Goal: Check status: Check status

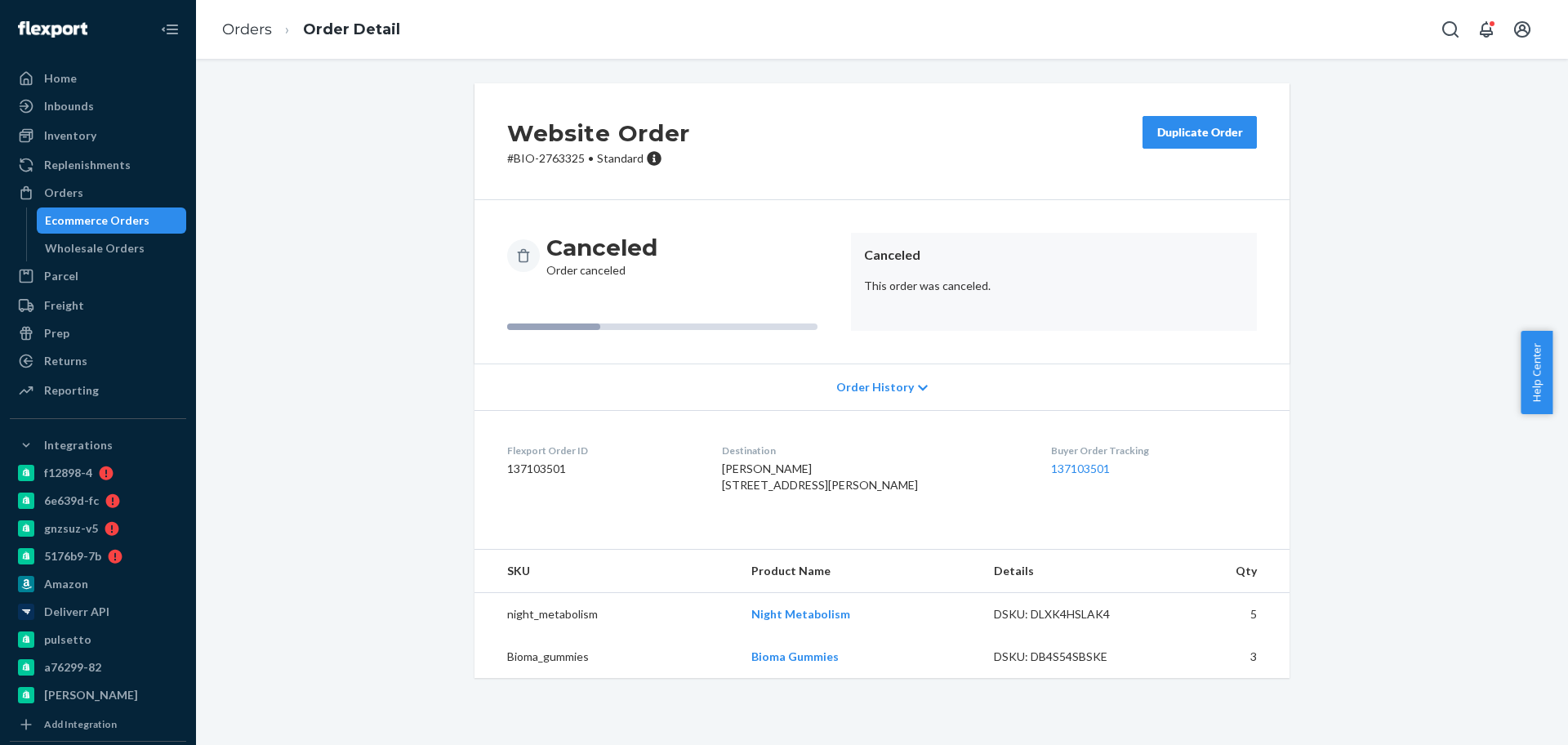
click at [404, 156] on div "Website Order # BIO-2763325 • Standard Duplicate Order Canceled Order canceled …" at bounding box center [881, 390] width 1347 height 615
click at [119, 216] on div "Ecommerce Orders" at bounding box center [98, 221] width 105 height 16
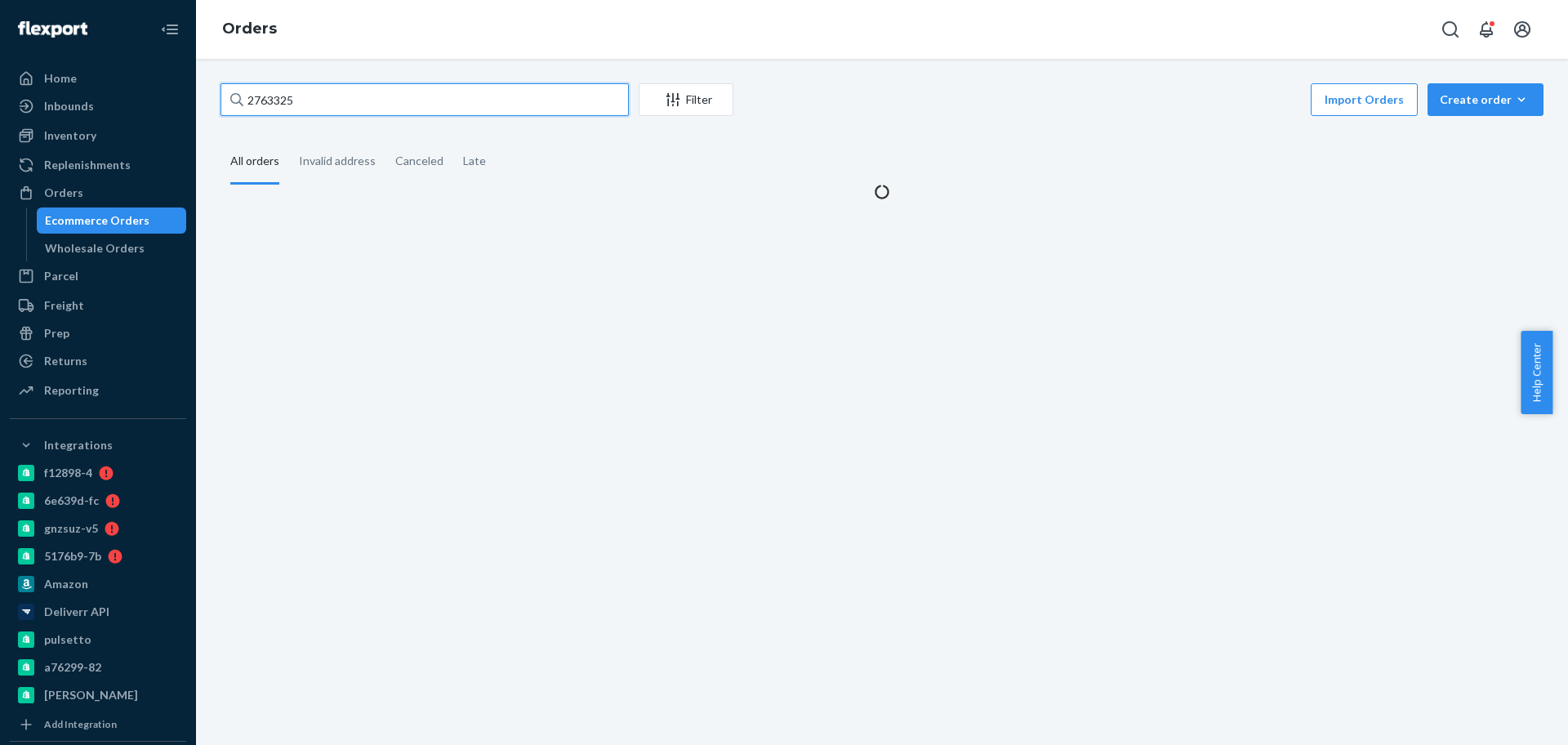
click at [428, 101] on input "2763325" at bounding box center [424, 100] width 408 height 33
paste input "[EMAIL_ADDRESS][DOMAIN_NAME]"
type input "[EMAIL_ADDRESS][DOMAIN_NAME]"
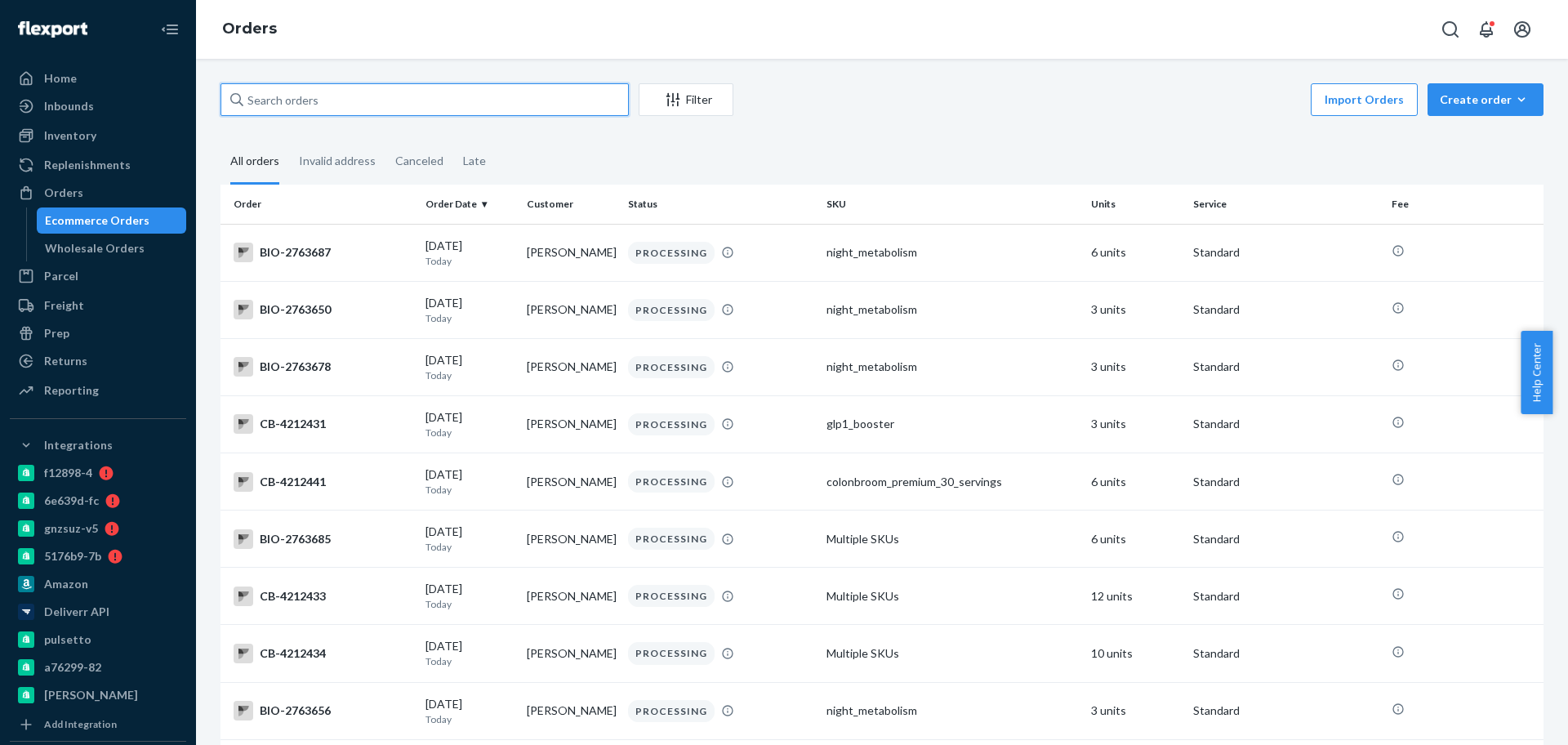
click at [404, 101] on input "text" at bounding box center [424, 100] width 408 height 33
paste input "2704408"
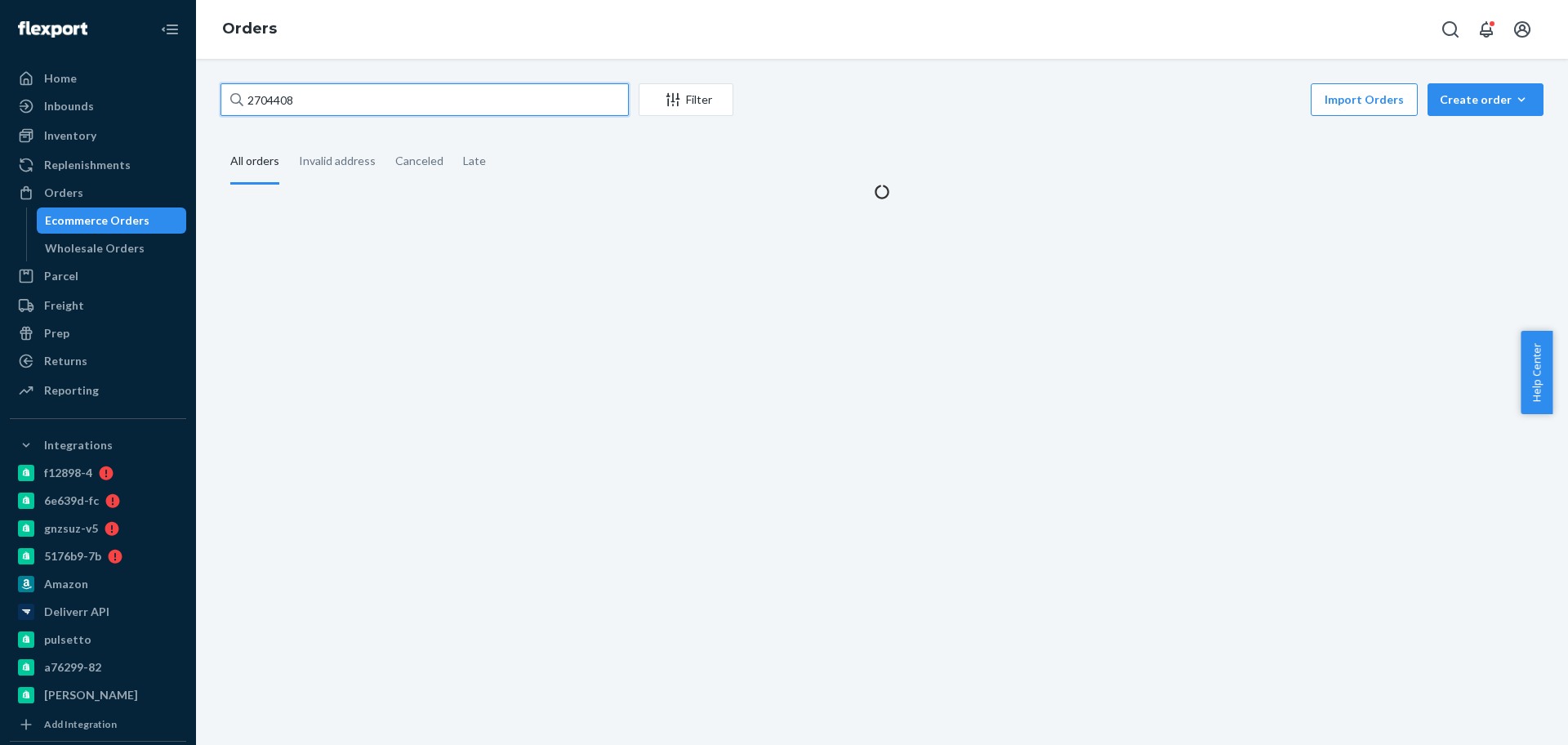
type input "2704408"
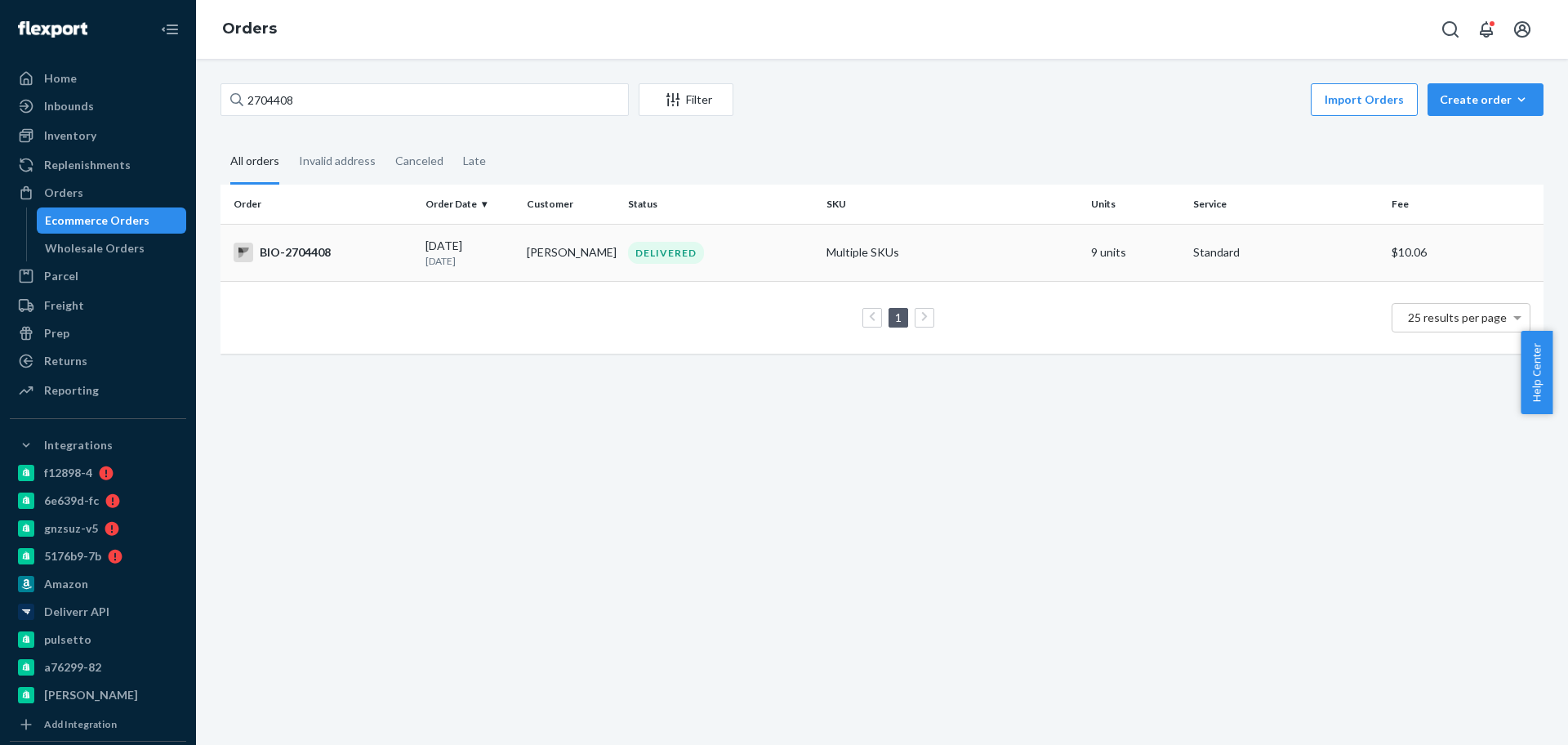
click at [379, 255] on div "BIO-2704408" at bounding box center [323, 253] width 179 height 20
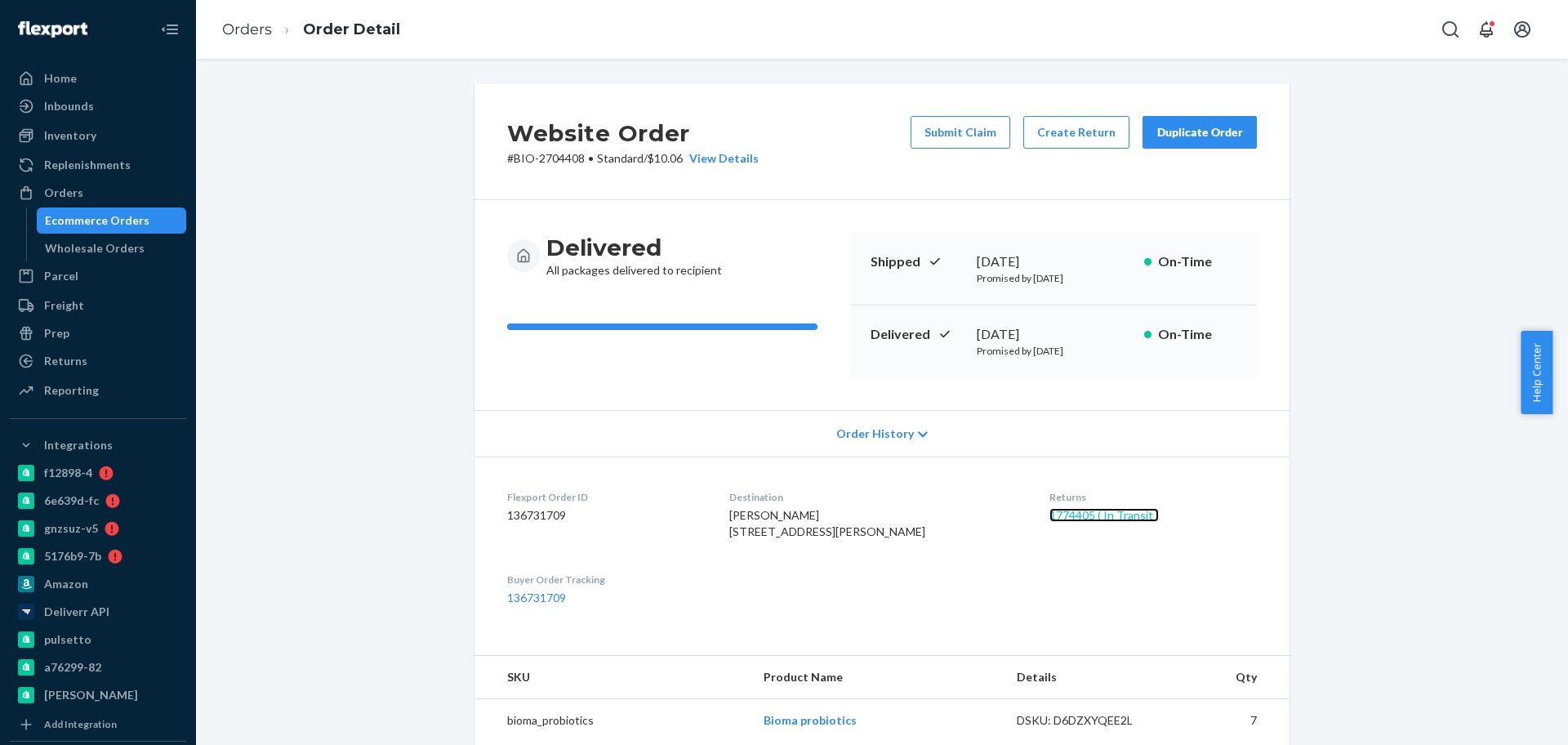
click at [1100, 520] on link "1774405 ( In Transit )" at bounding box center [1104, 514] width 109 height 14
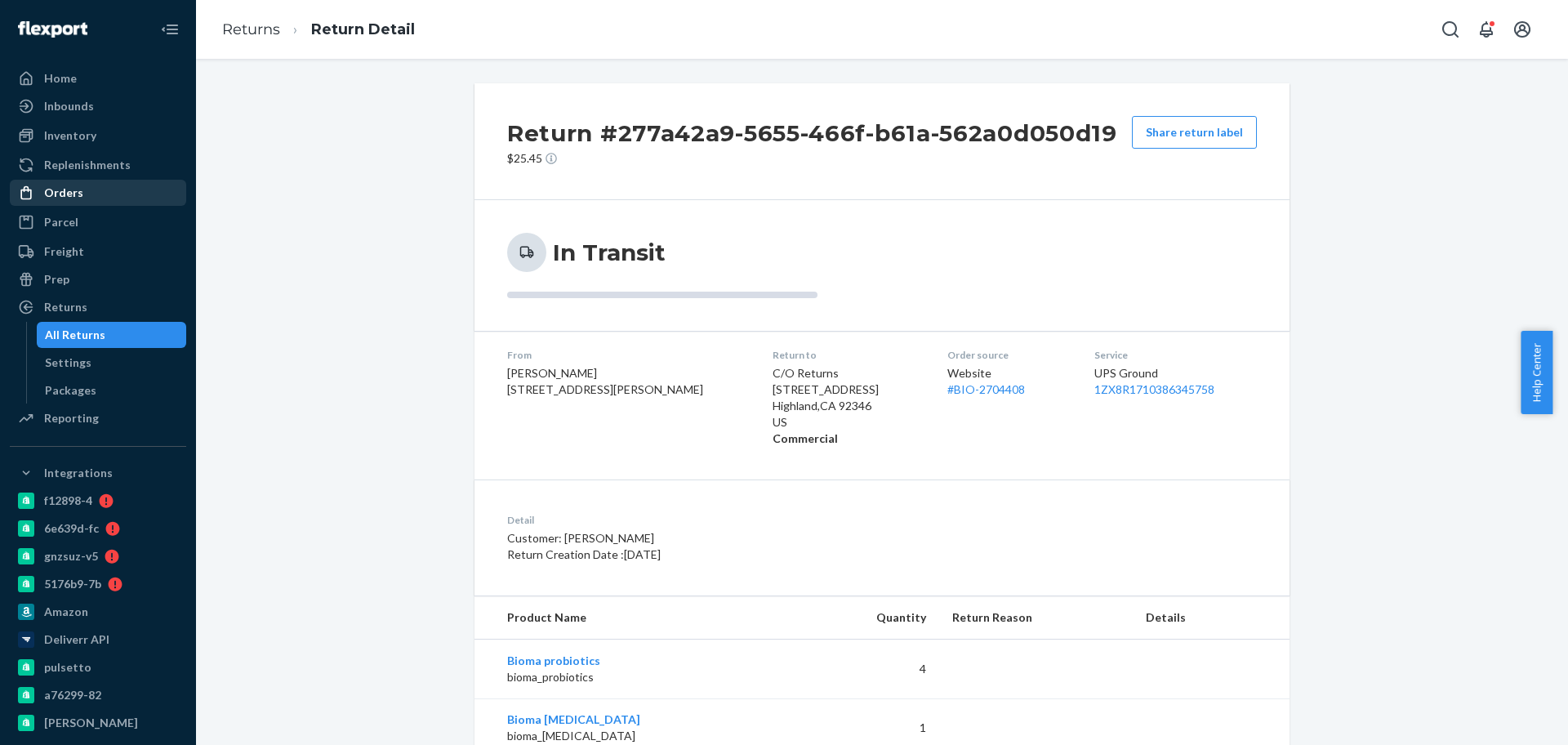
click at [88, 189] on div "Orders" at bounding box center [98, 192] width 173 height 23
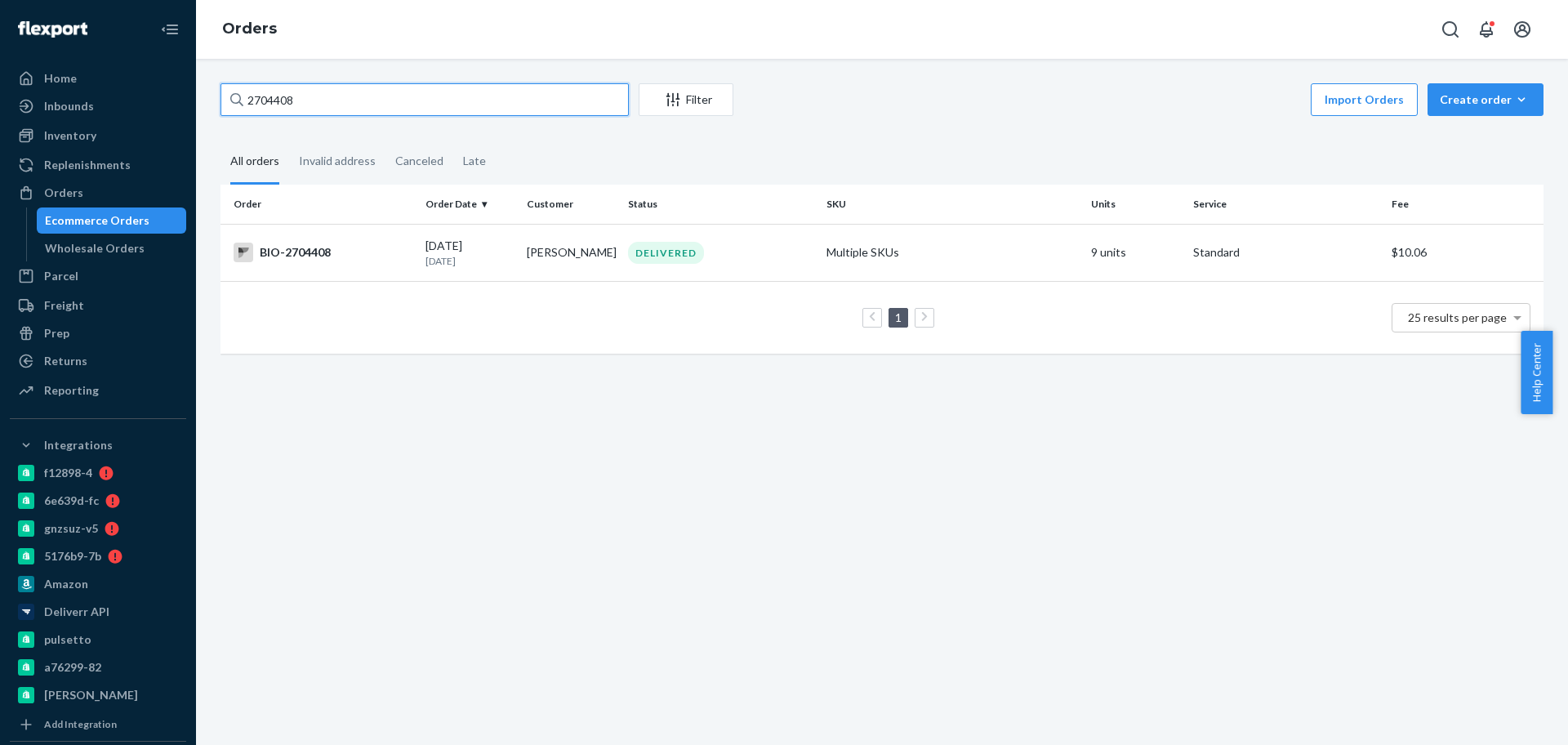
click at [384, 106] on input "2704408" at bounding box center [424, 100] width 408 height 33
paste input "2721584"
type input "2721584"
click at [358, 252] on div "BIO-2721584" at bounding box center [323, 253] width 179 height 20
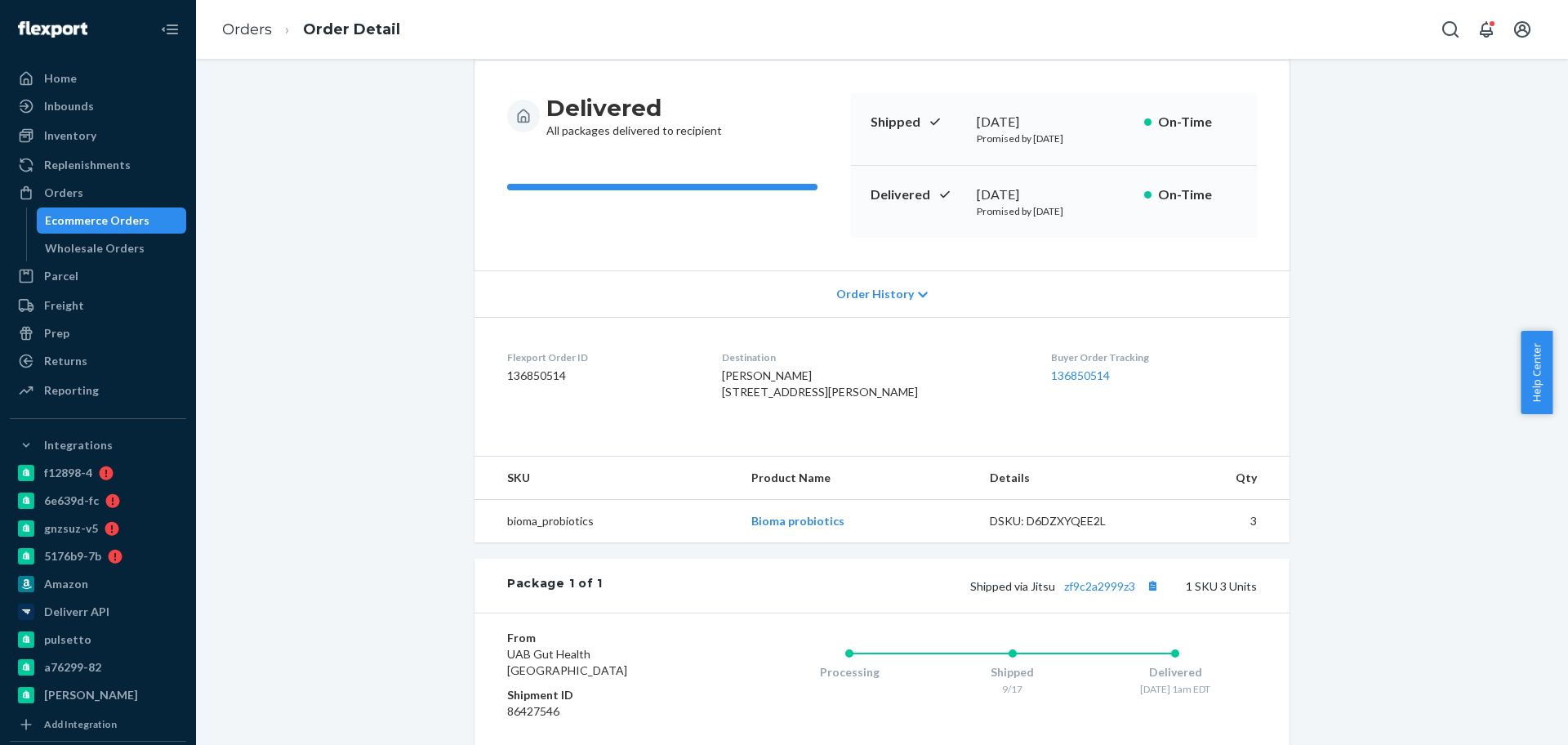
scroll to position [306, 0]
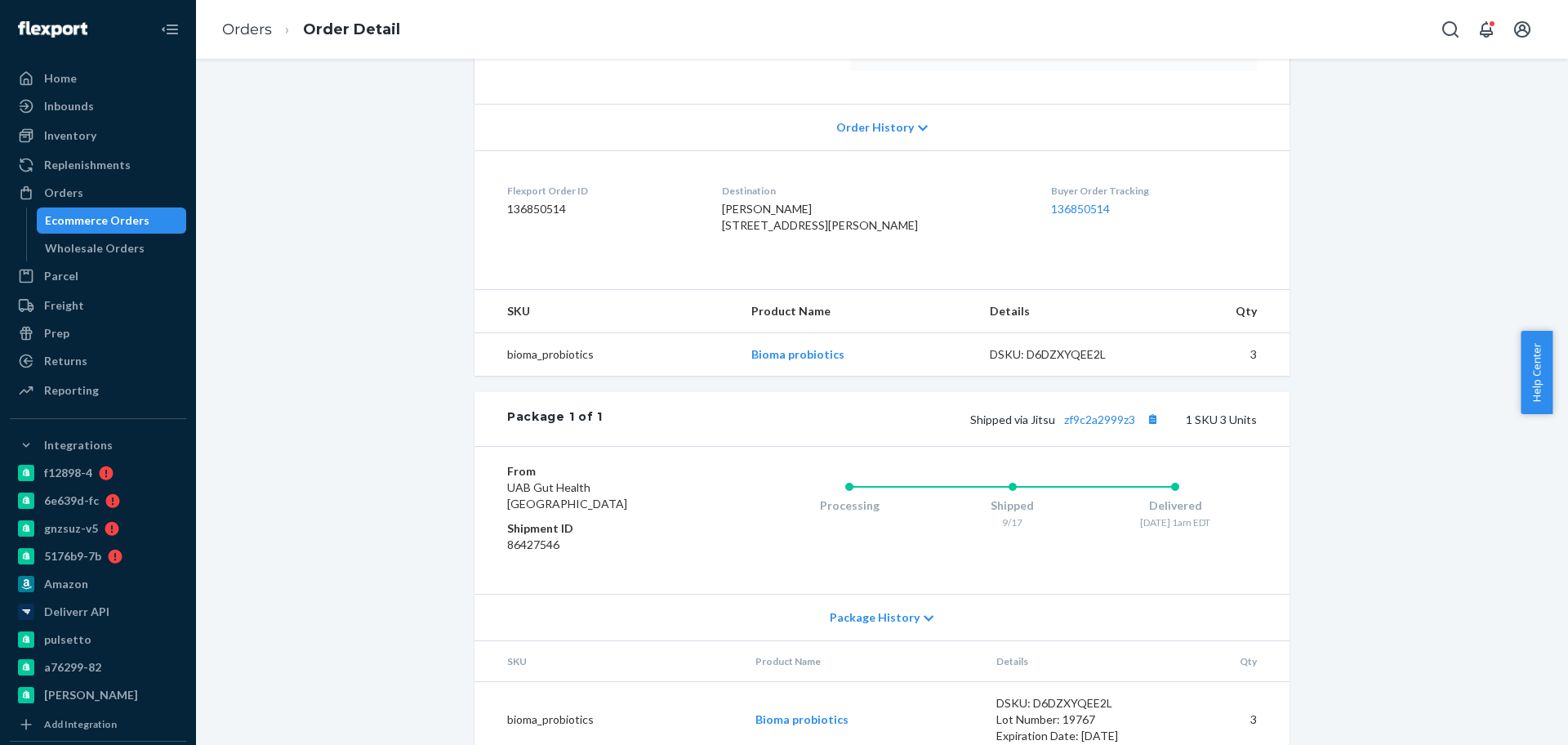
click at [1104, 430] on div "Shipped via Jitsu zf9c2a2999z3 1 SKU 3 Units" at bounding box center [929, 418] width 654 height 21
click at [1107, 426] on link "zf9c2a2999z3" at bounding box center [1099, 419] width 71 height 14
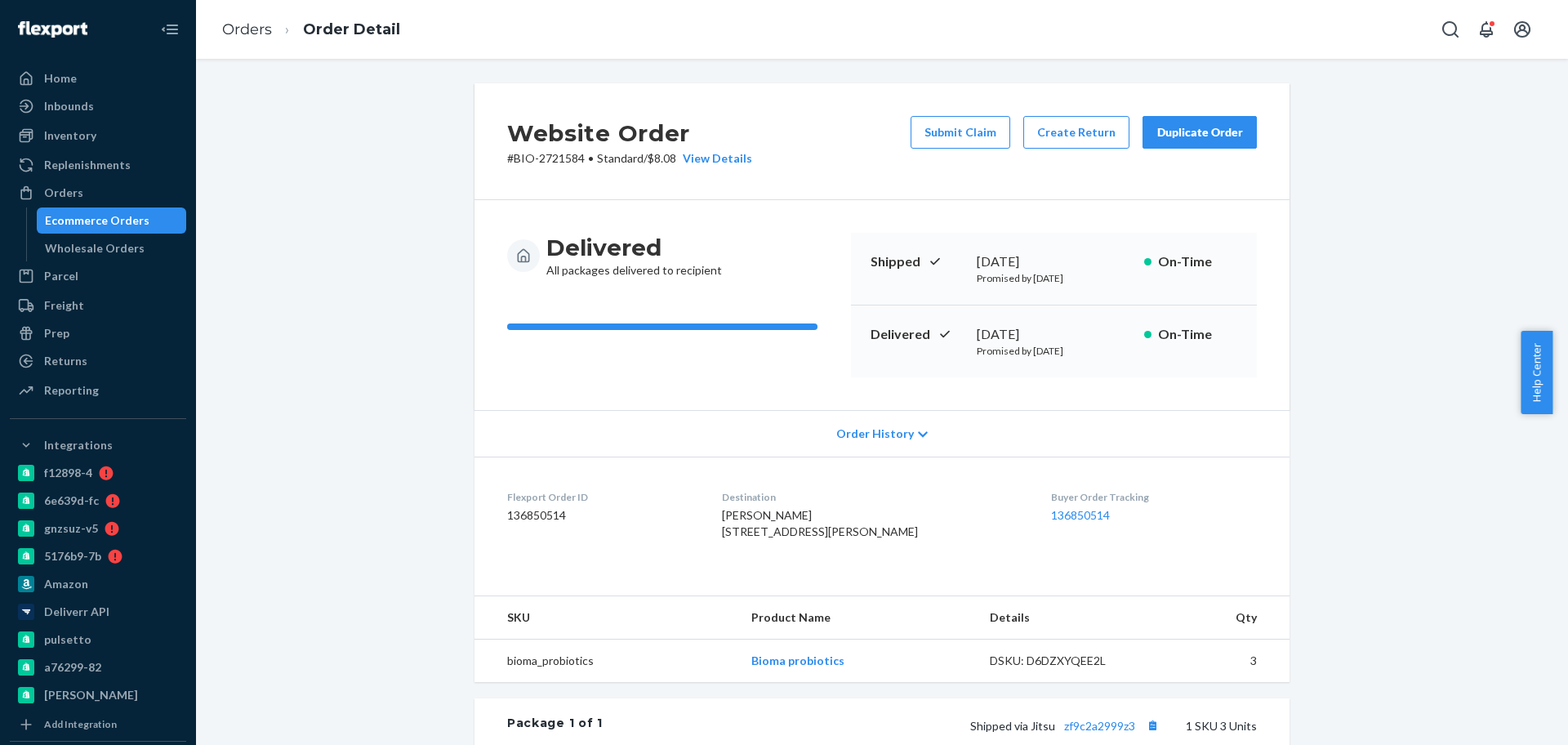
click at [115, 215] on div "Ecommerce Orders" at bounding box center [98, 221] width 105 height 16
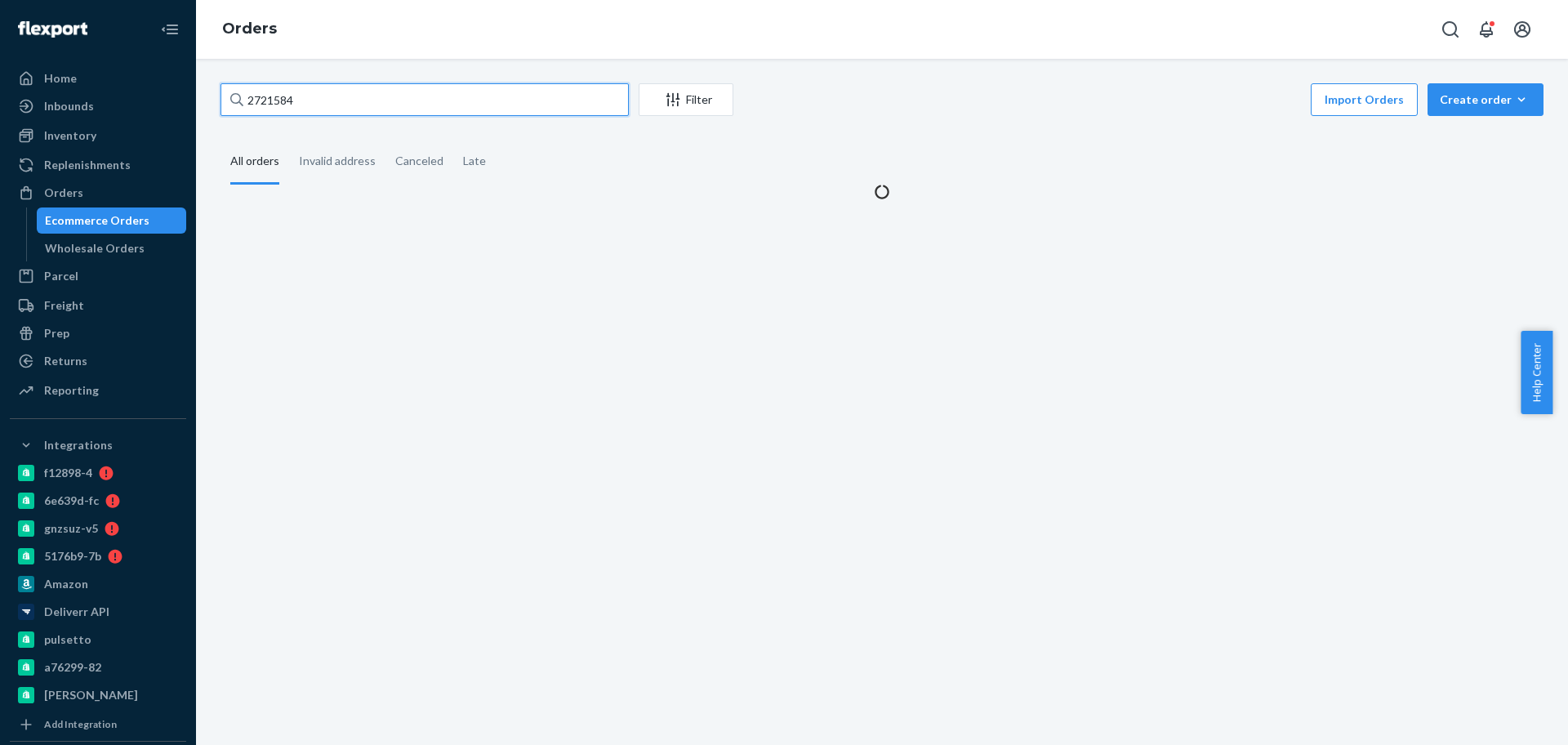
click at [318, 94] on input "2721584" at bounding box center [424, 100] width 408 height 33
paste input "2711599"
type input "2711599"
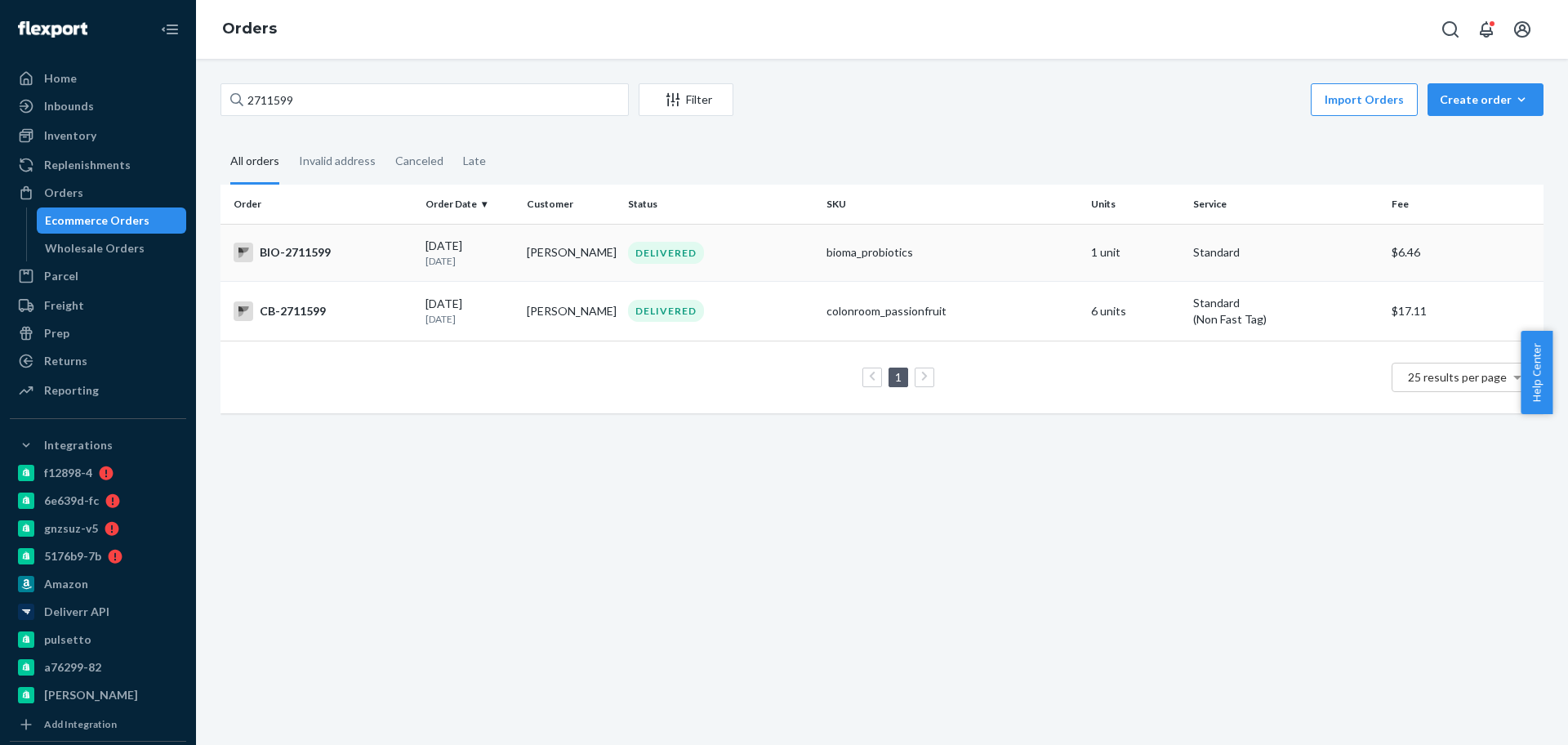
click at [328, 253] on div "BIO-2711599" at bounding box center [323, 253] width 179 height 20
click at [328, 253] on div "2711599 Filter Import Orders Create order Ecommerce order Removal order All ord…" at bounding box center [882, 402] width 1372 height 686
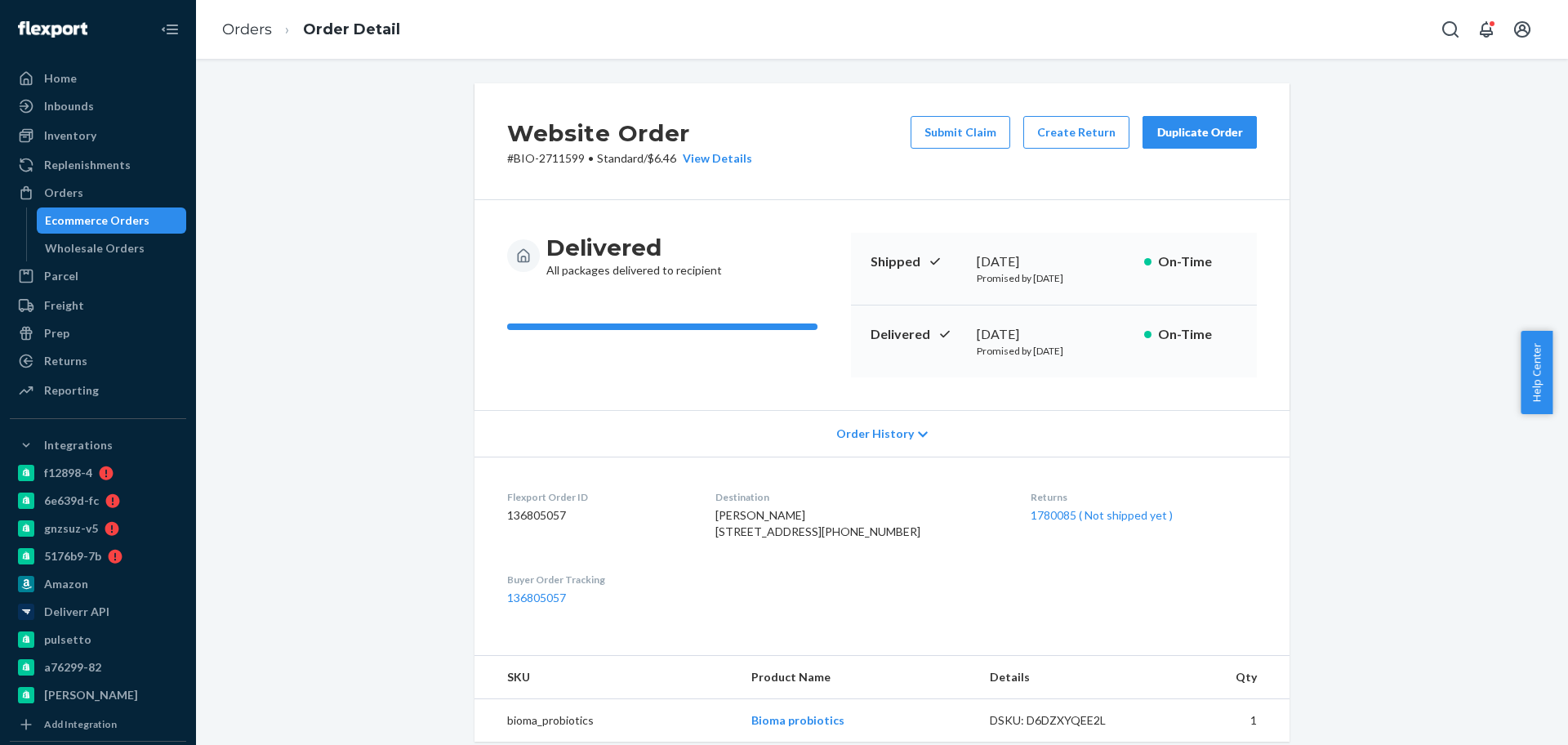
click at [378, 377] on div "Website Order # BIO-2711599 • Standard / $6.46 View Details Submit Claim Create…" at bounding box center [881, 621] width 1347 height 1076
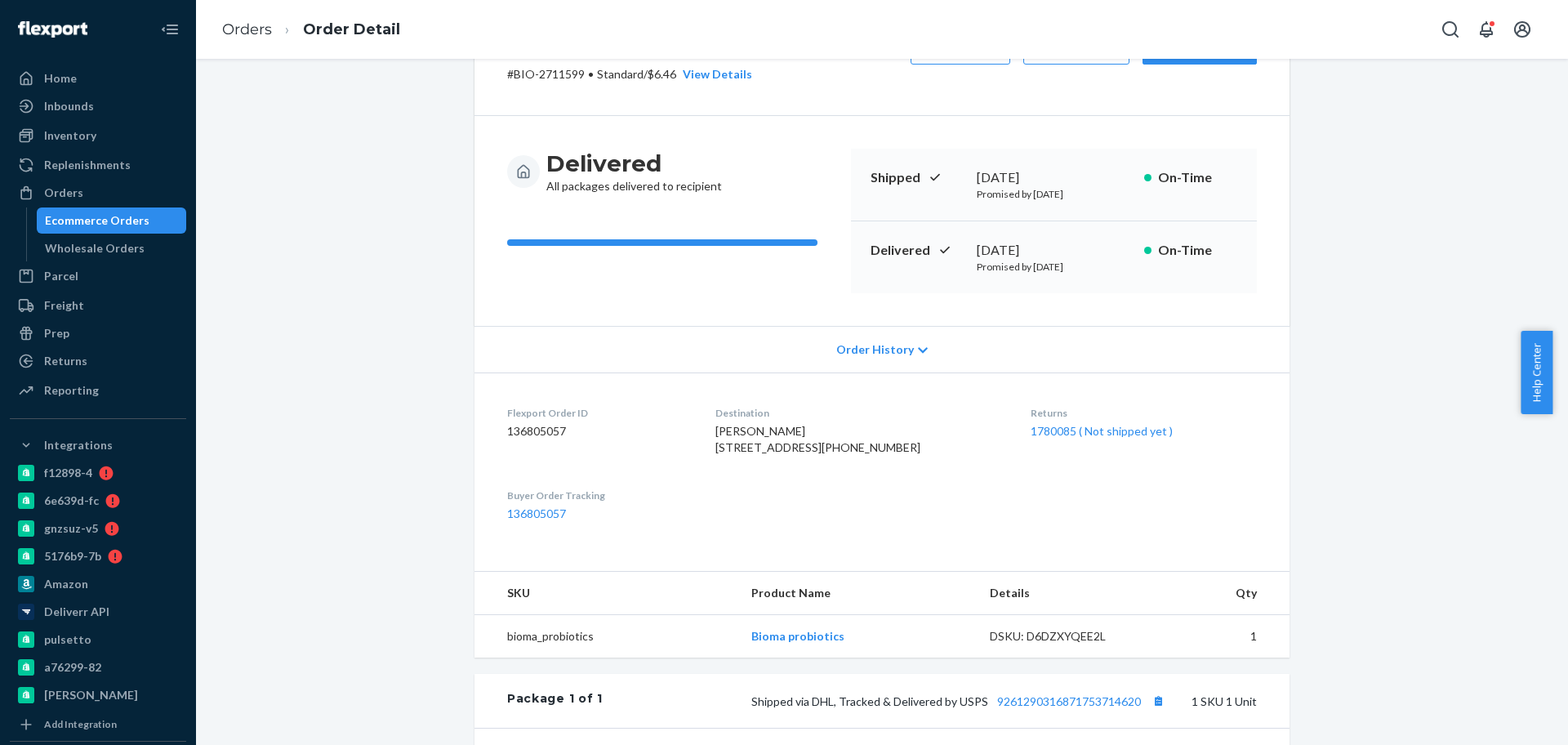
scroll to position [408, 0]
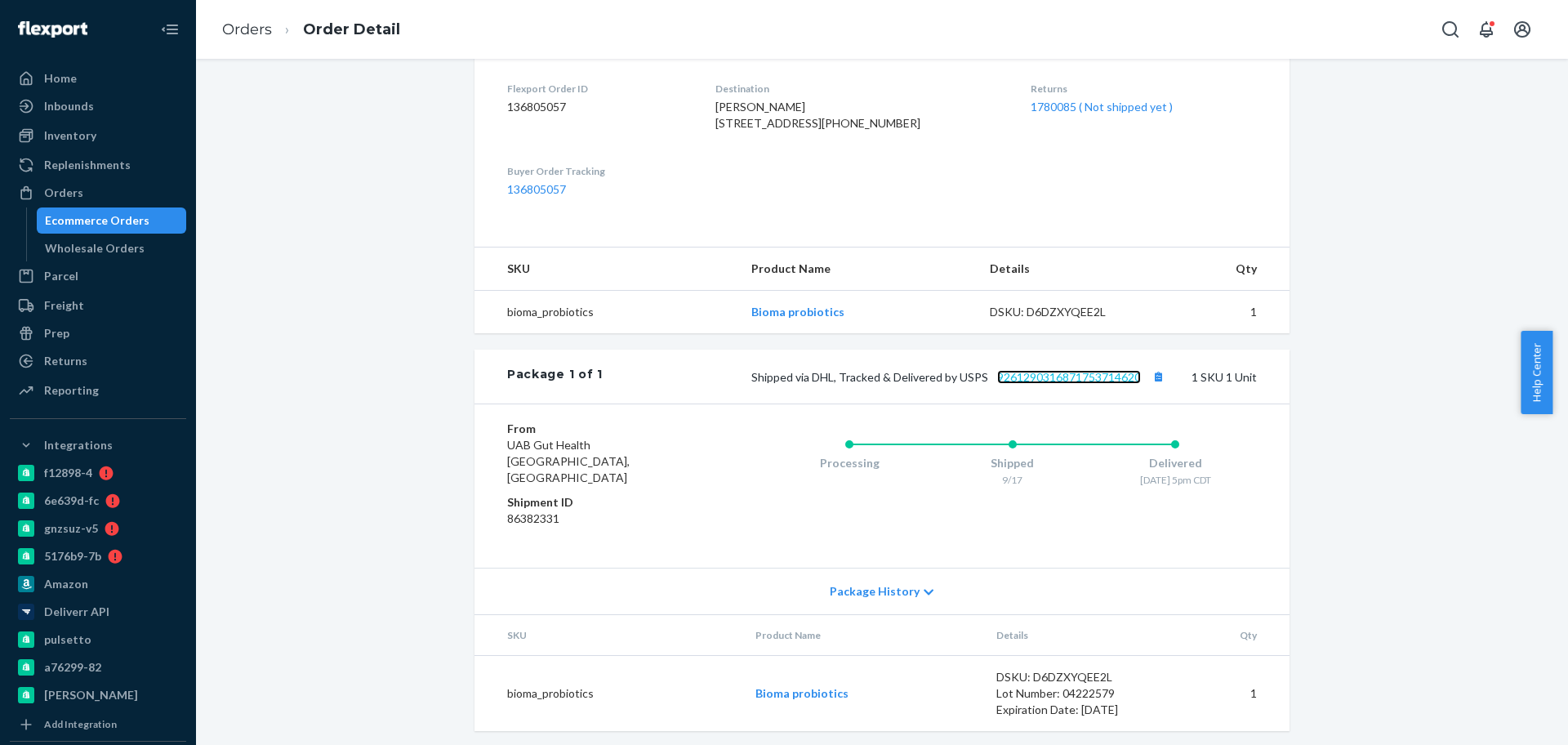
click at [1079, 384] on link "9261290316871753714620" at bounding box center [1069, 377] width 144 height 14
click at [1153, 387] on button "Copy tracking number" at bounding box center [1157, 376] width 21 height 21
click at [104, 223] on div "Ecommerce Orders" at bounding box center [98, 221] width 105 height 16
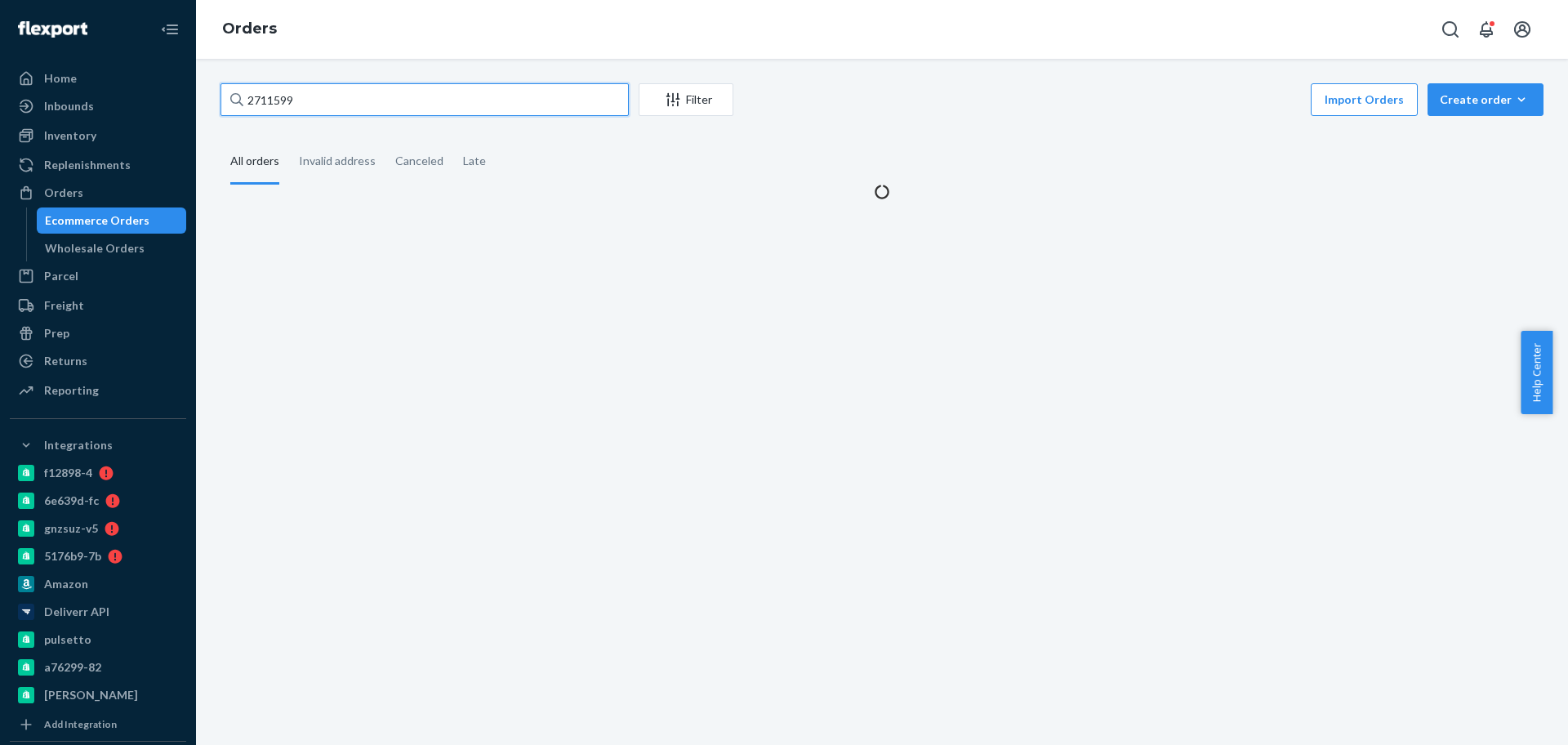
click at [319, 99] on input "2711599" at bounding box center [424, 100] width 408 height 33
paste input "2463981"
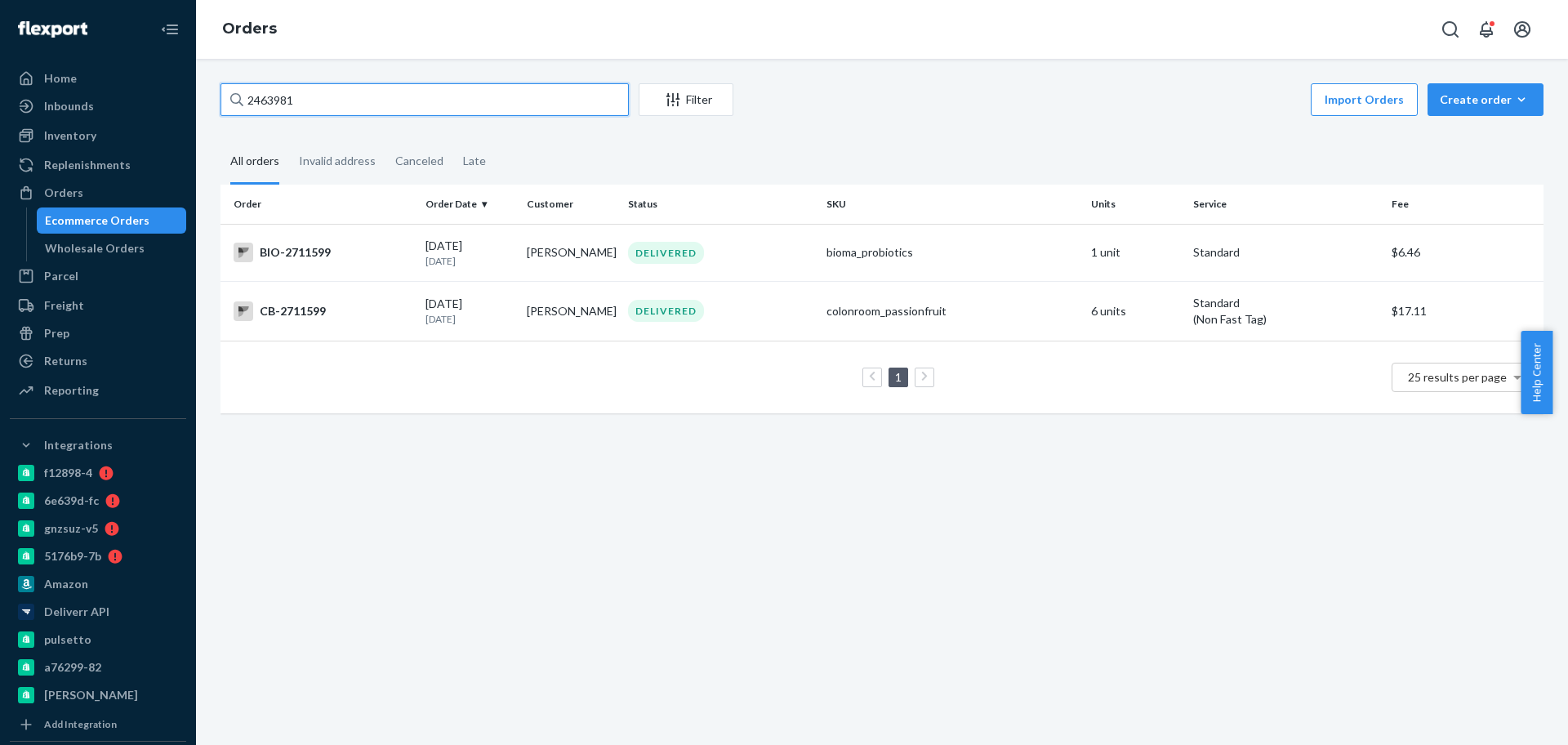
type input "2463981"
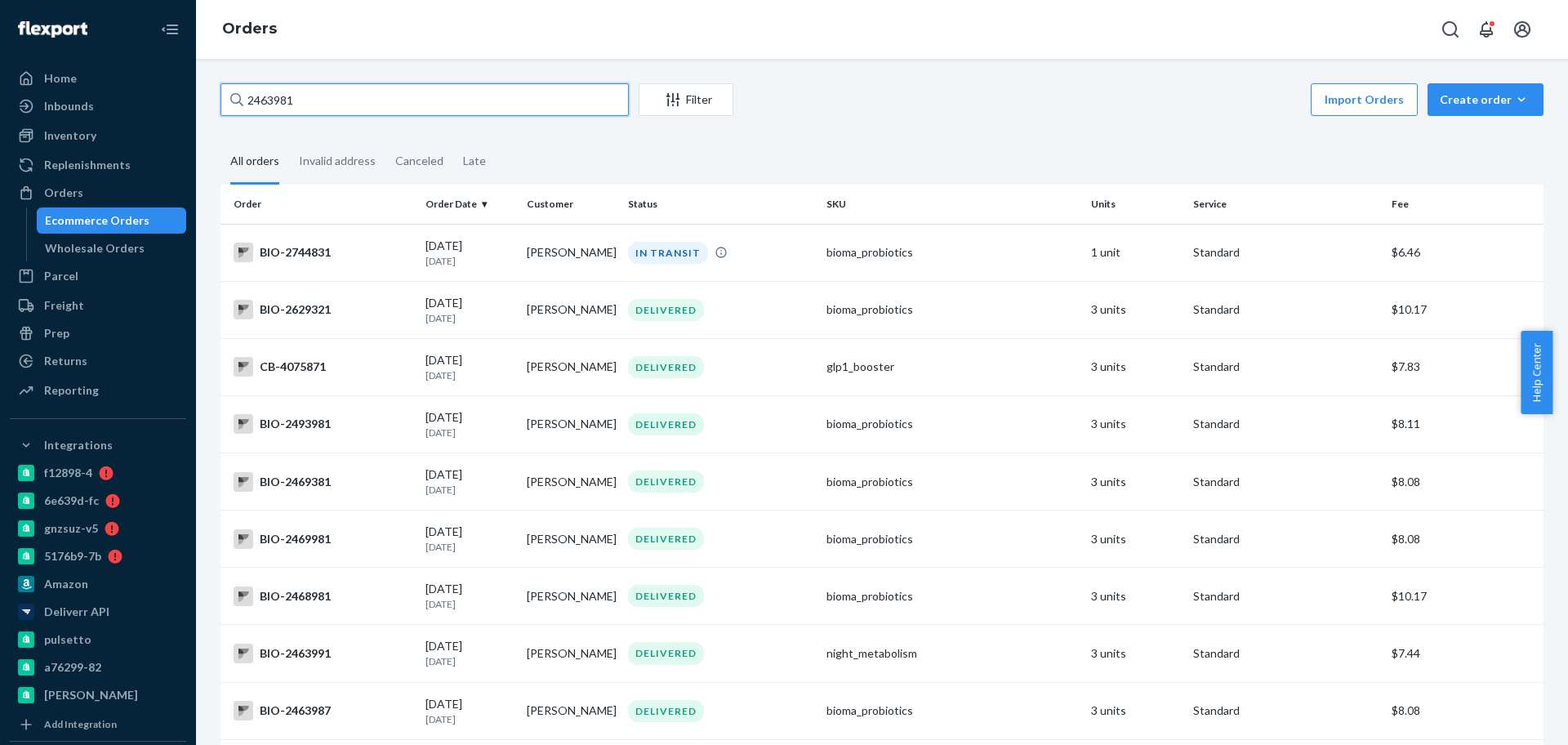
click at [366, 105] on input "2463981" at bounding box center [424, 100] width 408 height 33
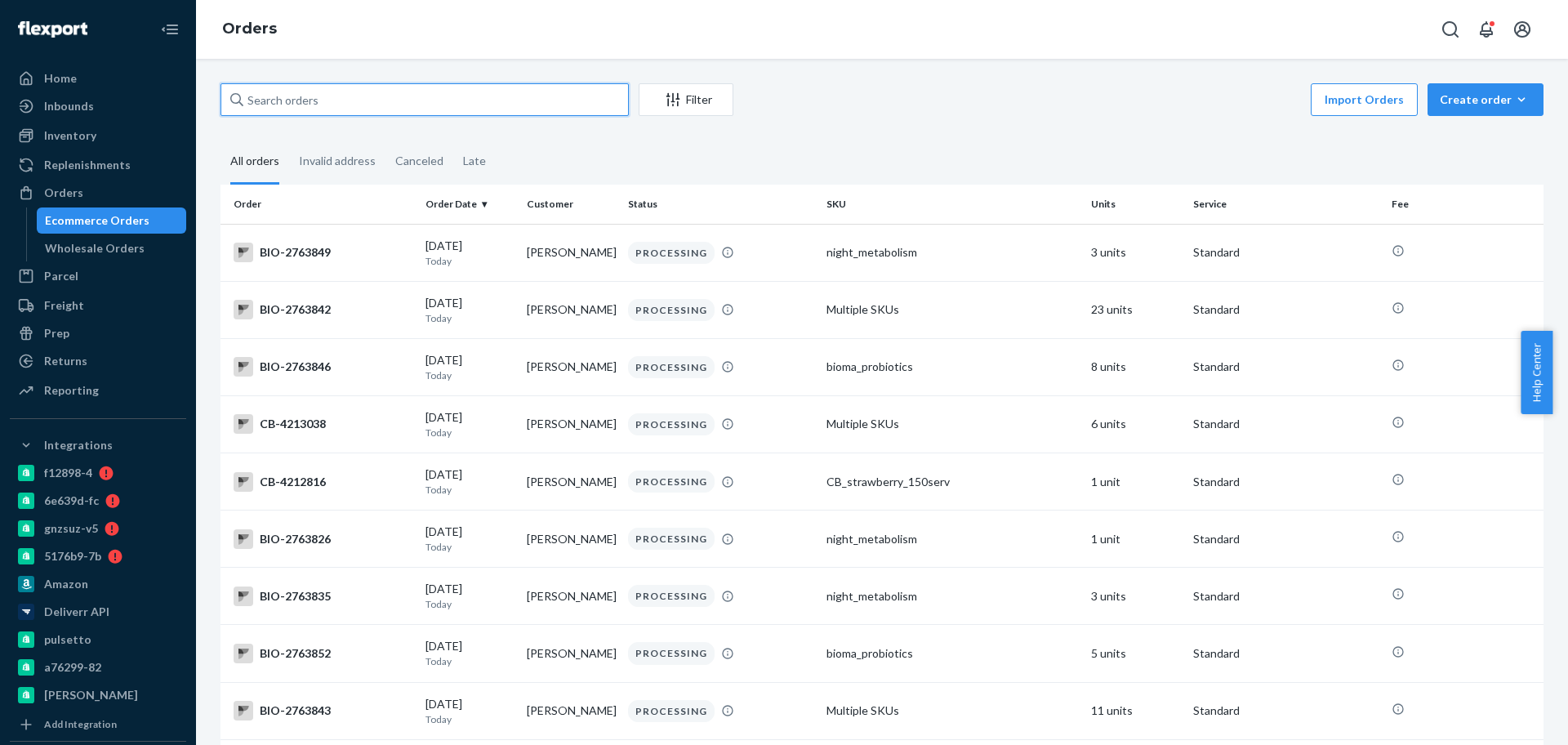
paste input "2463981"
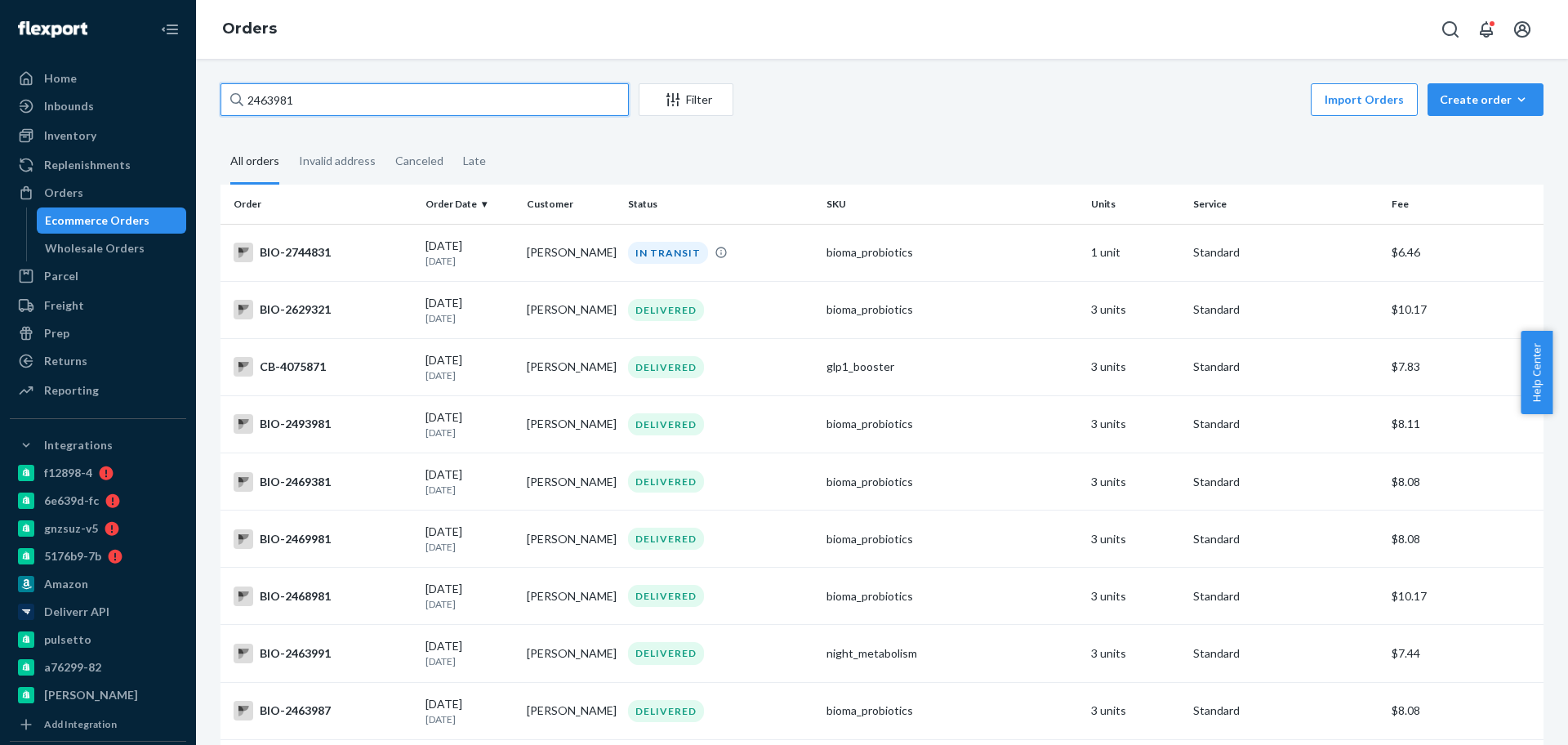
click at [330, 108] on input "2463981" at bounding box center [424, 100] width 408 height 33
paste input "2"
type input "2463982"
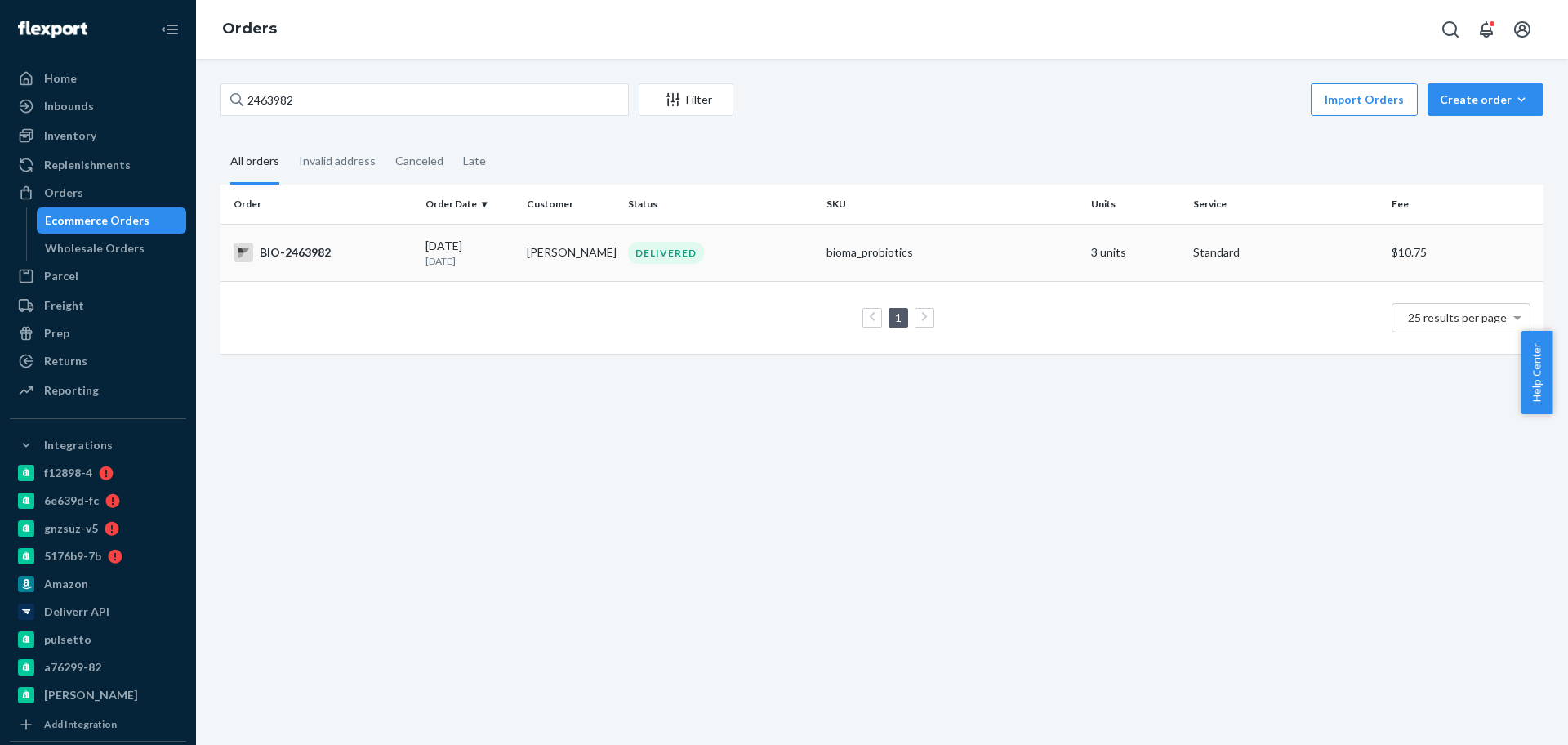
click at [322, 253] on div "BIO-2463982" at bounding box center [323, 253] width 179 height 20
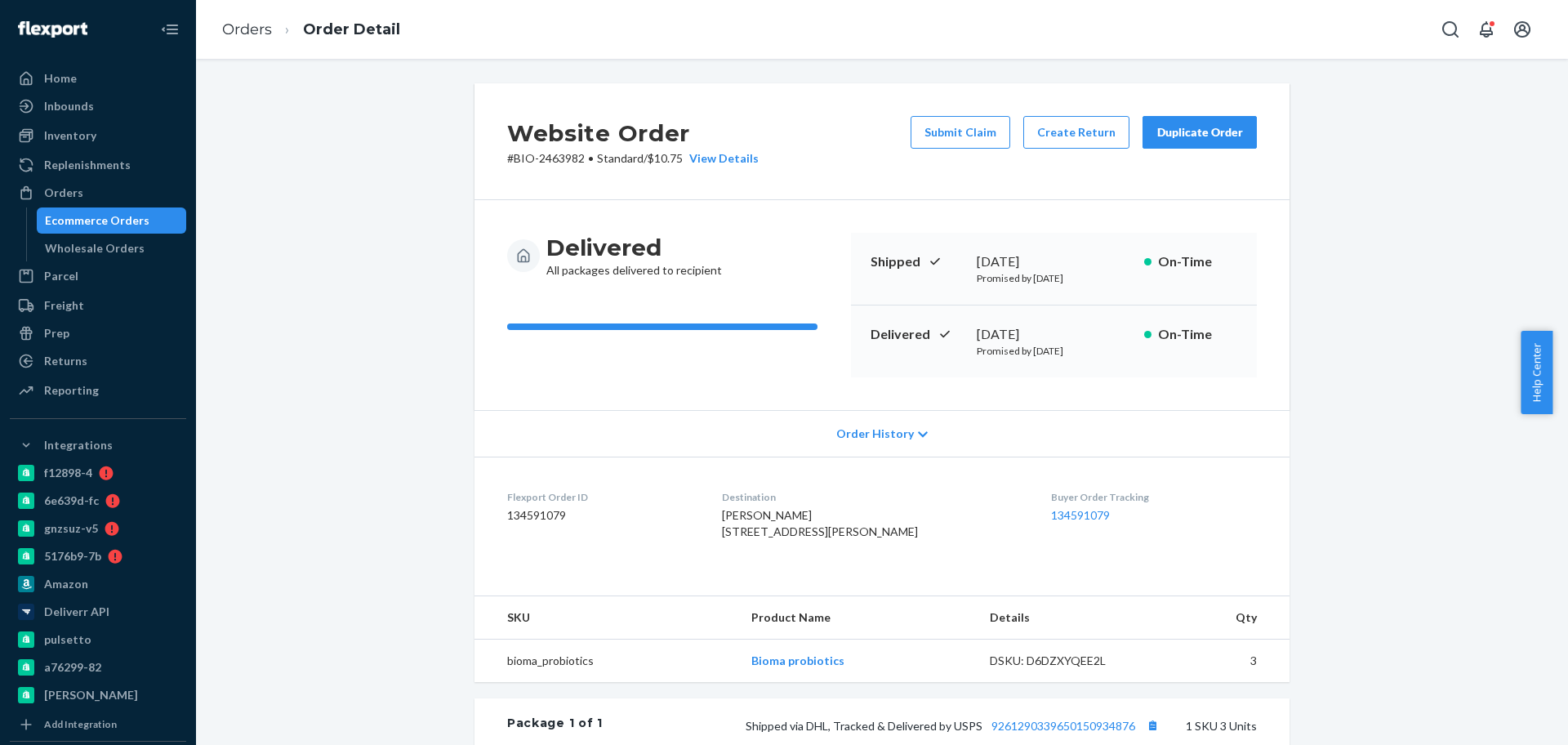
drag, startPoint x: 101, startPoint y: 217, endPoint x: 185, endPoint y: 177, distance: 93.0
click at [101, 217] on div "Ecommerce Orders" at bounding box center [98, 221] width 105 height 16
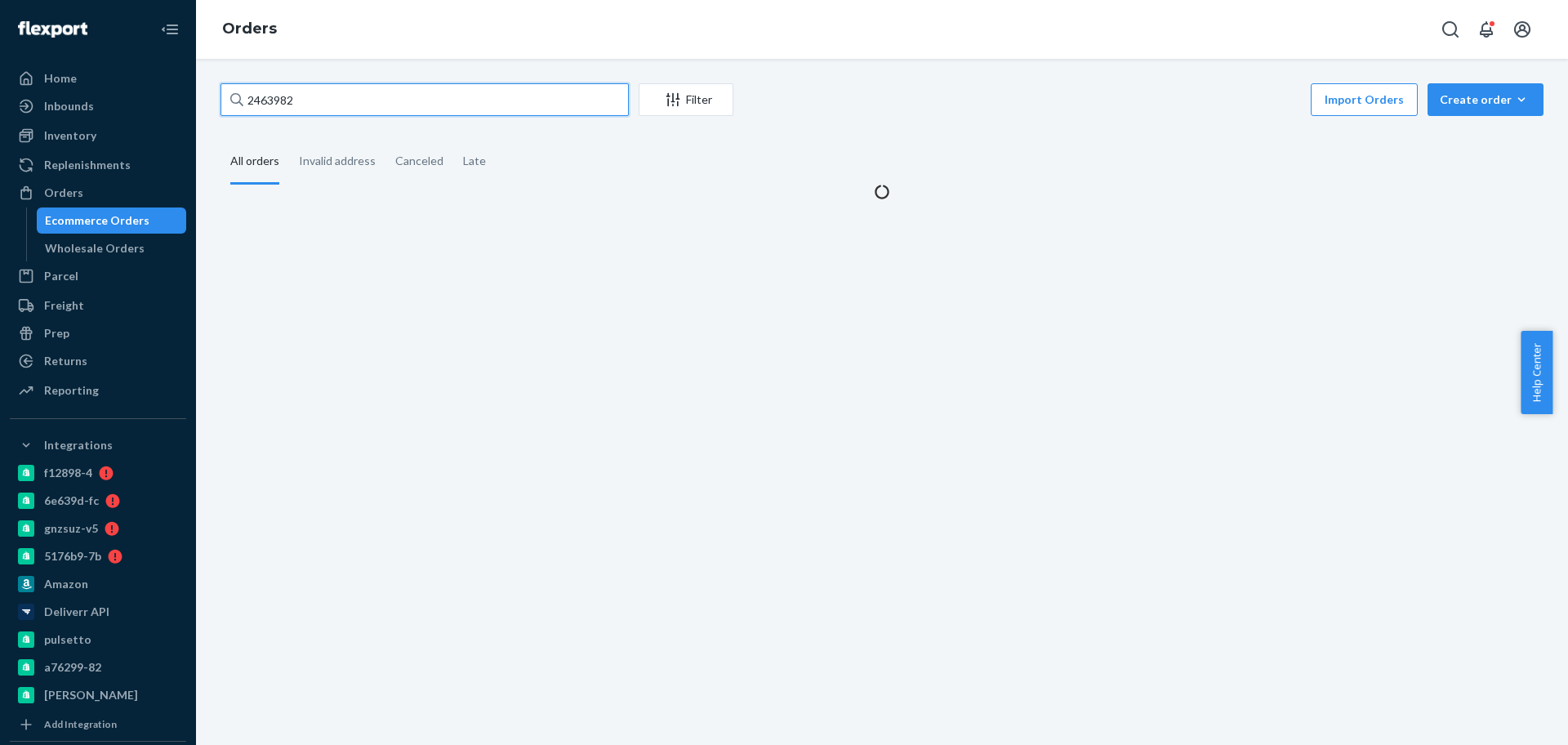
click at [348, 105] on input "2463982" at bounding box center [424, 100] width 408 height 33
paste input "1426185"
type input "1426185"
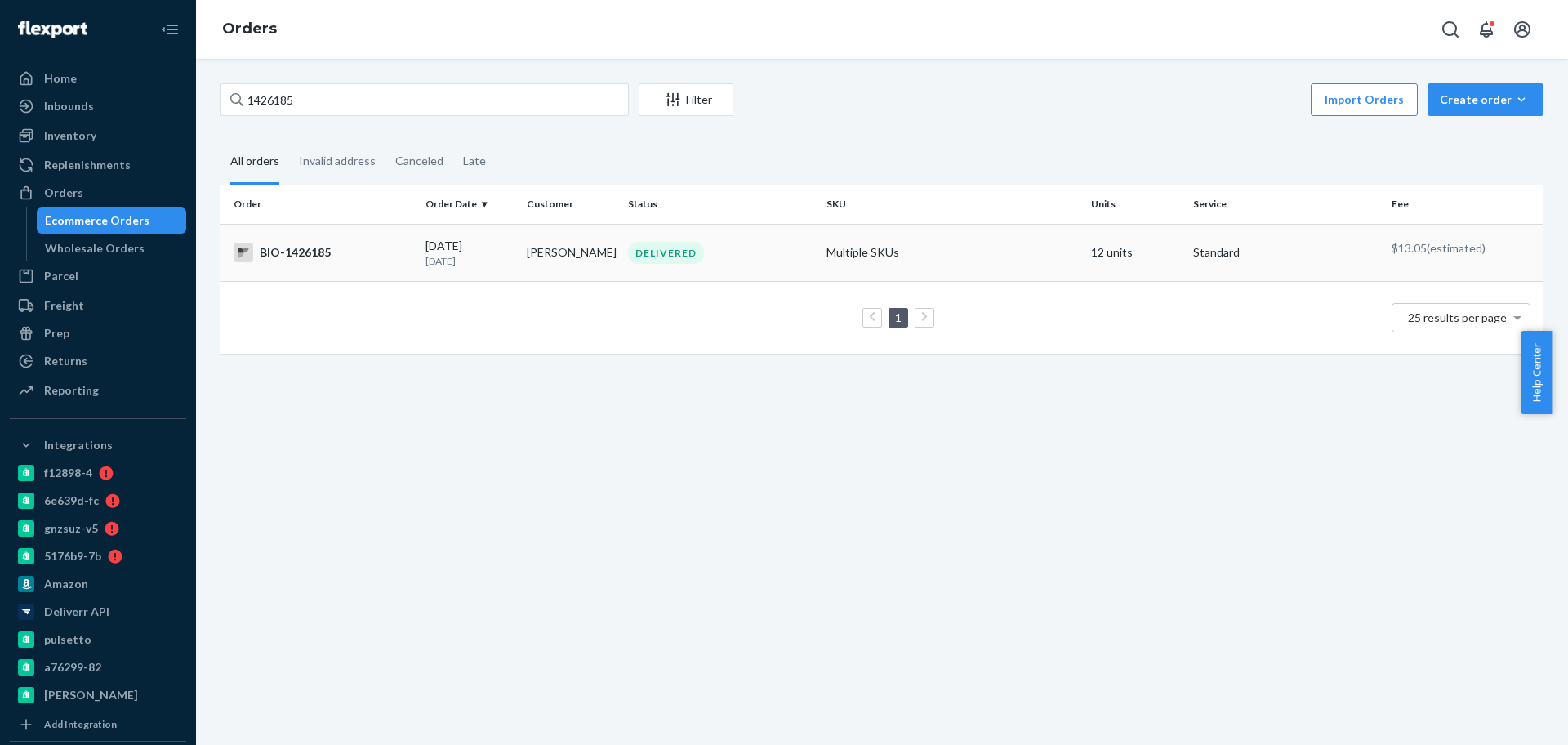
click at [349, 259] on div "BIO-1426185" at bounding box center [323, 253] width 179 height 20
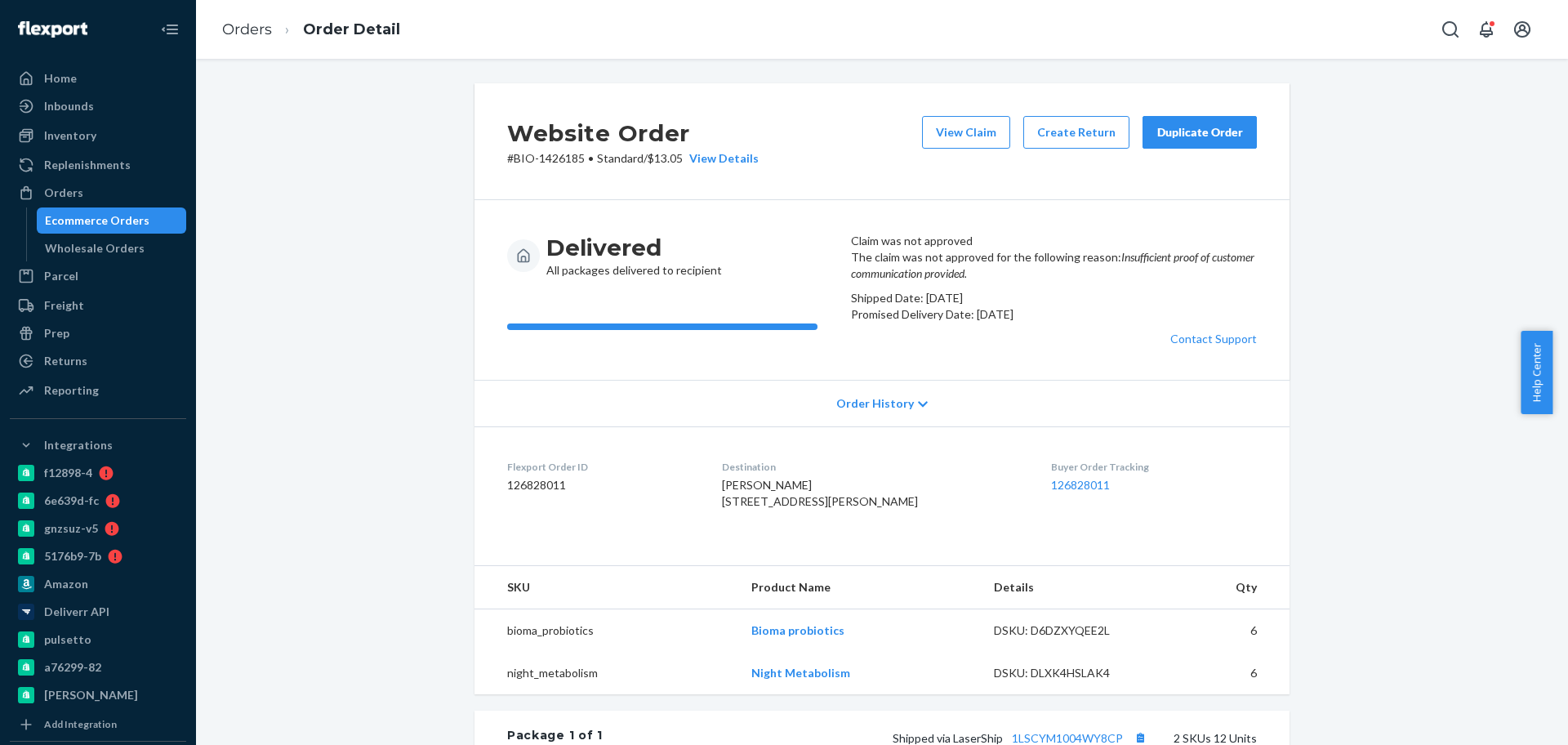
click at [136, 219] on div "Ecommerce Orders" at bounding box center [98, 221] width 105 height 16
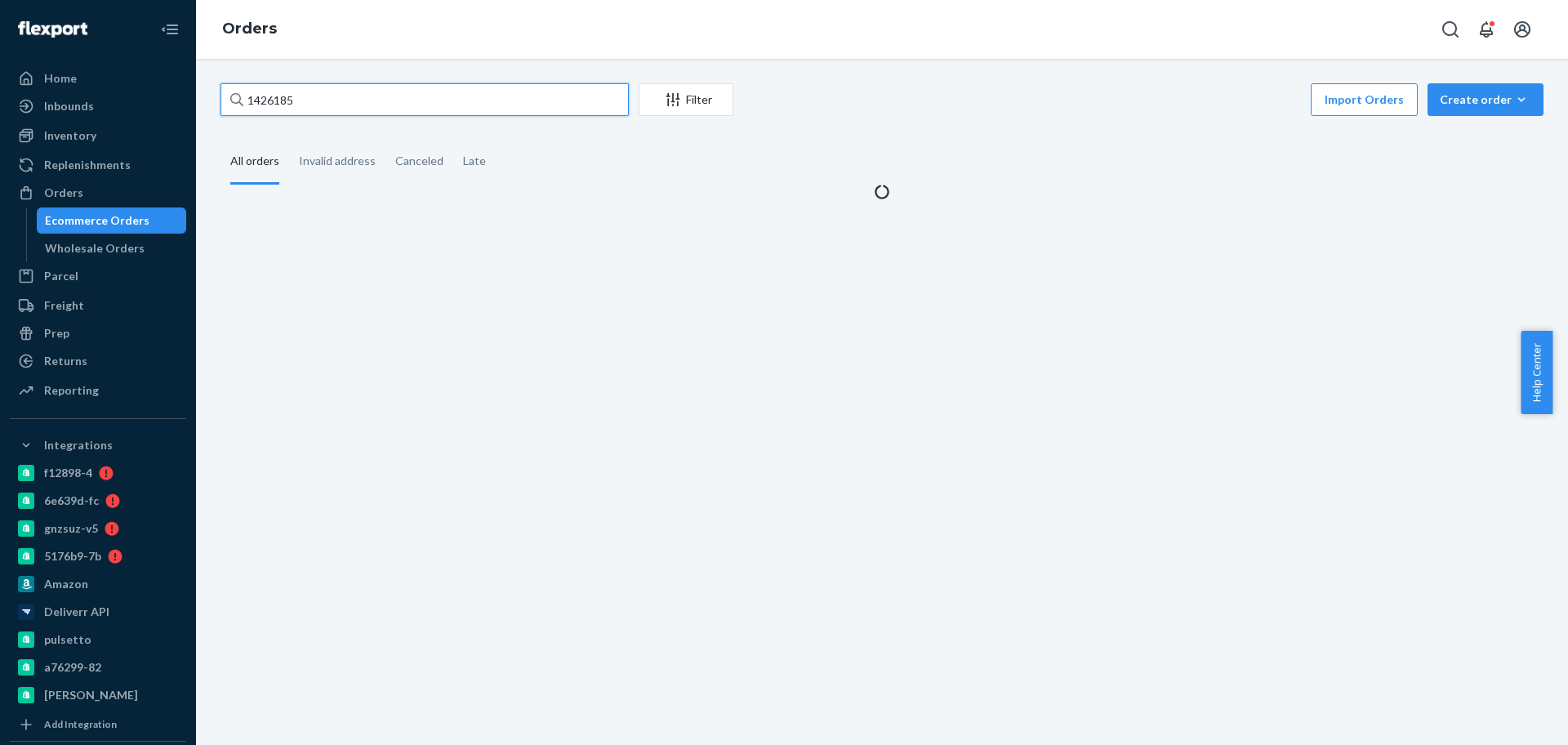
click at [379, 104] on input "1426185" at bounding box center [424, 100] width 408 height 33
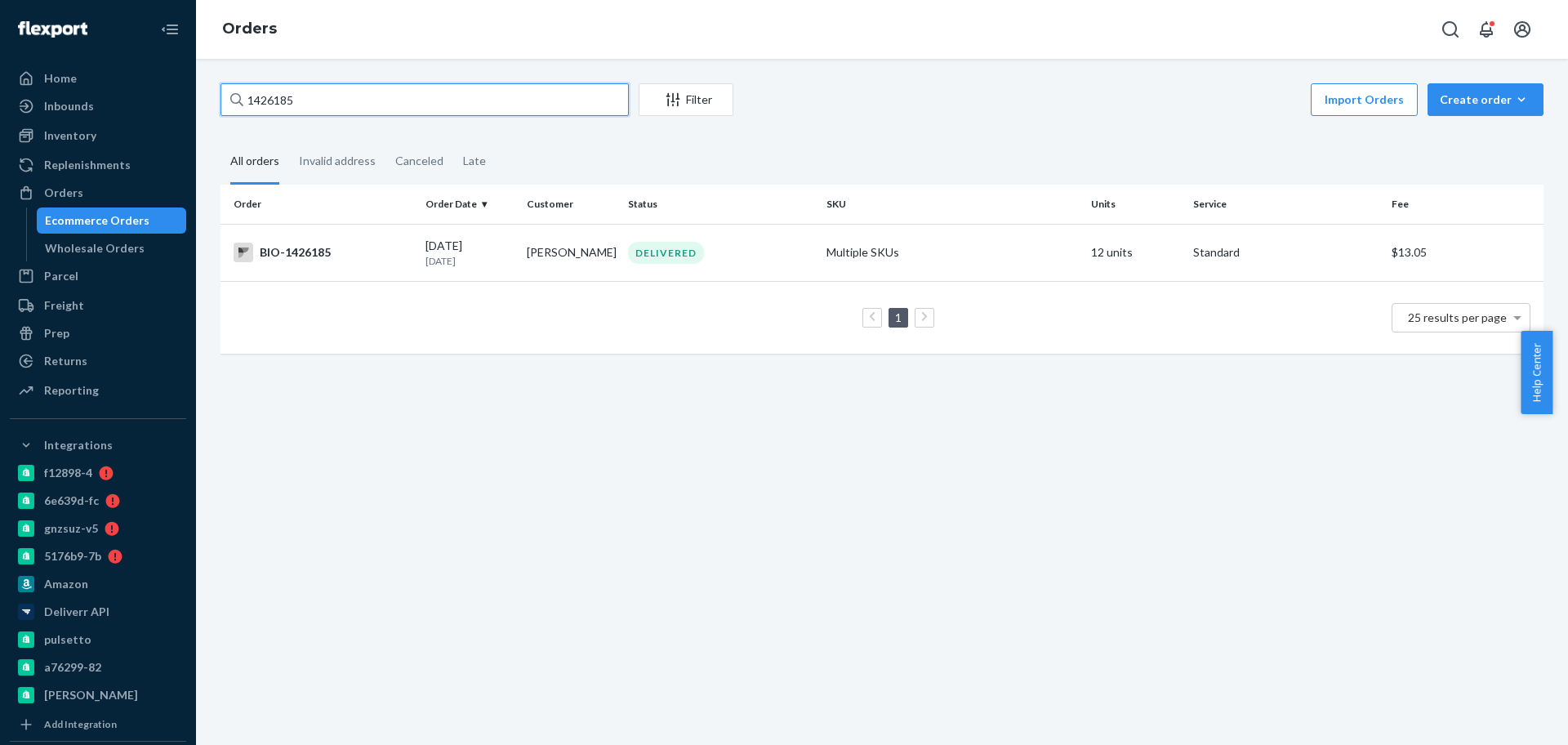
paste input "59378"
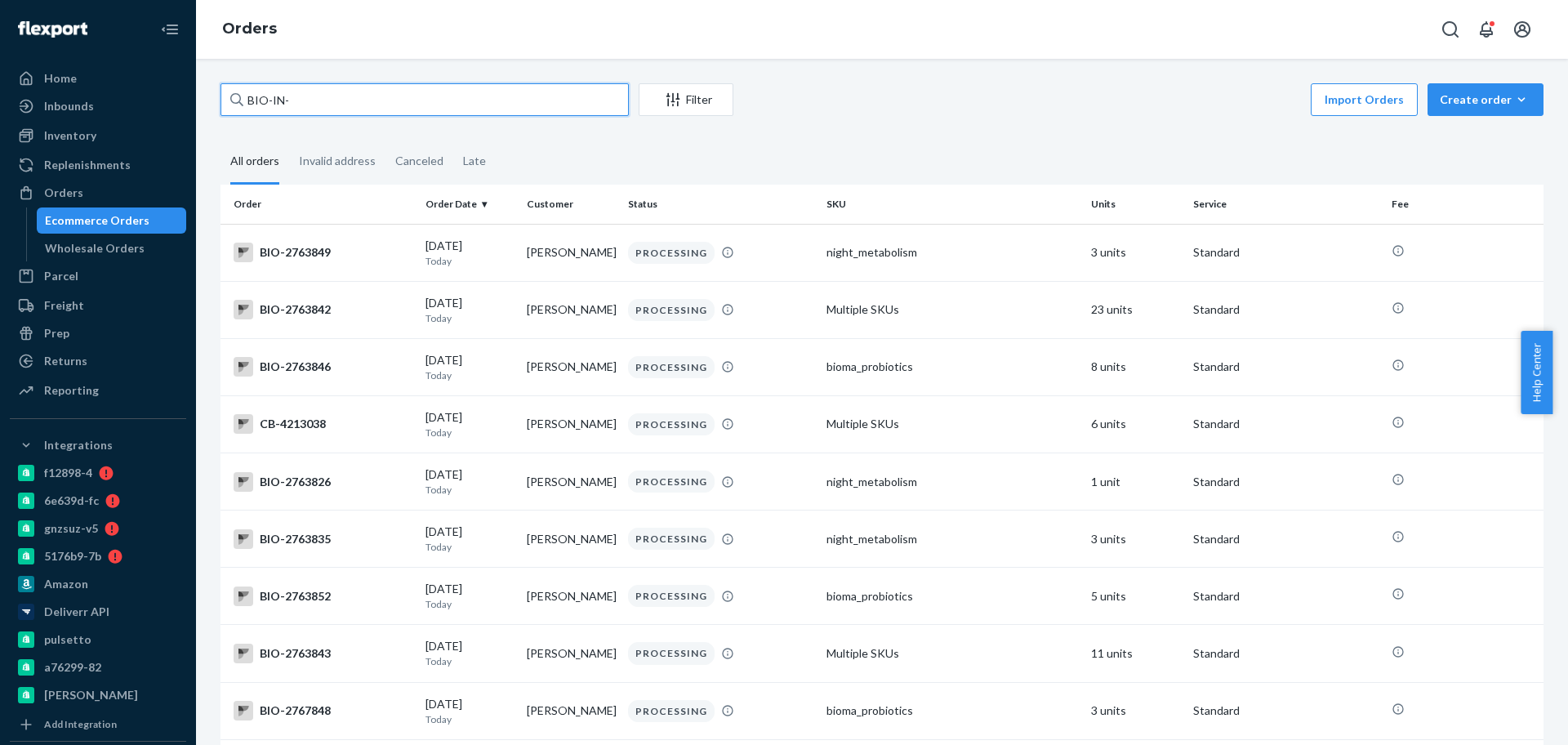
paste input "59378"
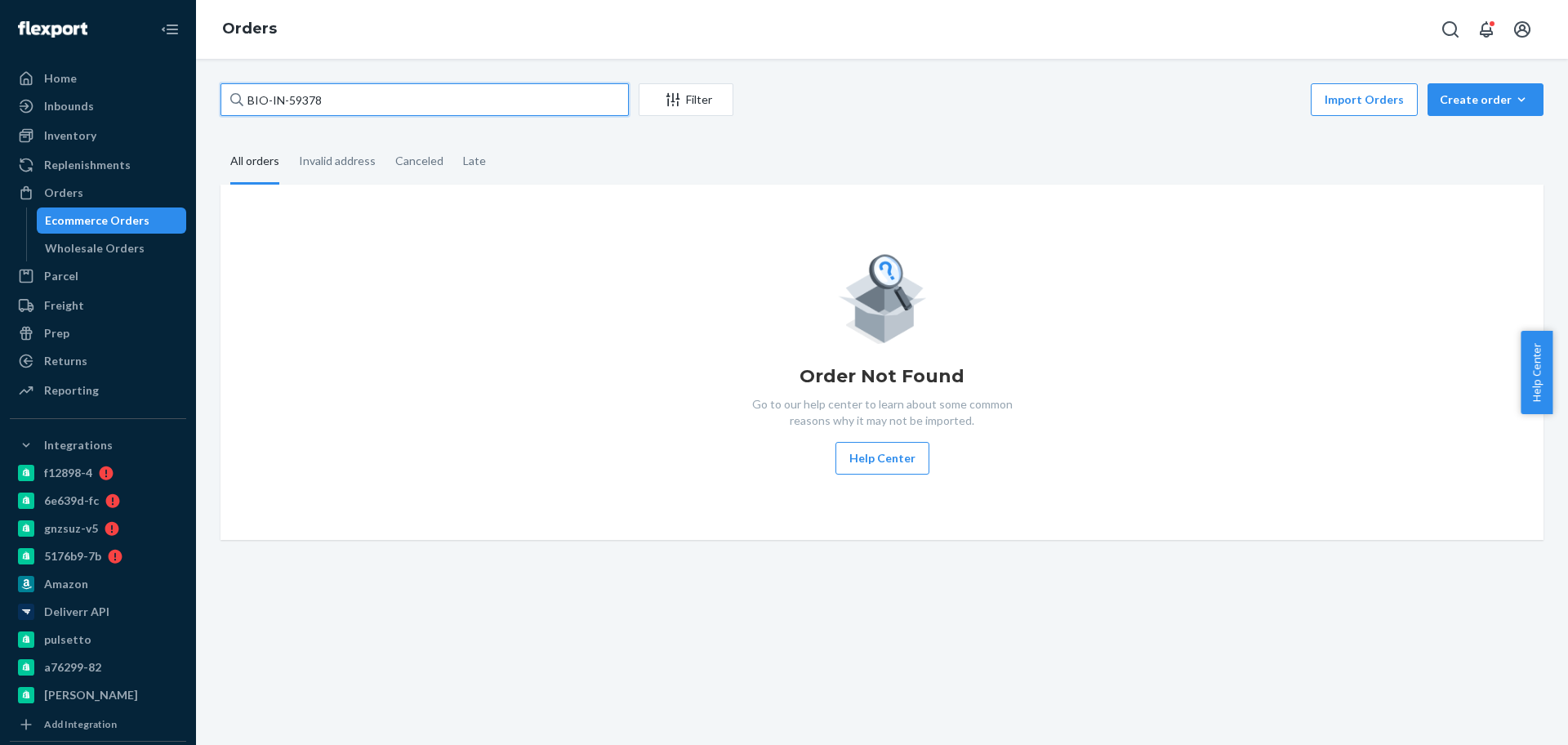
click at [459, 94] on input "BIO-IN-59378" at bounding box center [424, 100] width 408 height 33
paste input "8302"
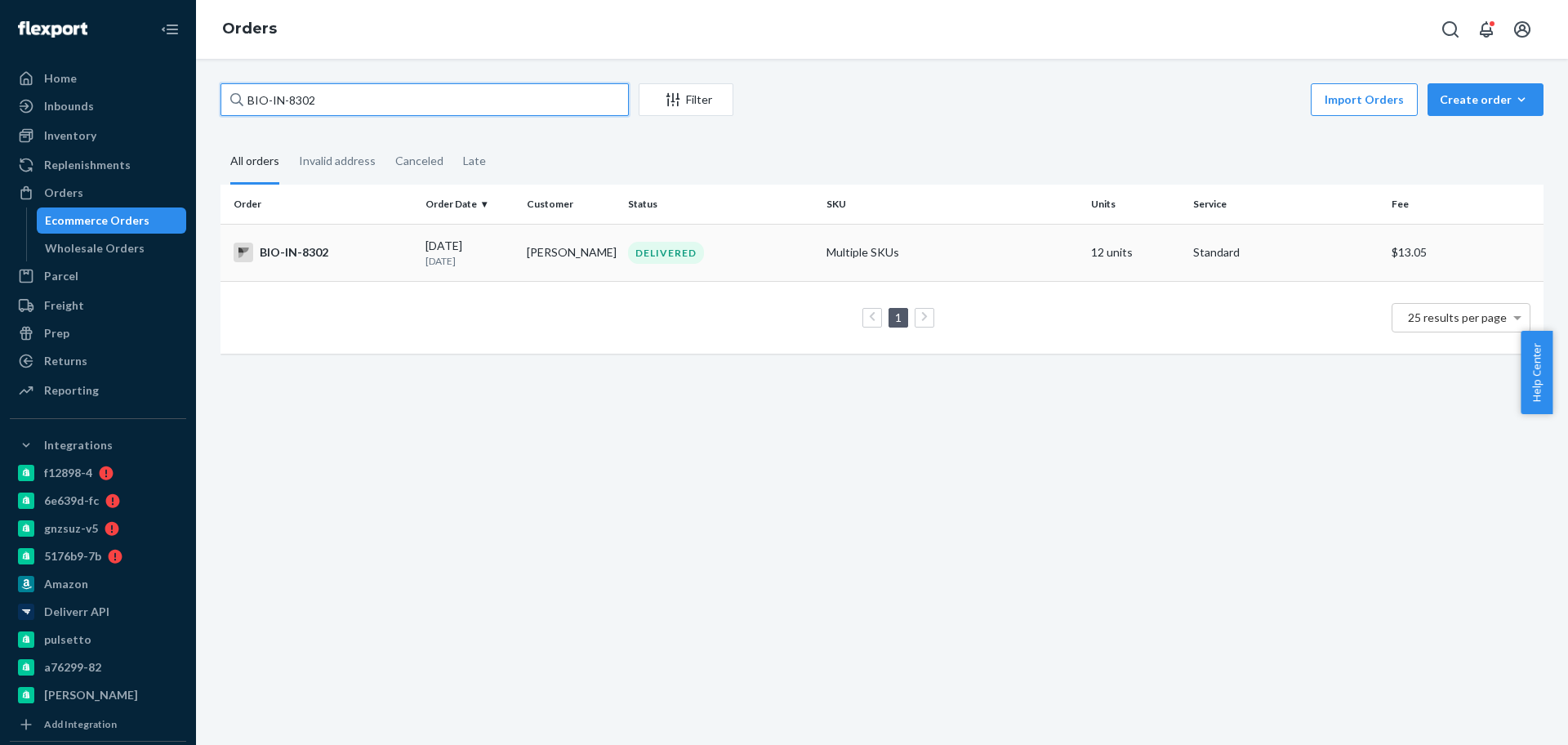
type input "BIO-IN-8302"
click at [326, 246] on div "BIO-IN-8302" at bounding box center [323, 253] width 179 height 20
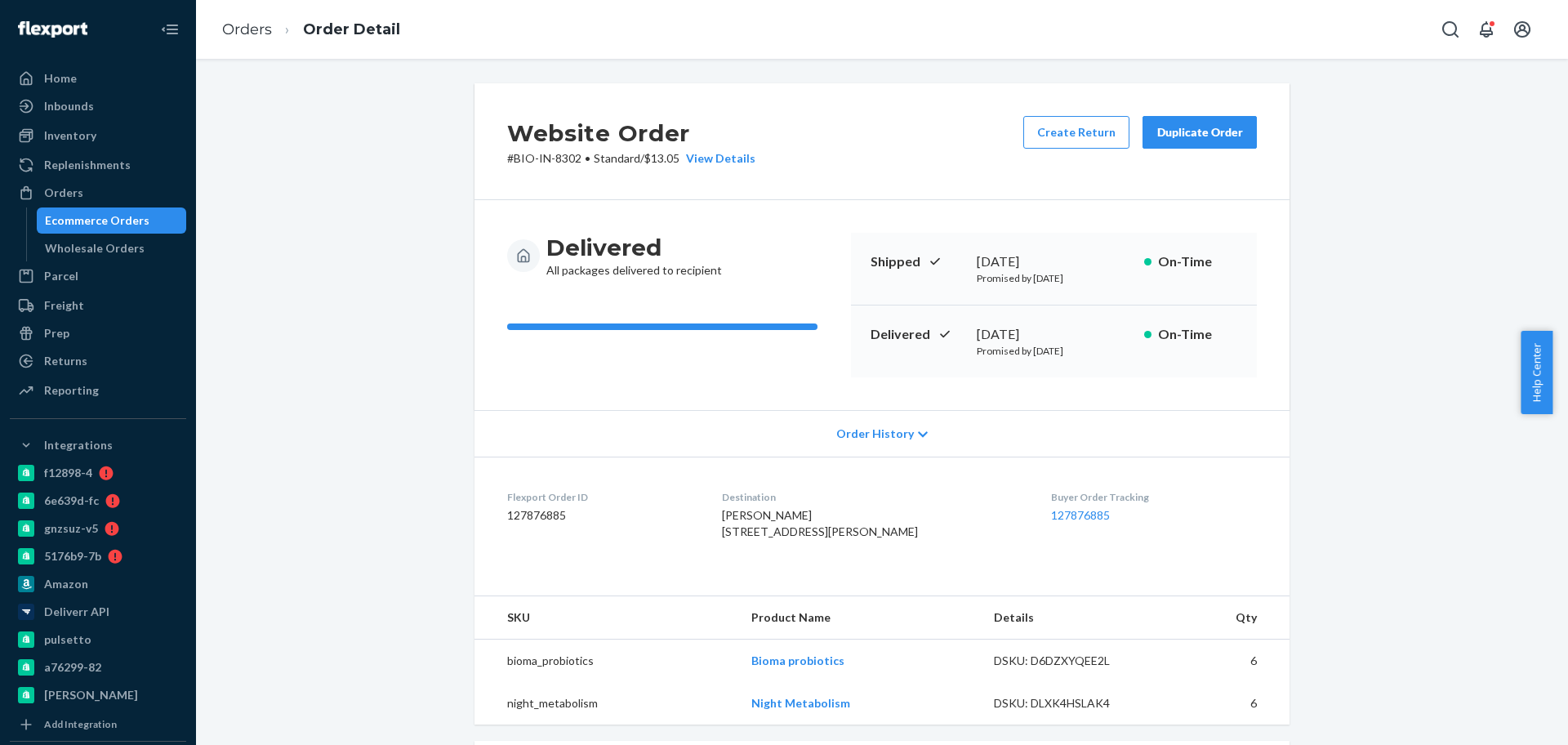
drag, startPoint x: 1052, startPoint y: 331, endPoint x: 965, endPoint y: 331, distance: 87.0
click at [965, 331] on div "Delivered [DATE] Promised by [DATE] On-Time" at bounding box center [1054, 341] width 406 height 72
copy div "[DATE]"
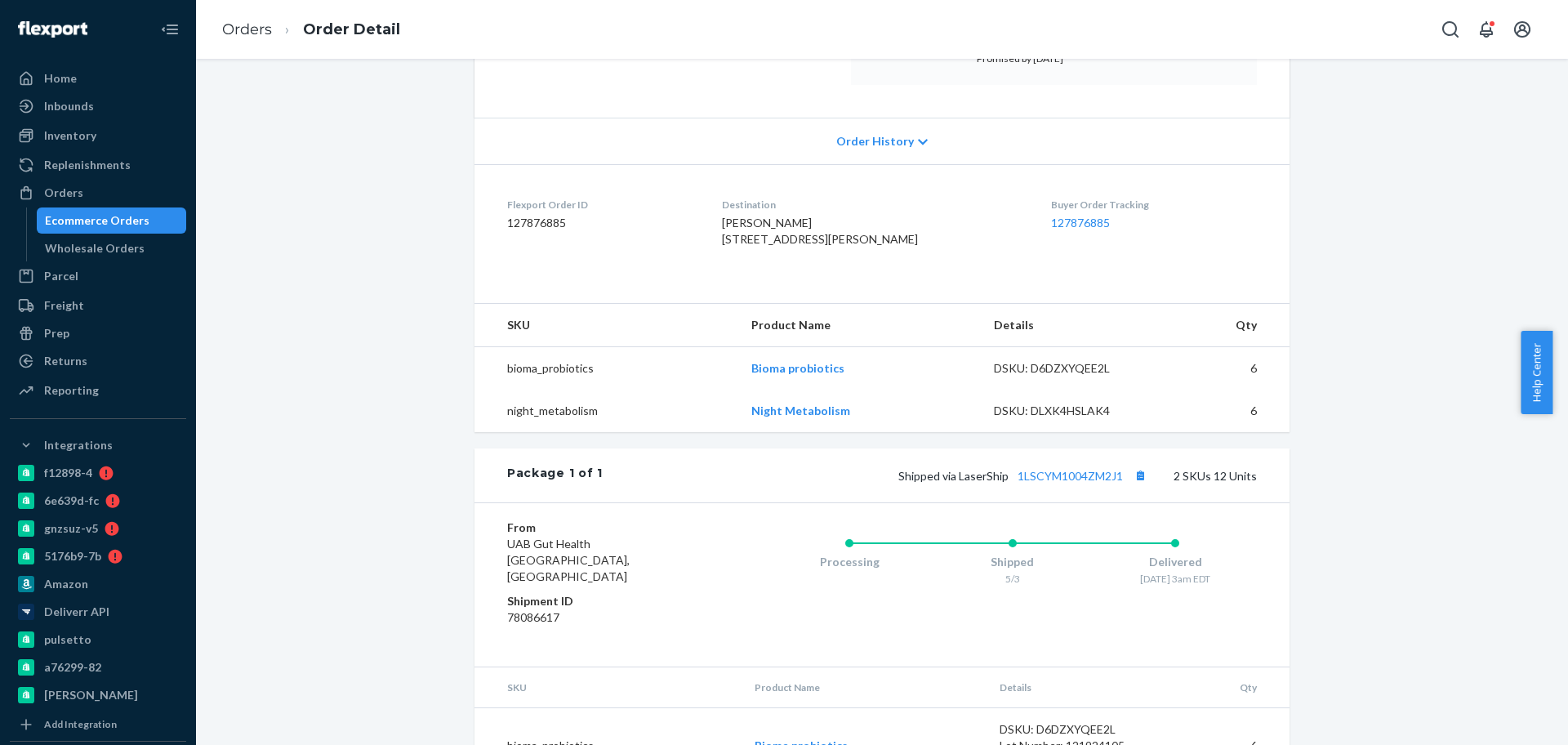
scroll to position [306, 0]
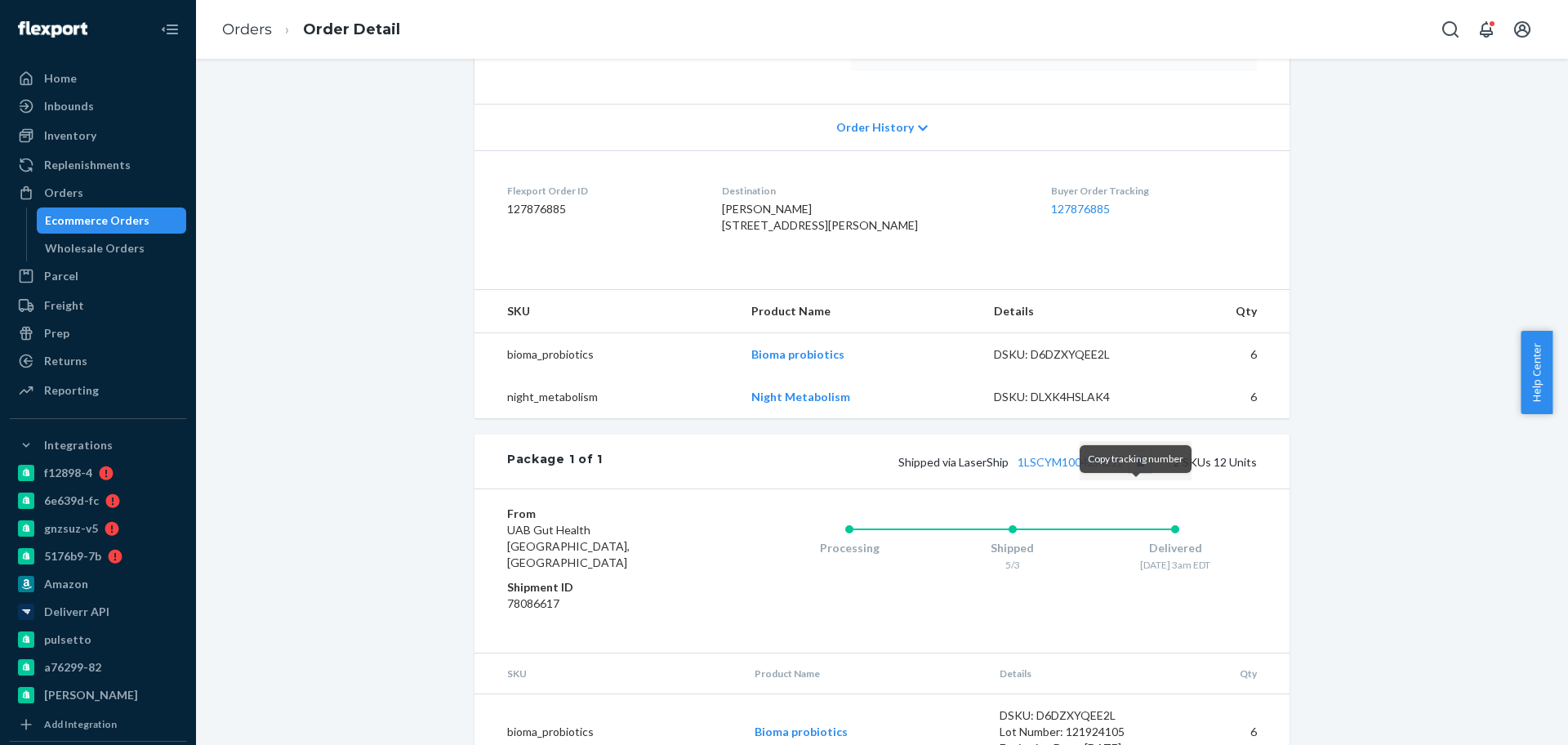
click at [1136, 473] on button "Copy tracking number" at bounding box center [1139, 461] width 21 height 21
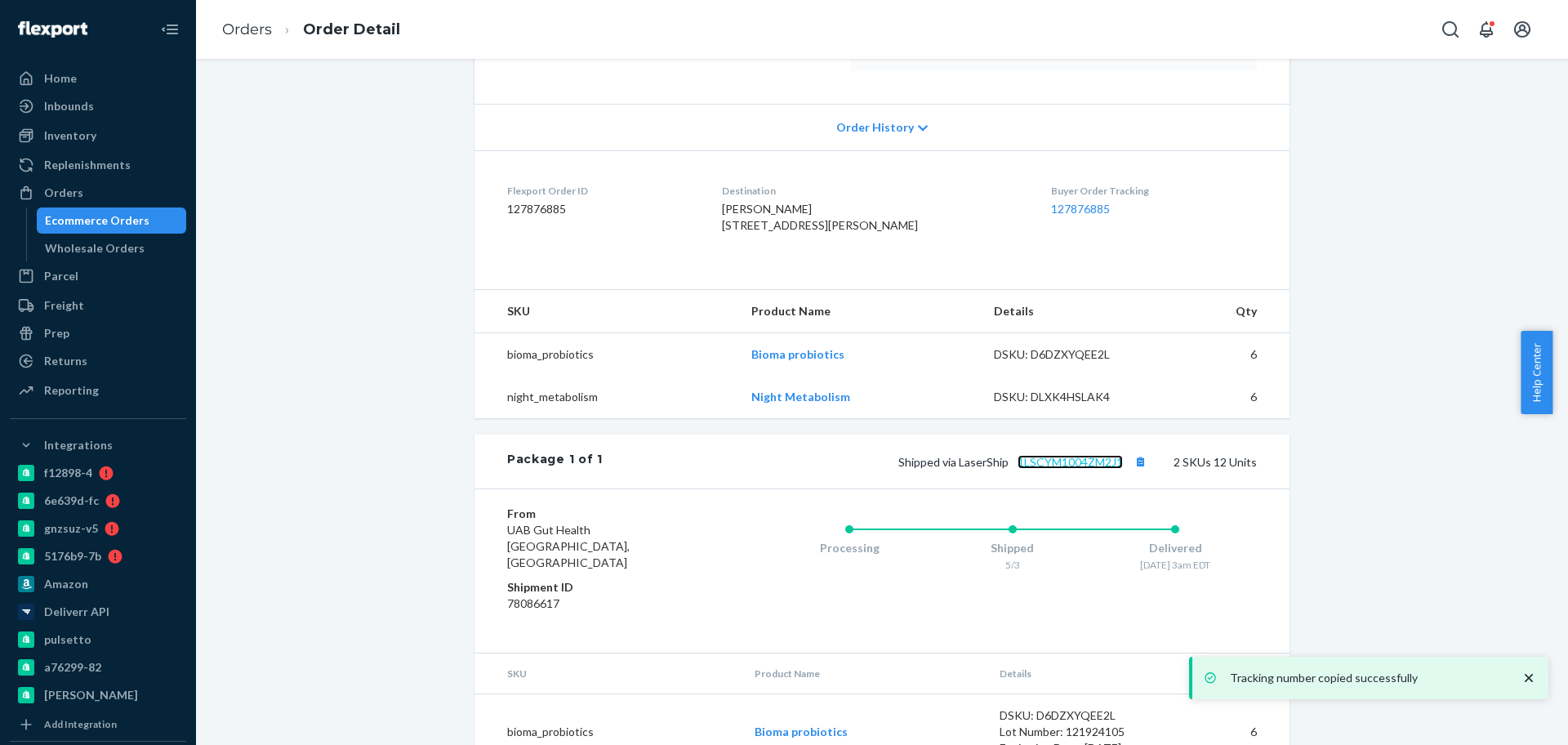
click at [1086, 469] on link "1LSCYM1004ZM2J1" at bounding box center [1070, 462] width 105 height 14
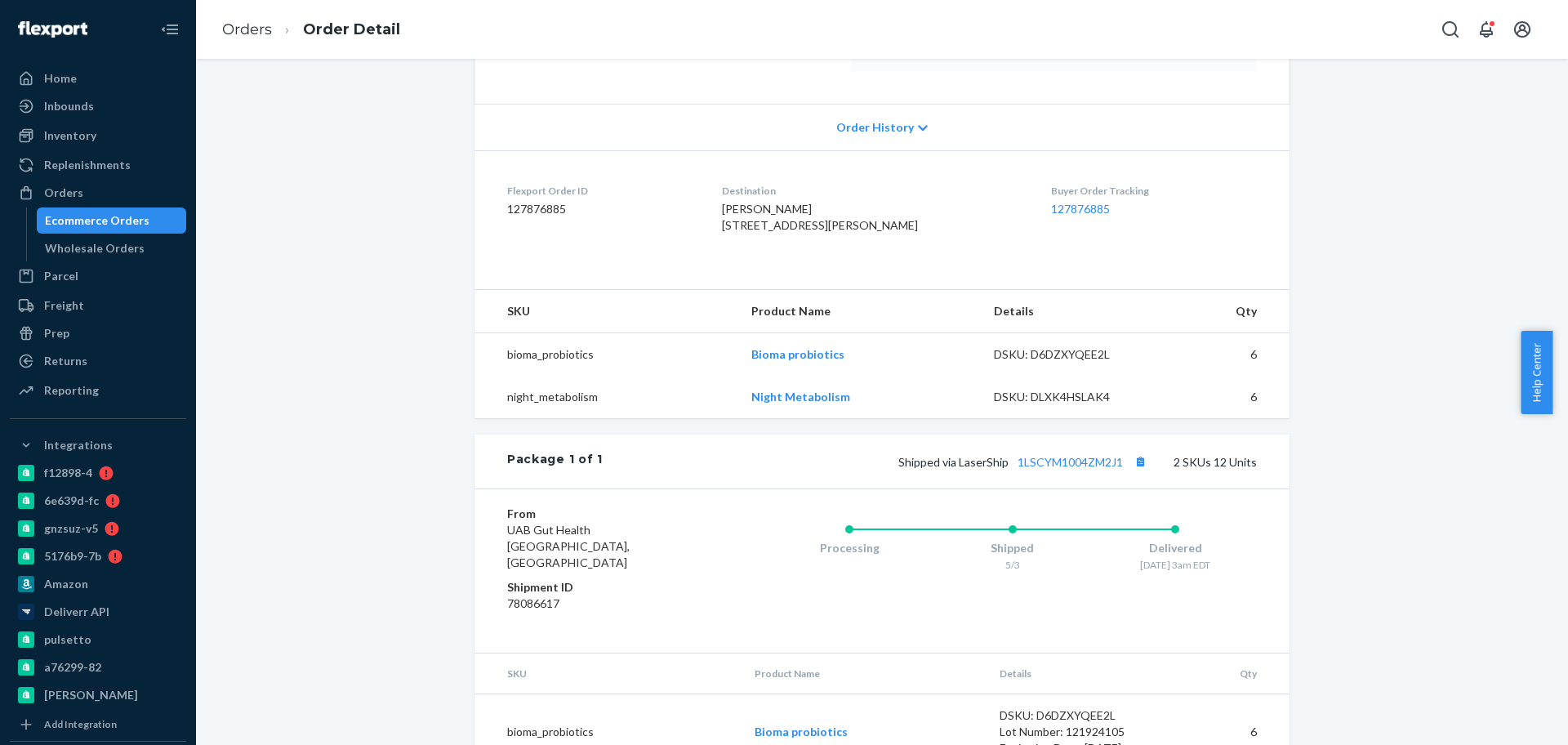
click at [116, 216] on div "Ecommerce Orders" at bounding box center [98, 221] width 105 height 16
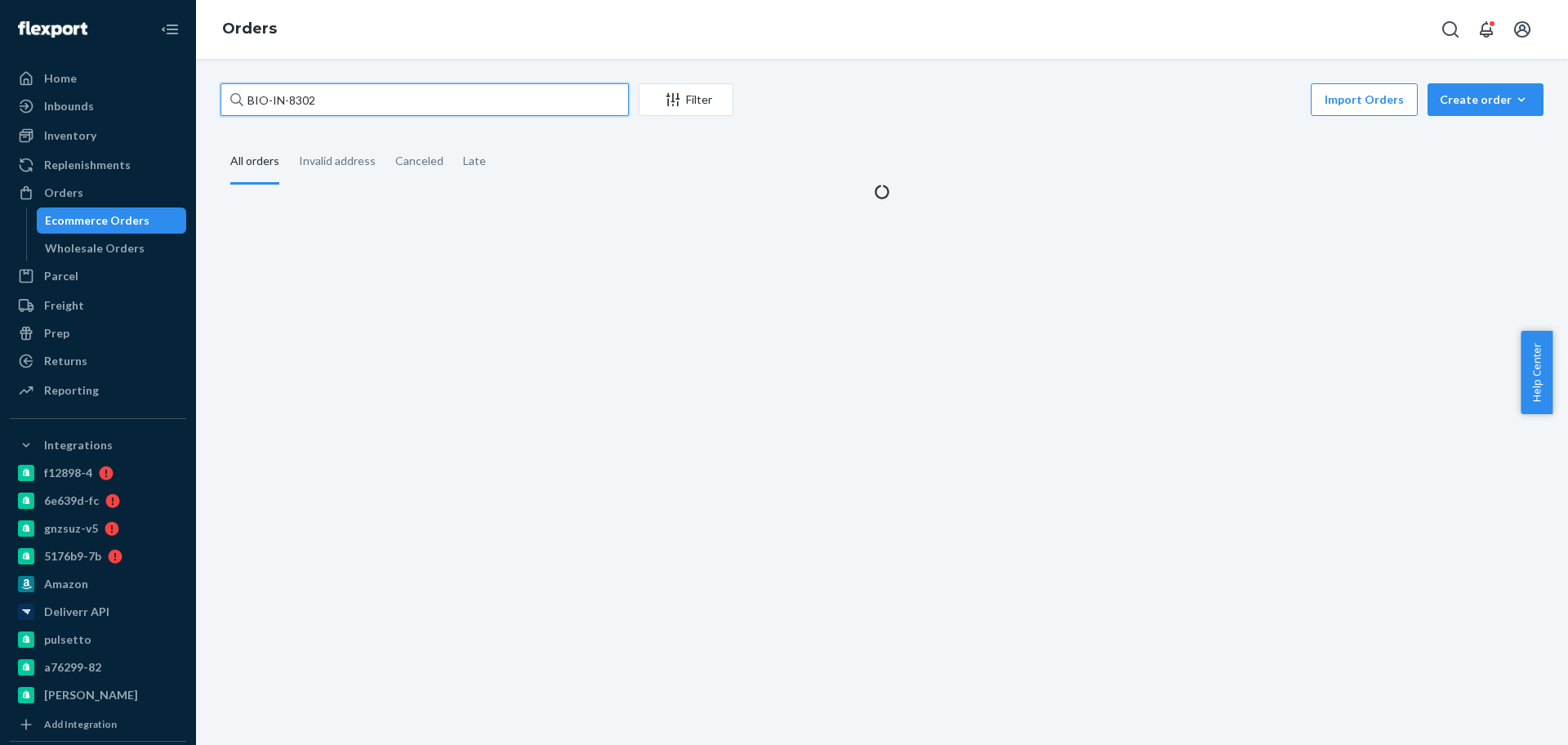
click at [364, 88] on input "BIO-IN-8302" at bounding box center [424, 100] width 408 height 33
paste input "2265518"
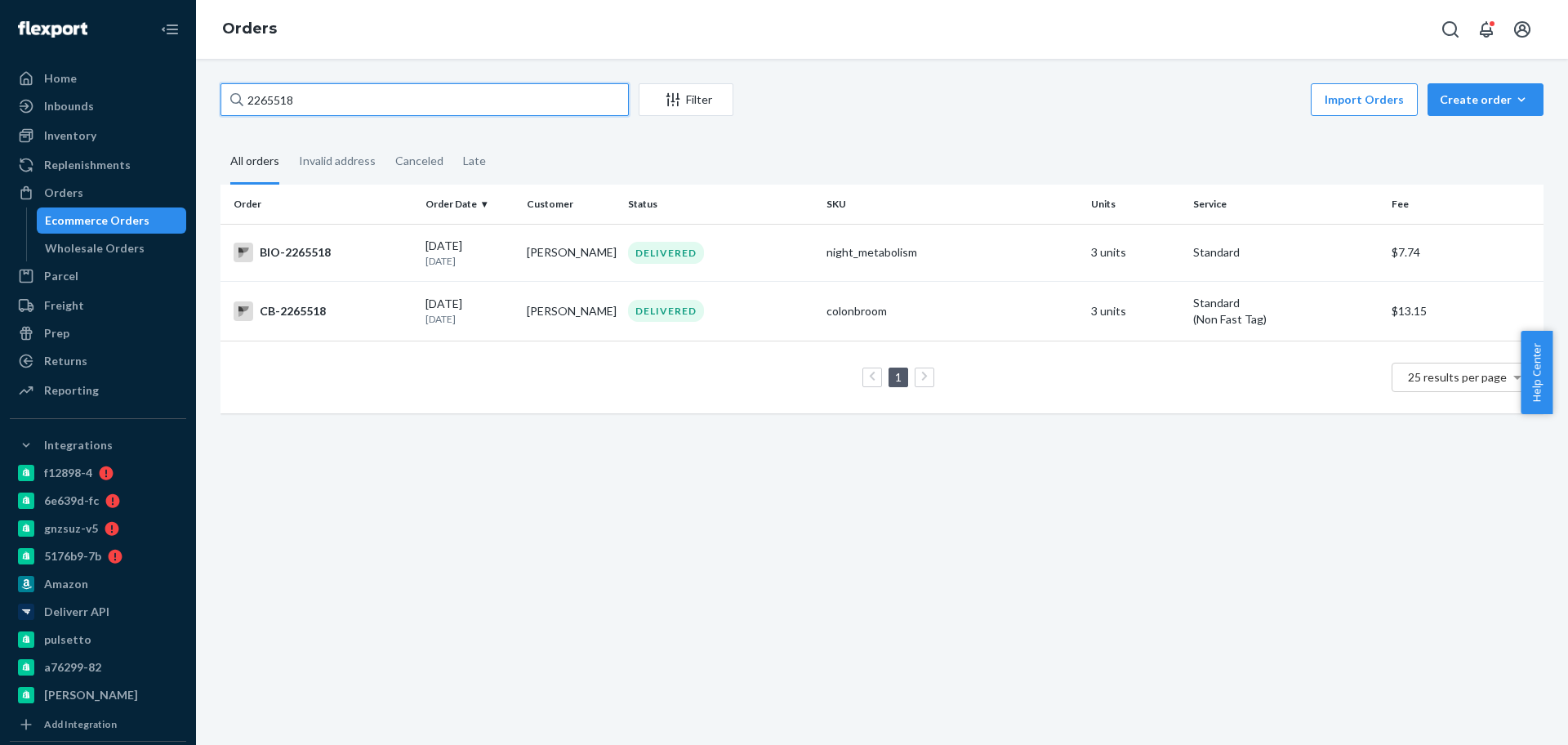
type input "2265518"
click at [347, 253] on div "BIO-2265518" at bounding box center [323, 253] width 179 height 20
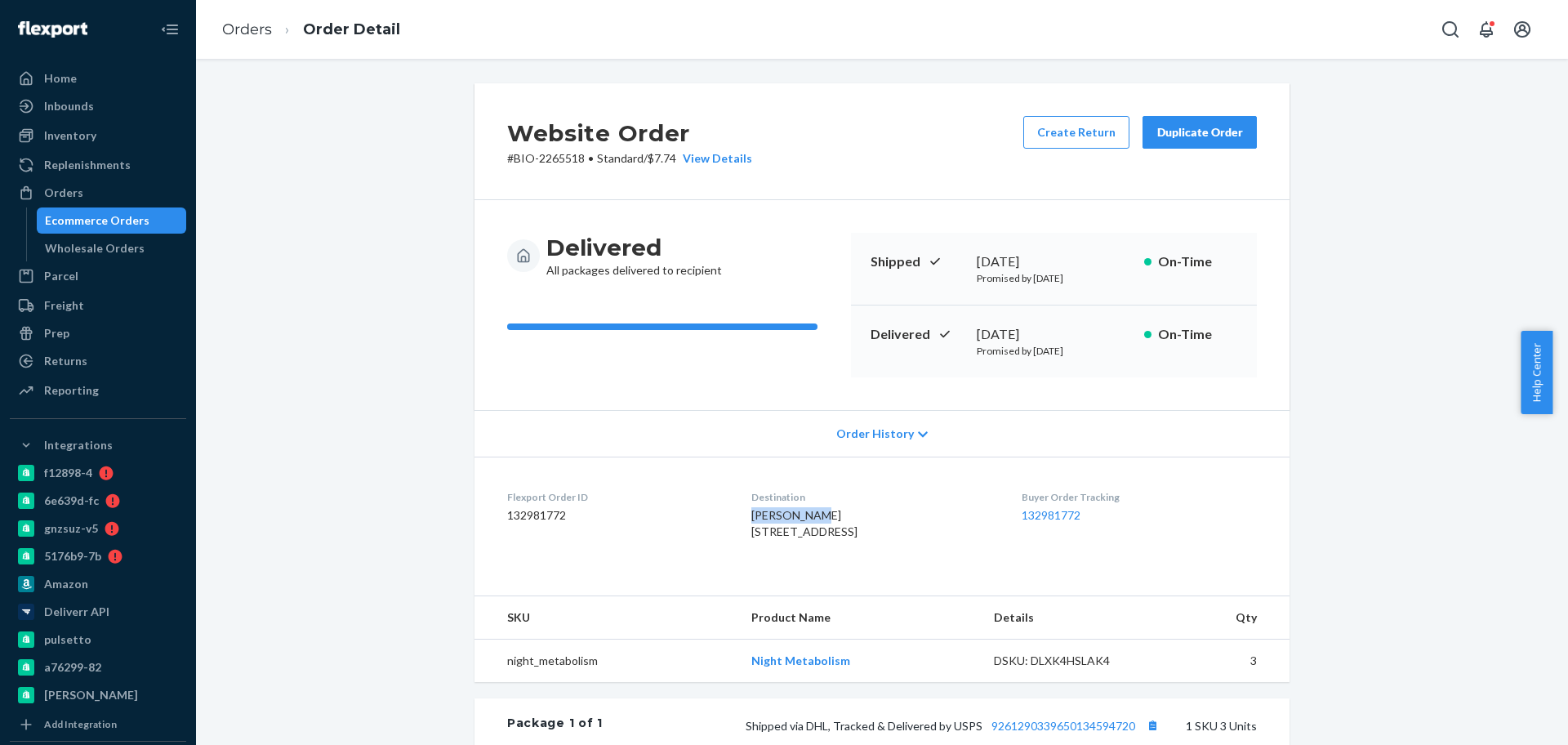
drag, startPoint x: 725, startPoint y: 514, endPoint x: 803, endPoint y: 522, distance: 78.4
click at [803, 522] on dl "Flexport Order ID 132981772 Destination [PERSON_NAME] [STREET_ADDRESS] Buyer Or…" at bounding box center [881, 518] width 815 height 122
copy span "[PERSON_NAME]"
click at [116, 217] on div "Ecommerce Orders" at bounding box center [98, 221] width 105 height 16
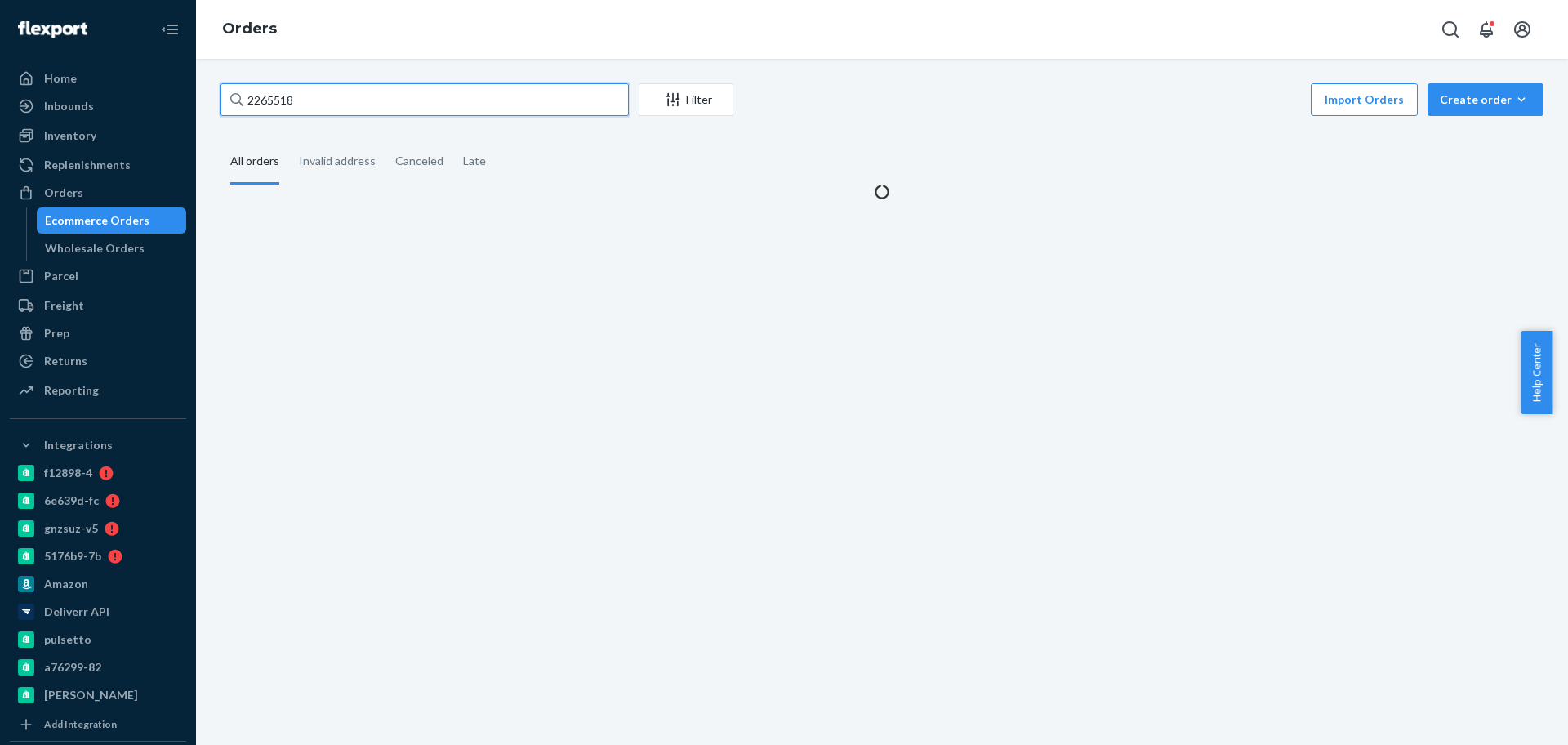
click at [378, 91] on input "2265518" at bounding box center [424, 100] width 408 height 33
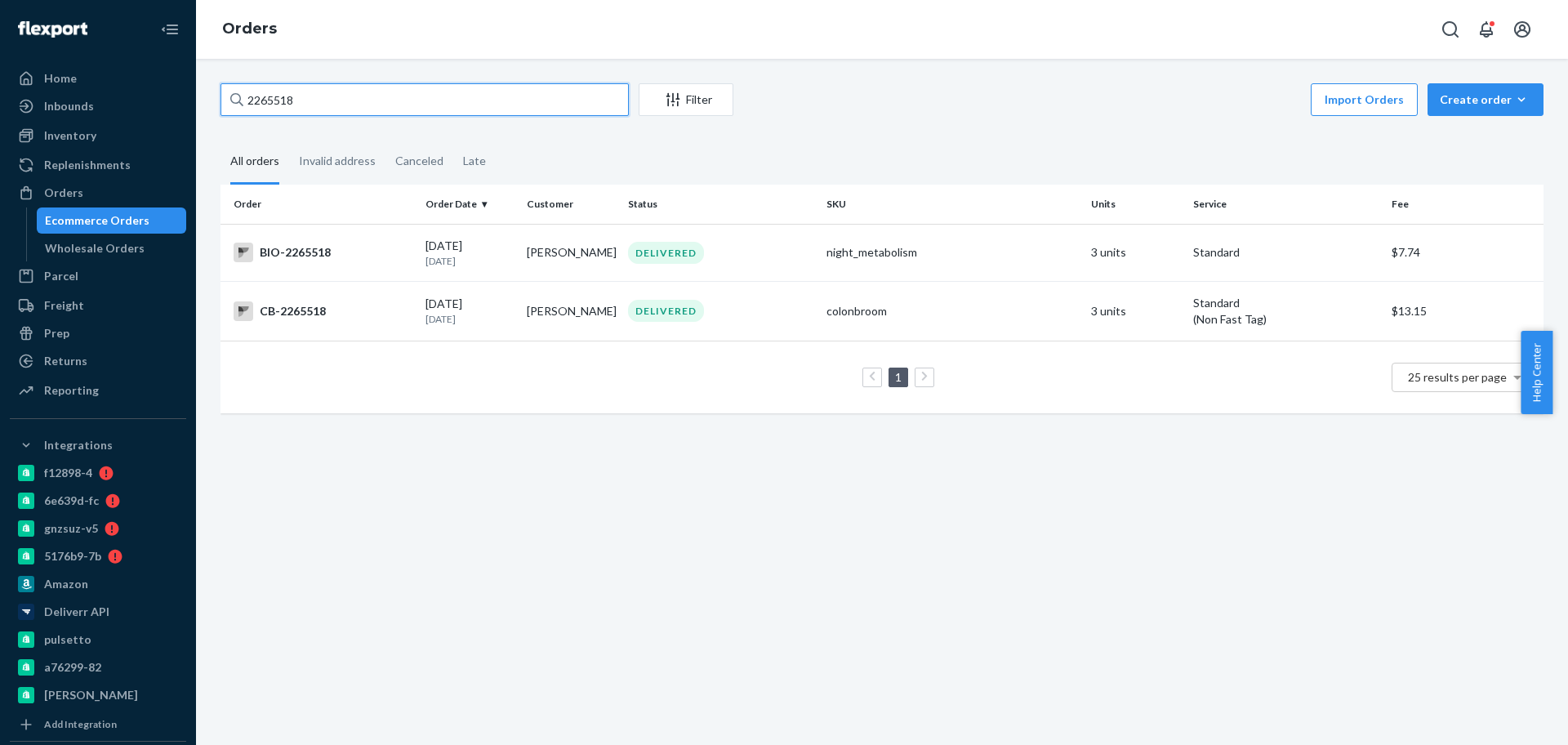
paste input "[PERSON_NAME]"
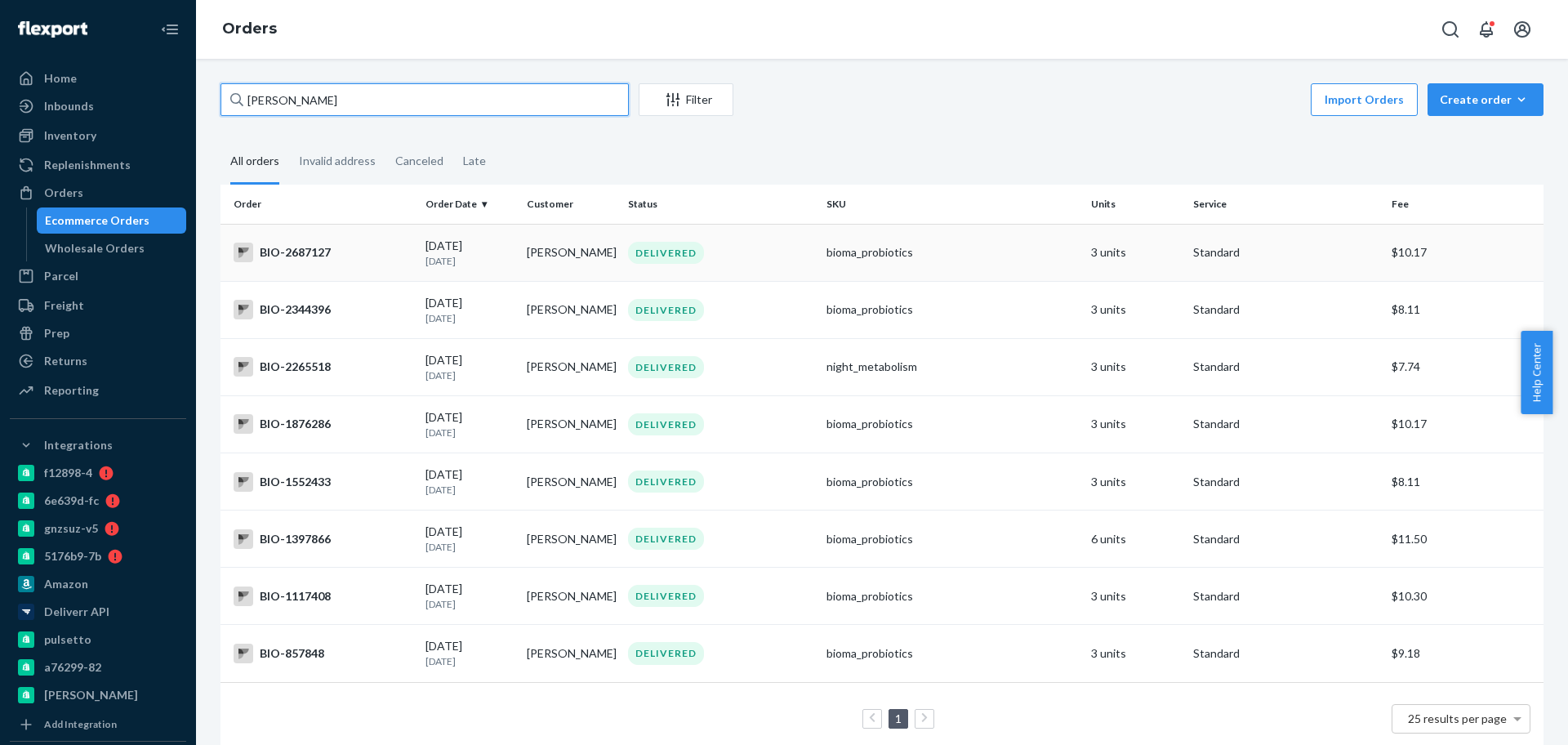
type input "[PERSON_NAME]"
click at [383, 256] on div "BIO-2687127" at bounding box center [323, 253] width 179 height 20
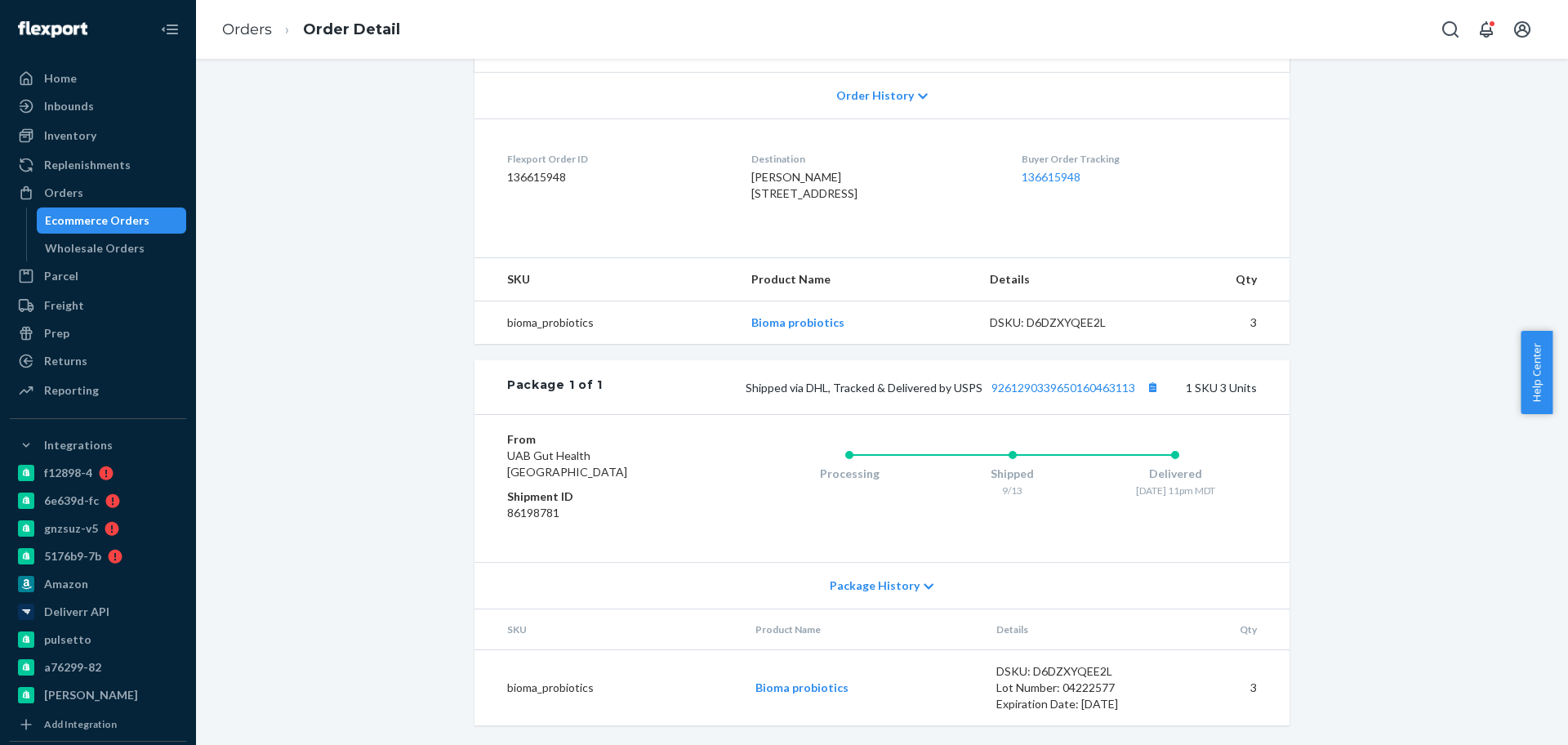
scroll to position [371, 0]
drag, startPoint x: 800, startPoint y: 143, endPoint x: 737, endPoint y: 143, distance: 63.0
click at [737, 143] on dl "Flexport Order ID 136615948 Destination [PERSON_NAME] [STREET_ADDRESS] US Buyer…" at bounding box center [881, 179] width 815 height 122
copy span "[PERSON_NAME]"
drag, startPoint x: 118, startPoint y: 221, endPoint x: 132, endPoint y: 205, distance: 21.3
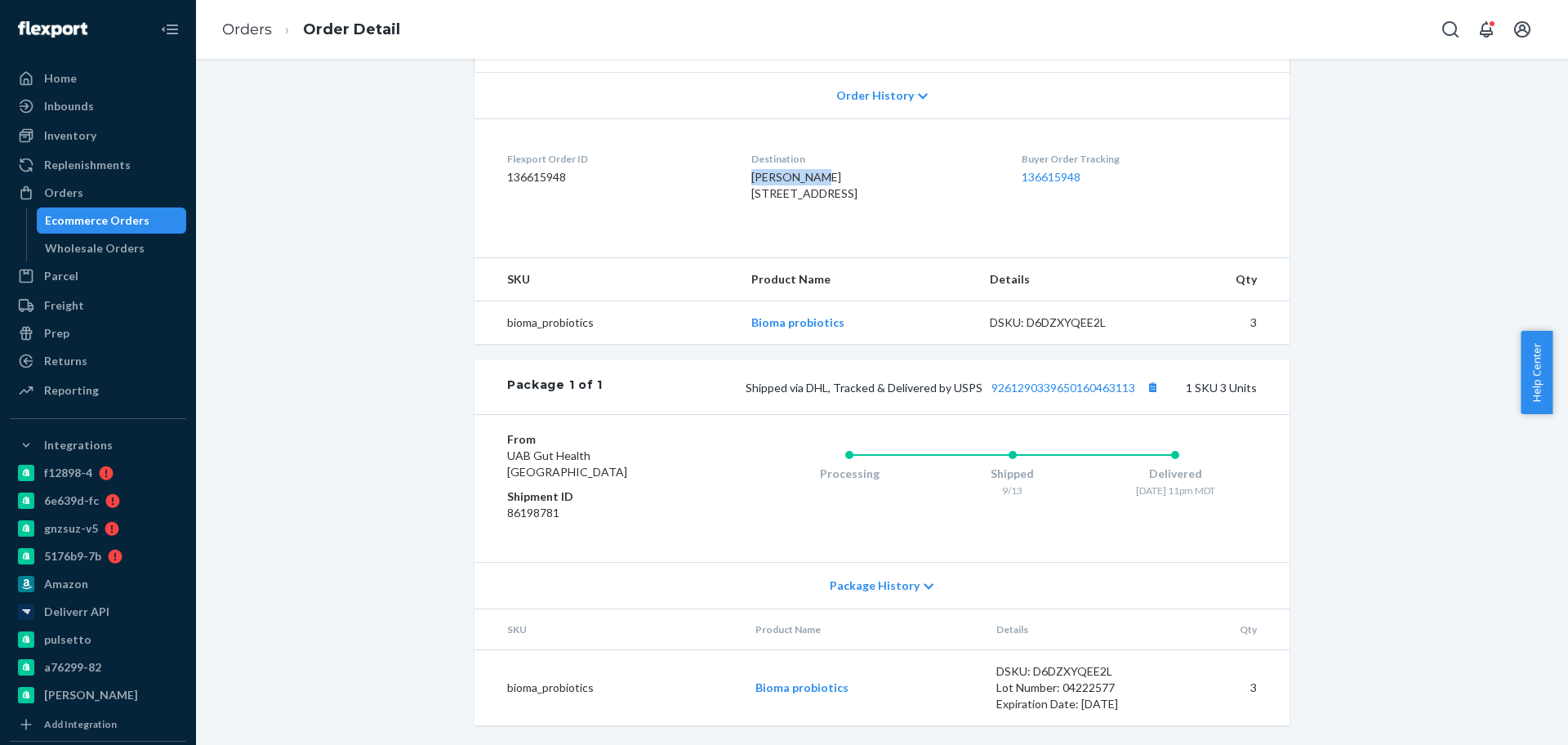
click at [118, 221] on div "Ecommerce Orders" at bounding box center [98, 221] width 105 height 16
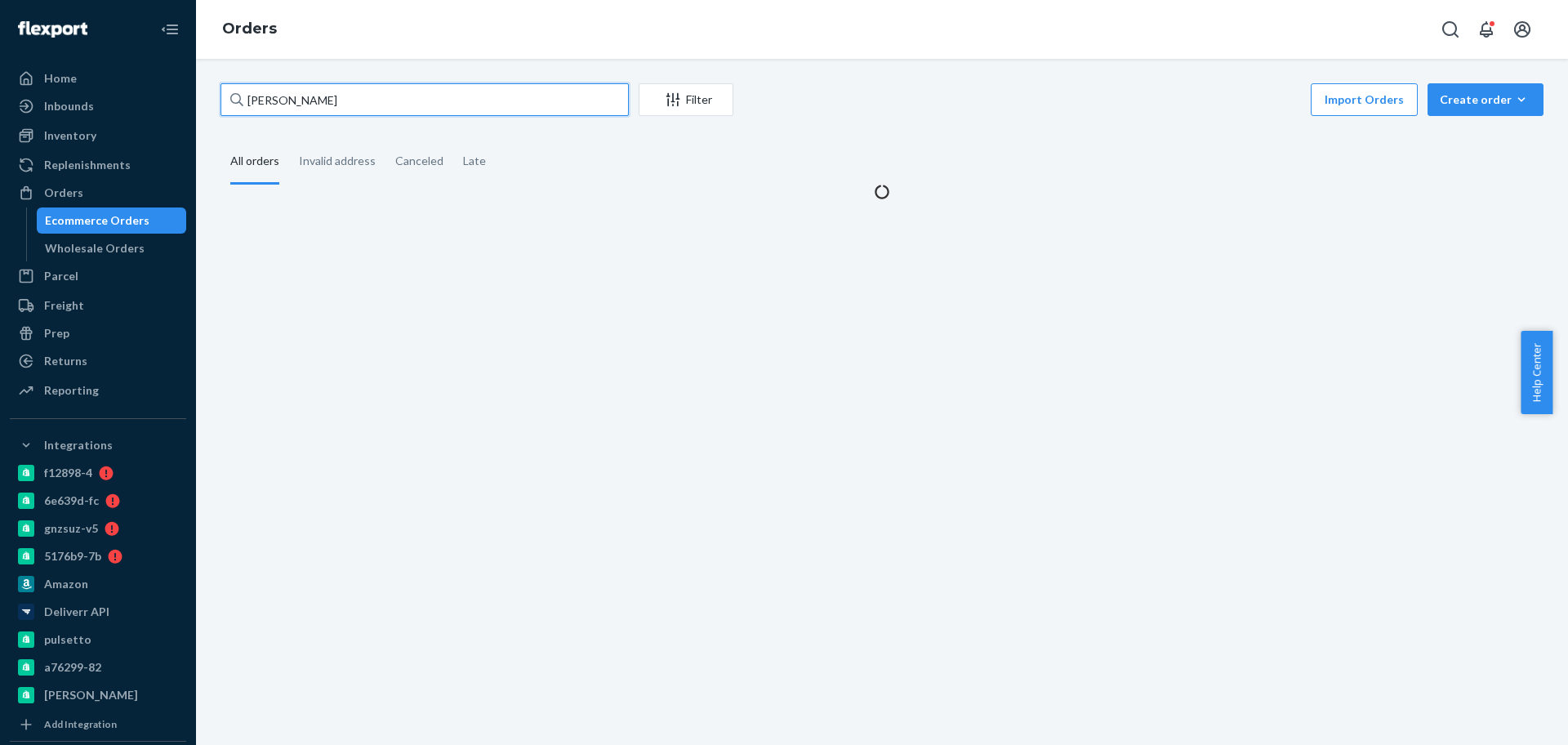
click at [321, 97] on input "[PERSON_NAME]" at bounding box center [424, 100] width 408 height 33
paste input "2748163"
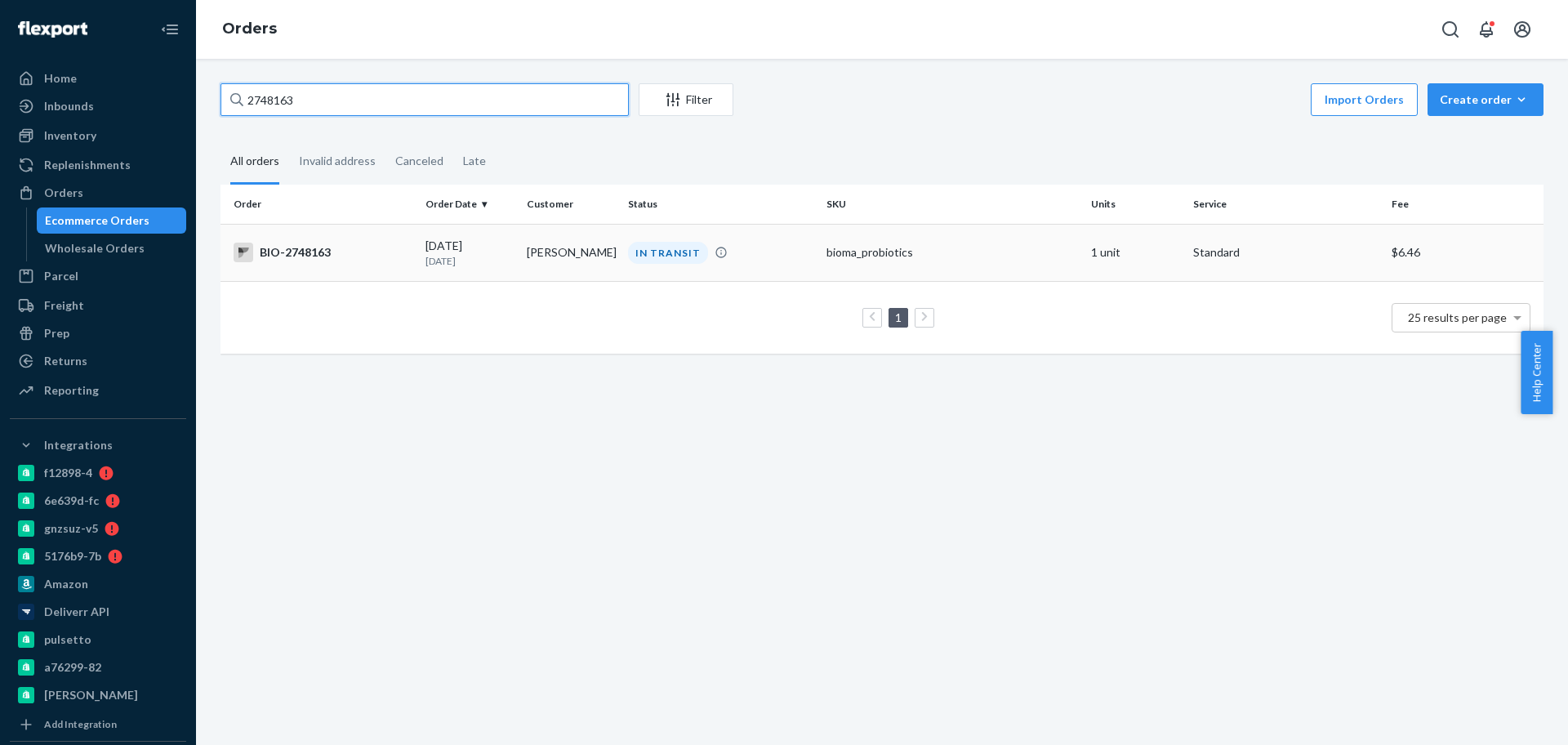
type input "2748163"
click at [347, 250] on div "BIO-2748163" at bounding box center [323, 253] width 179 height 20
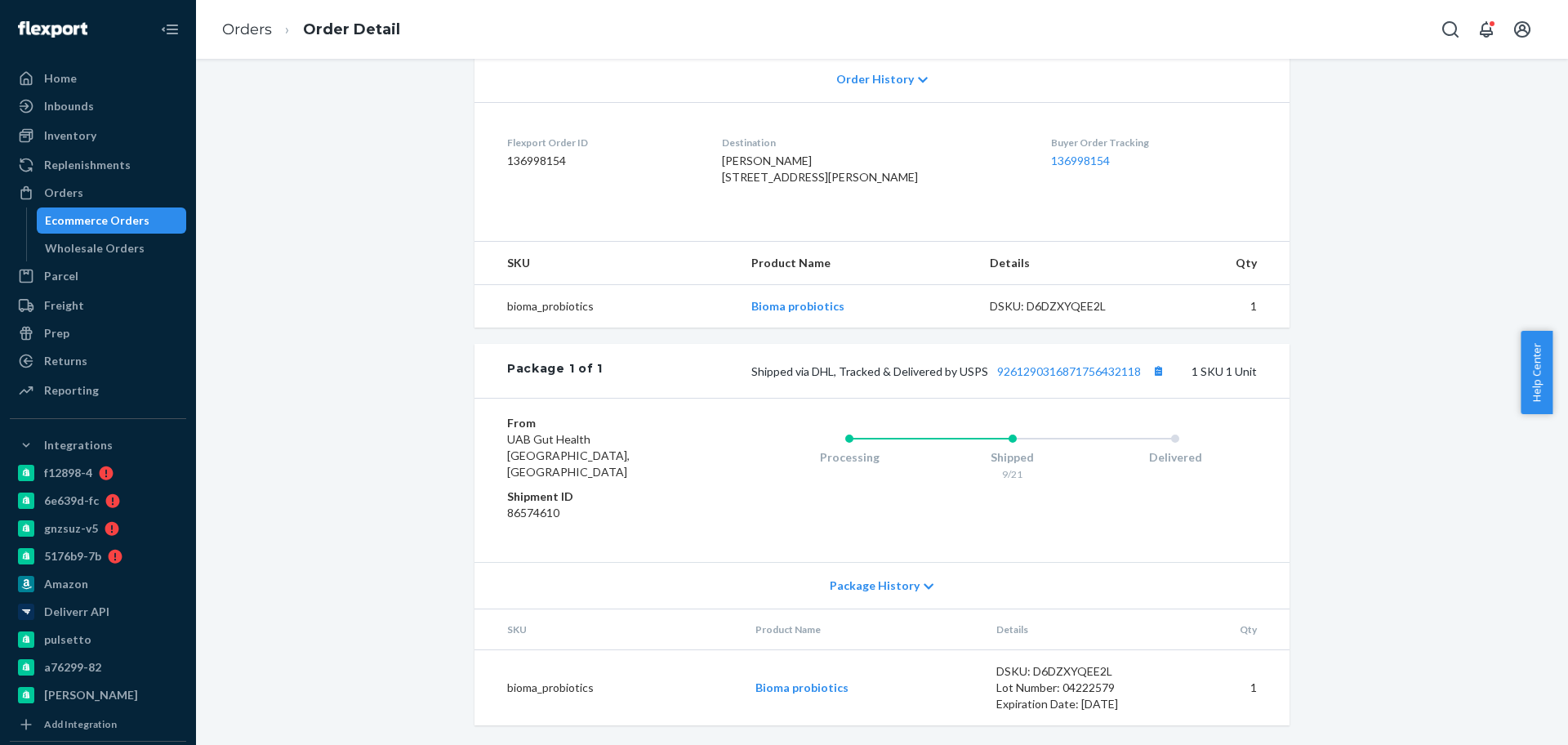
scroll to position [371, 0]
click at [1151, 382] on button "Copy tracking number" at bounding box center [1157, 370] width 21 height 21
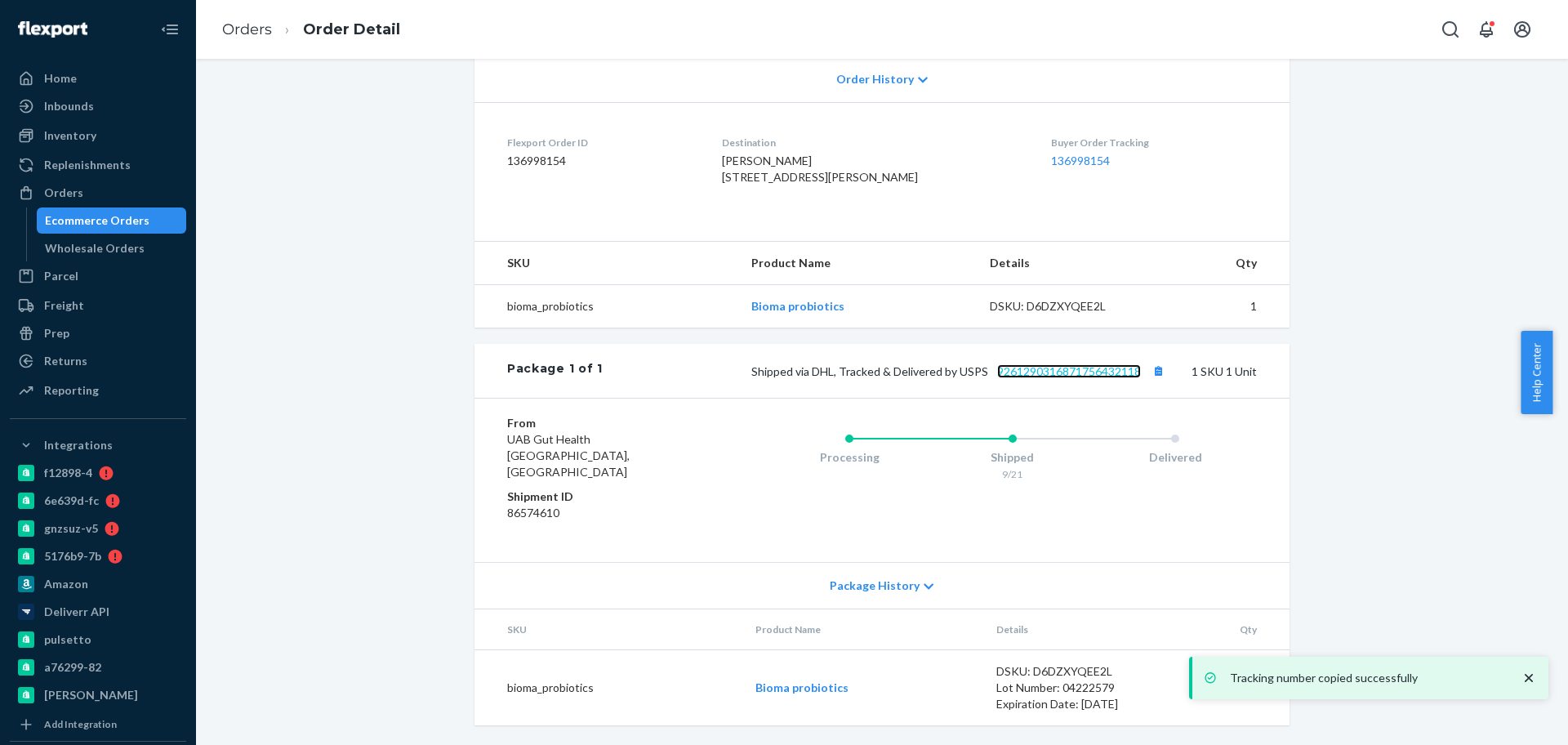
click at [1089, 378] on link "9261290316871756432118" at bounding box center [1069, 371] width 144 height 14
drag, startPoint x: 284, startPoint y: 311, endPoint x: 321, endPoint y: 291, distance: 42.1
click at [283, 310] on div "Website Order # BIO-2748163 • Standard / $6.46 View Details Create Return Dupli…" at bounding box center [881, 236] width 1347 height 1017
click at [406, 189] on div "Website Order # BIO-2748163 • Standard / $6.46 View Details Create Return Dupli…" at bounding box center [881, 236] width 1347 height 1017
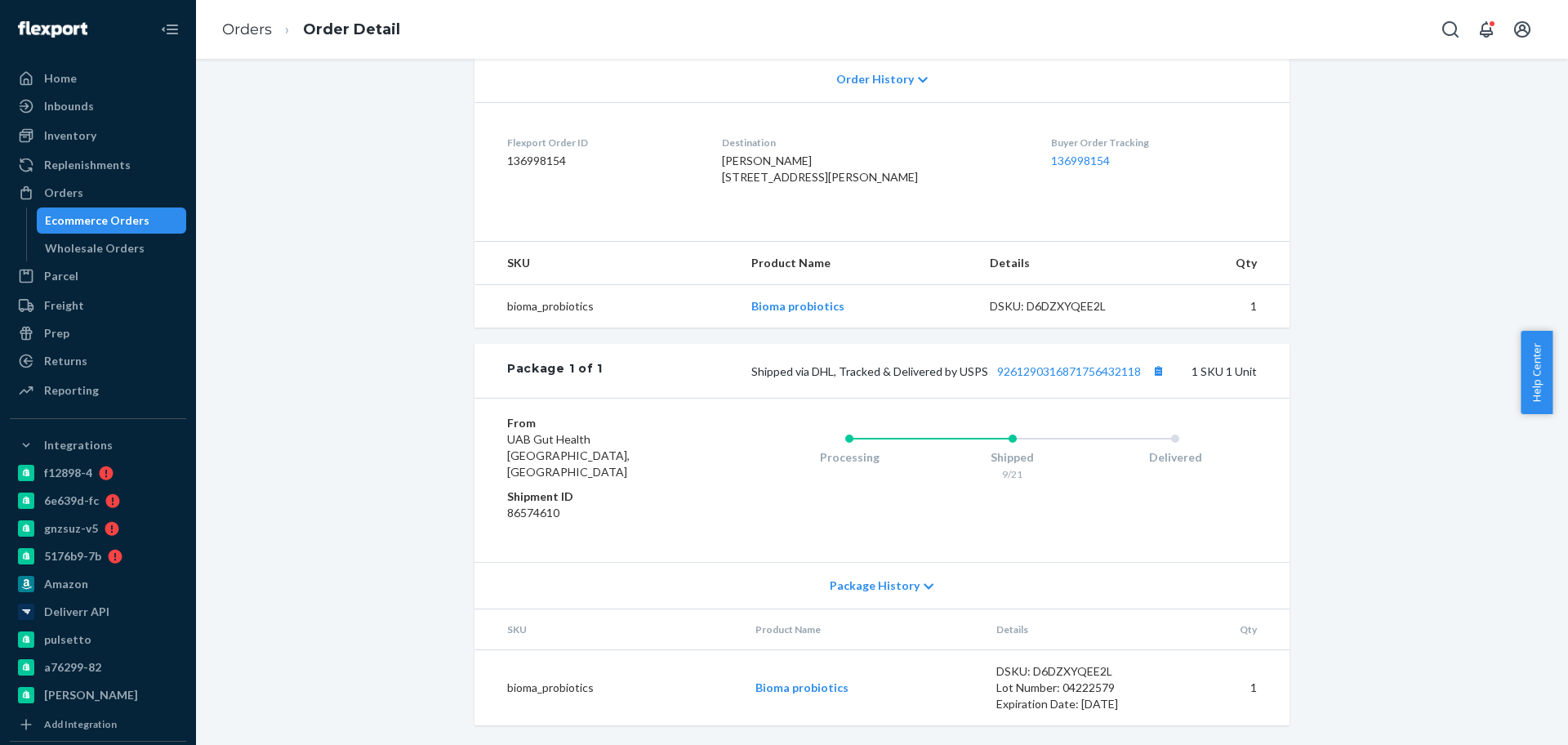
click at [146, 211] on div "Ecommerce Orders" at bounding box center [111, 220] width 147 height 23
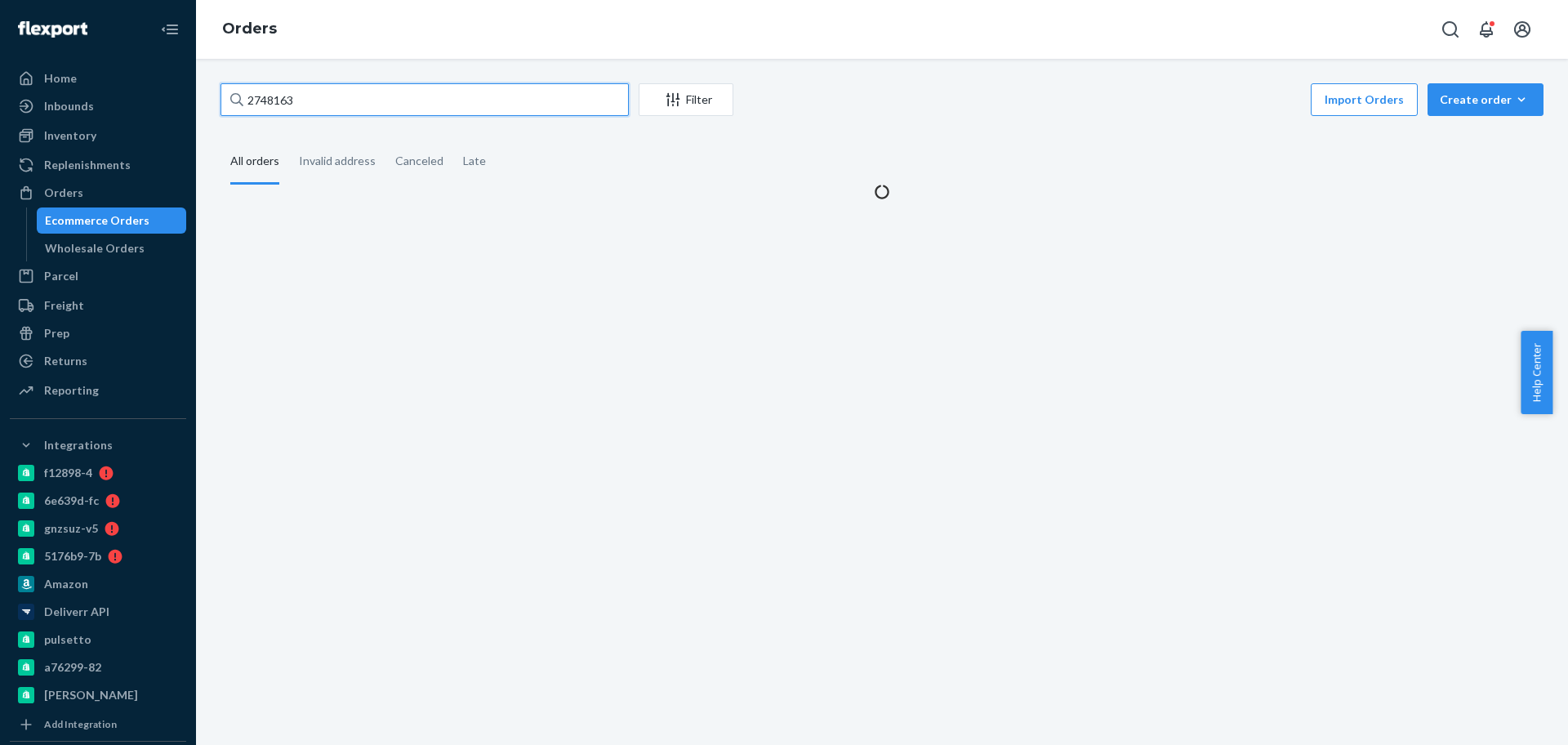
click at [375, 98] on input "2748163" at bounding box center [424, 100] width 408 height 33
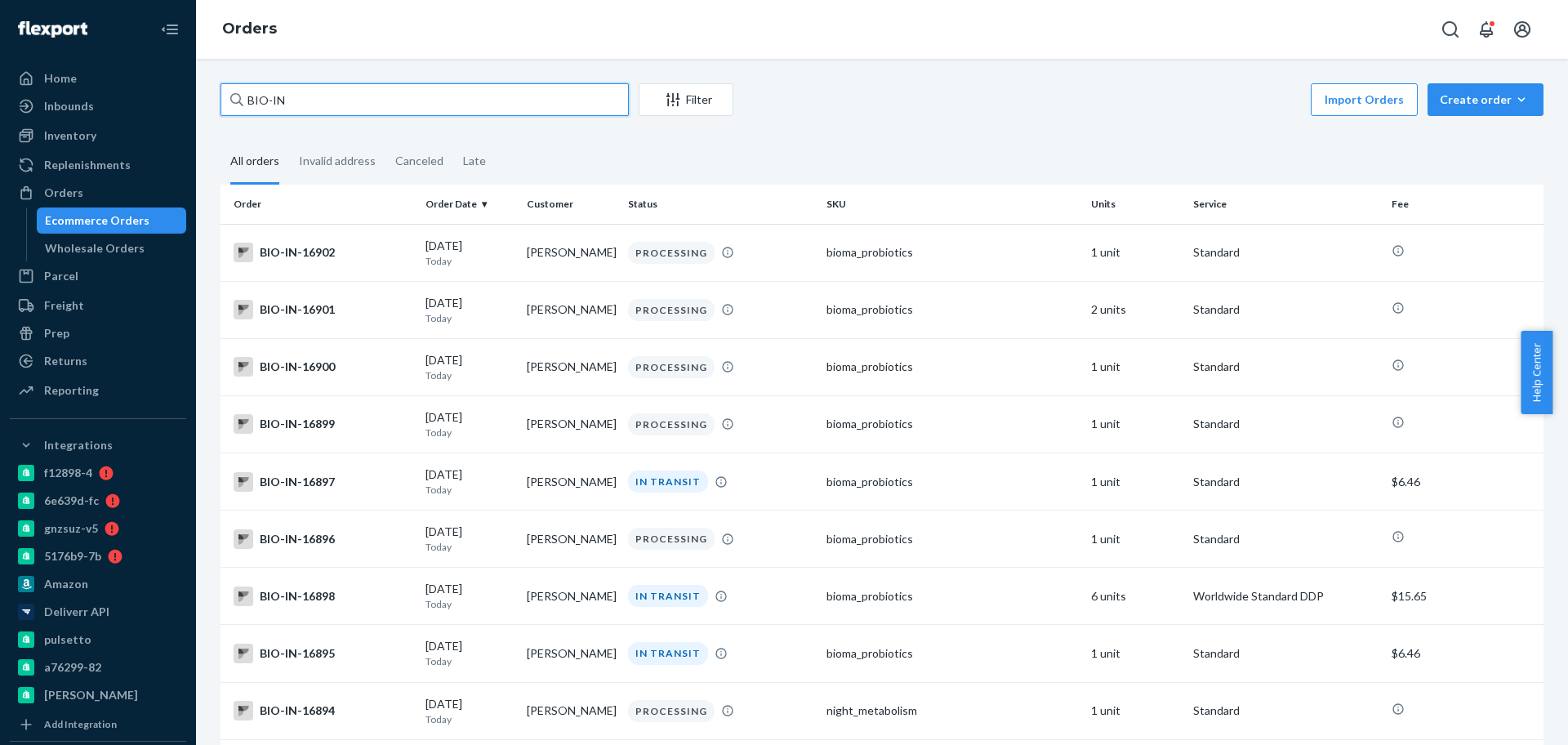
paste input "12776"
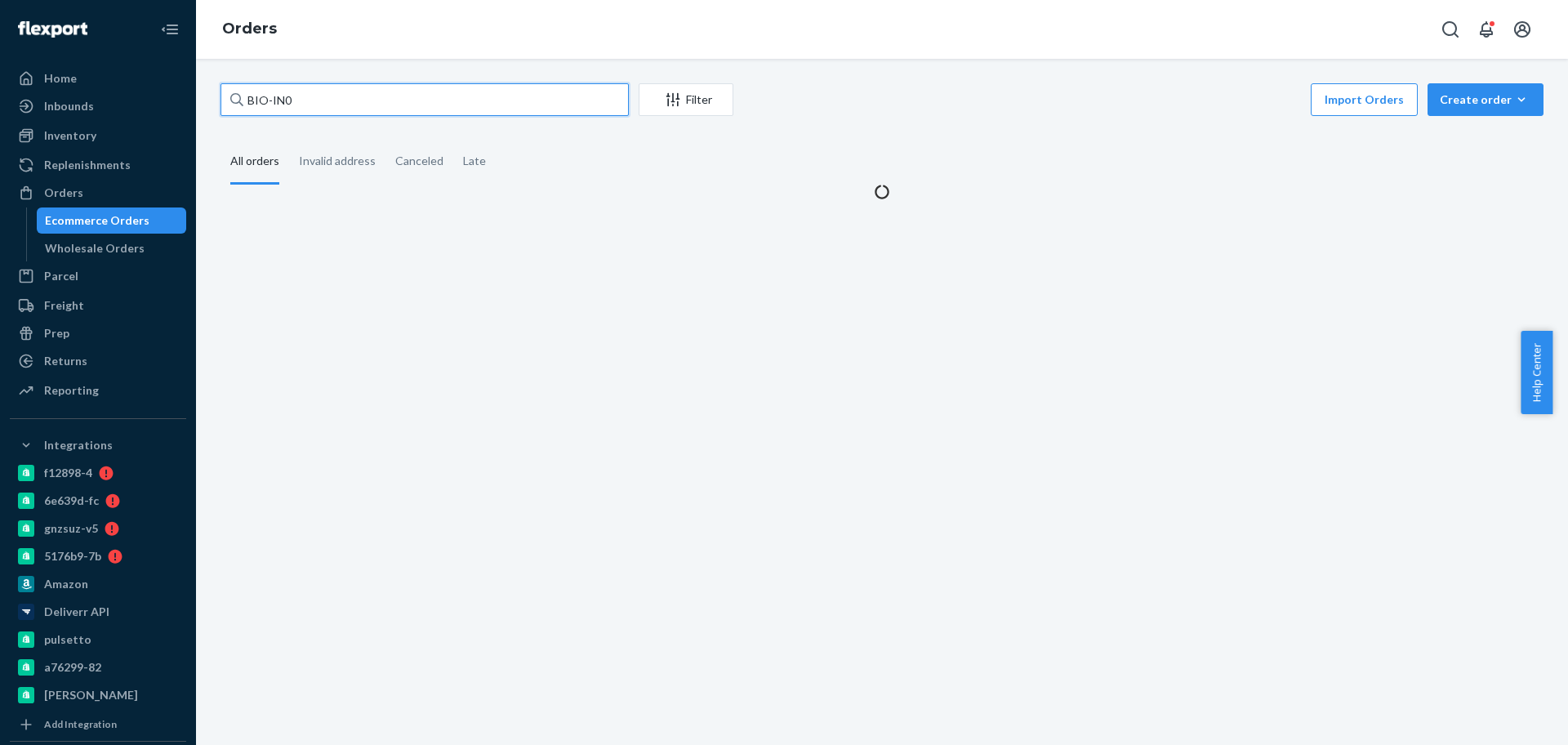
paste input "12776"
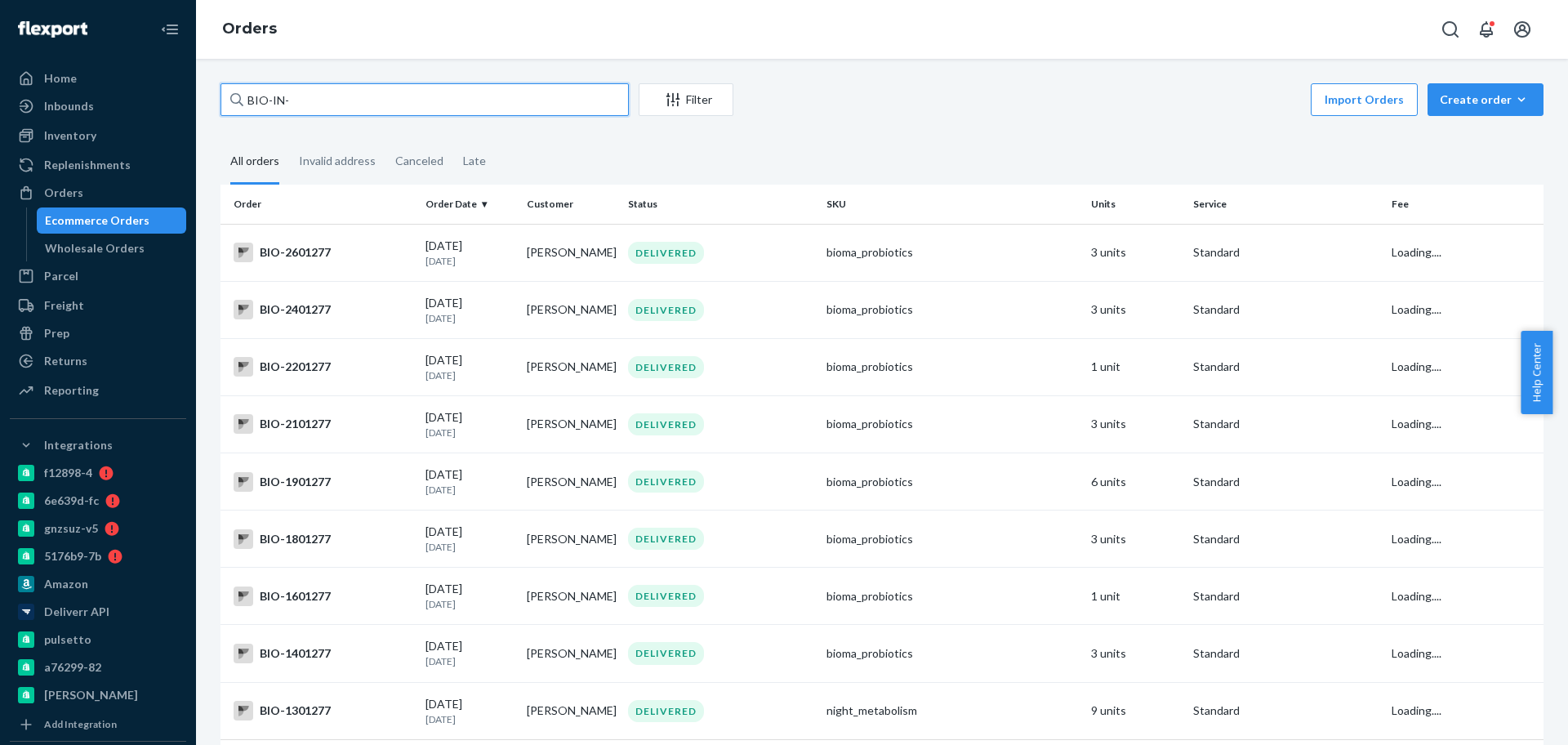
paste input "12776"
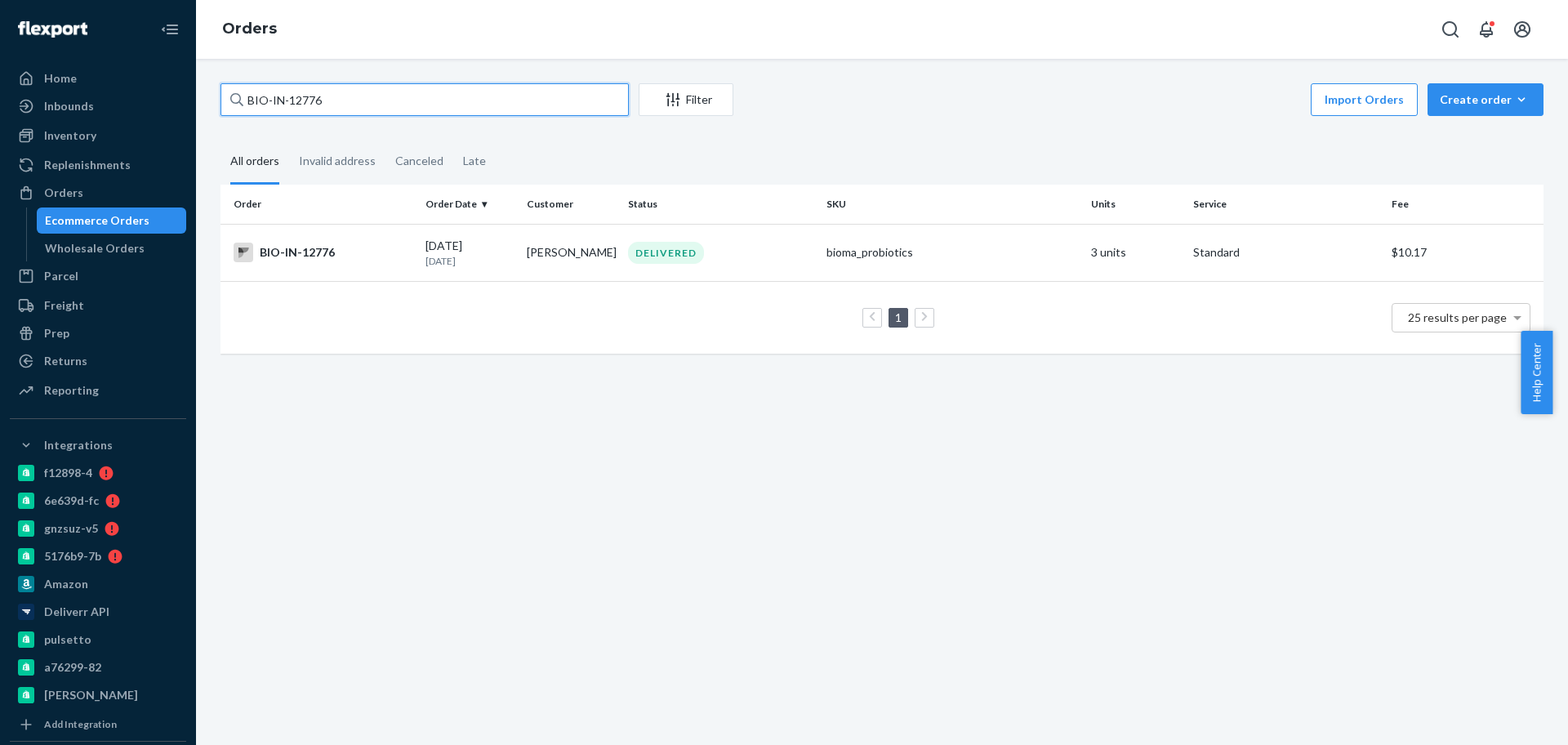
type input "BIO-IN-12776"
click at [358, 252] on div "BIO-IN-12776" at bounding box center [323, 253] width 179 height 20
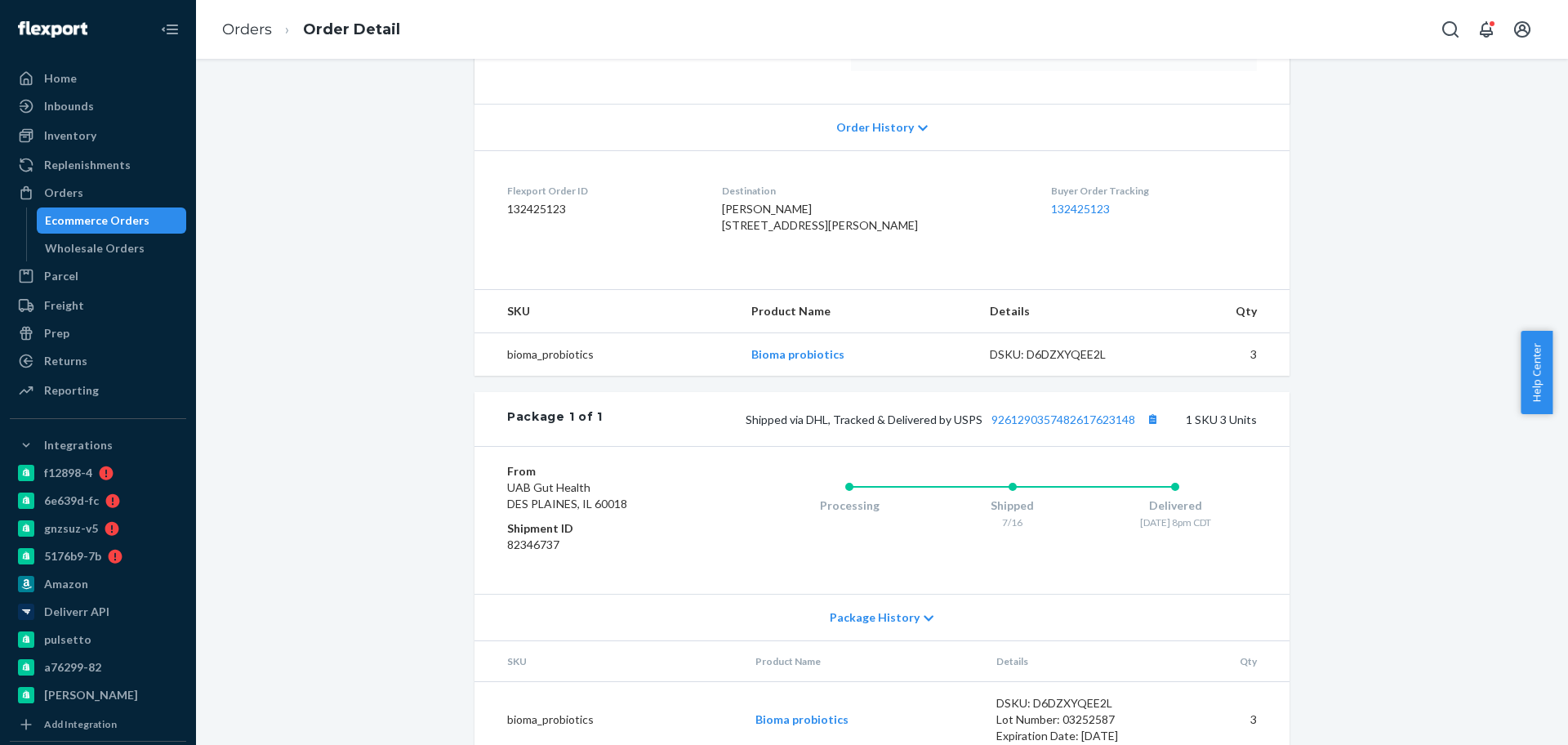
scroll to position [371, 0]
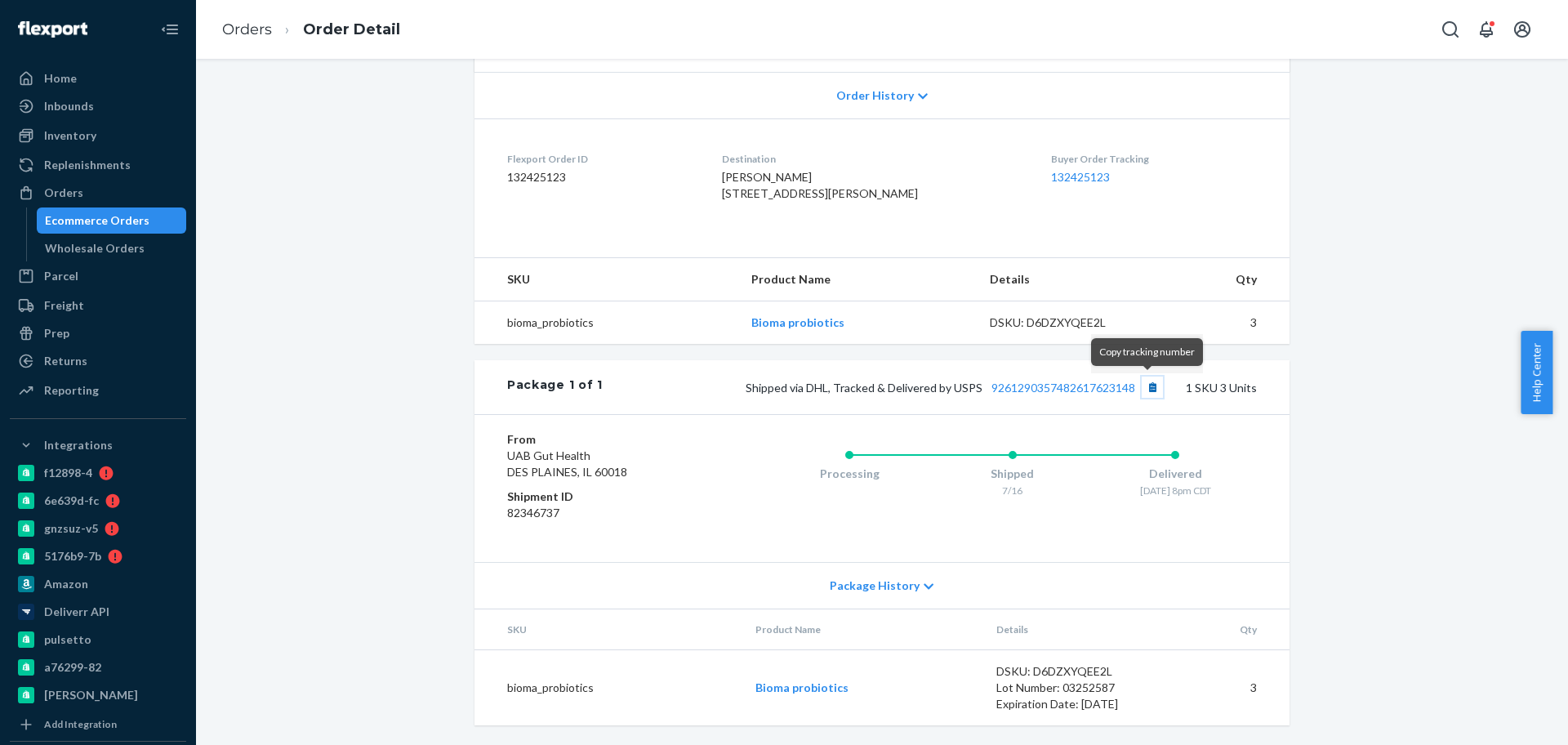
click at [1150, 382] on button "Copy tracking number" at bounding box center [1152, 387] width 21 height 21
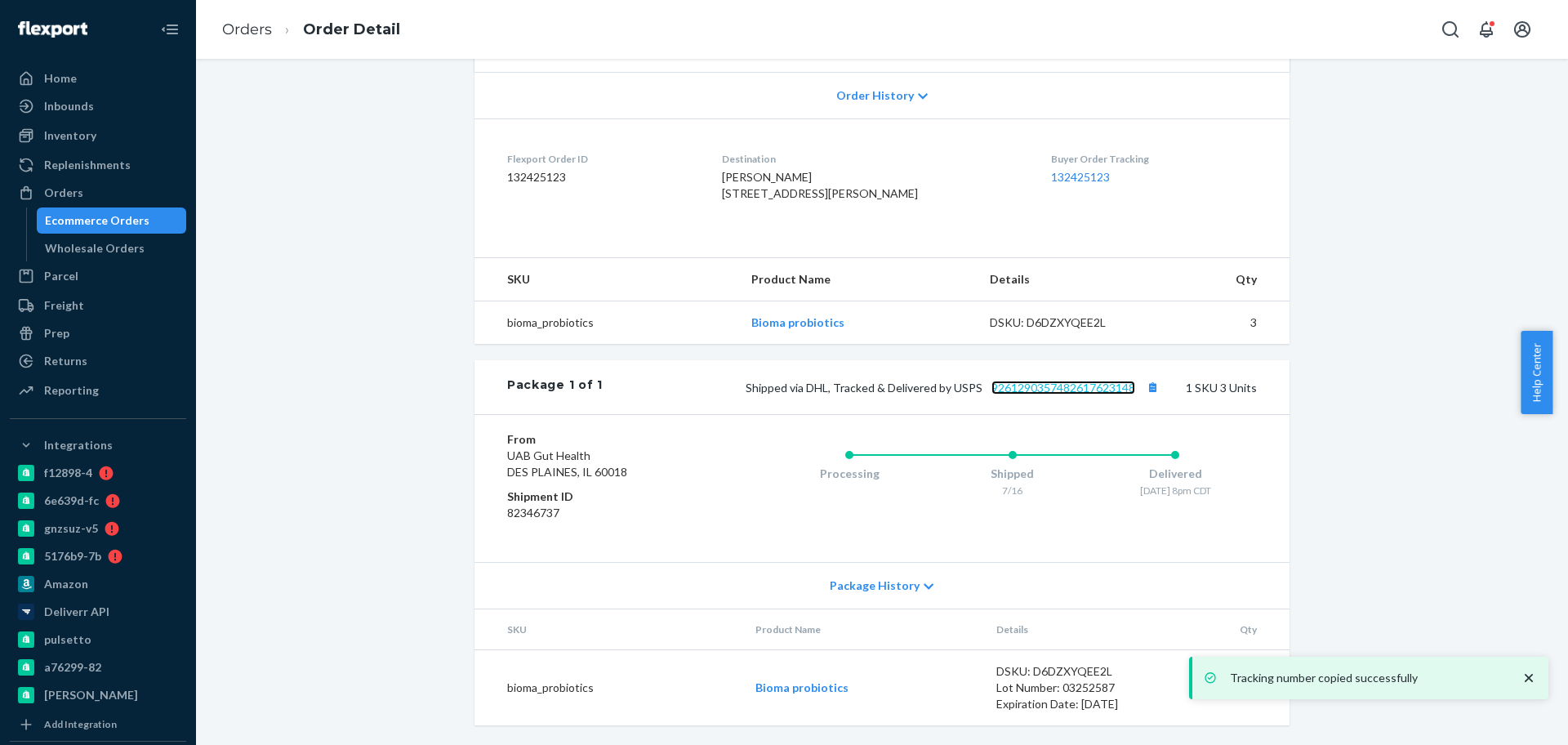
click at [1079, 387] on link "9261290357482617623148" at bounding box center [1063, 387] width 144 height 14
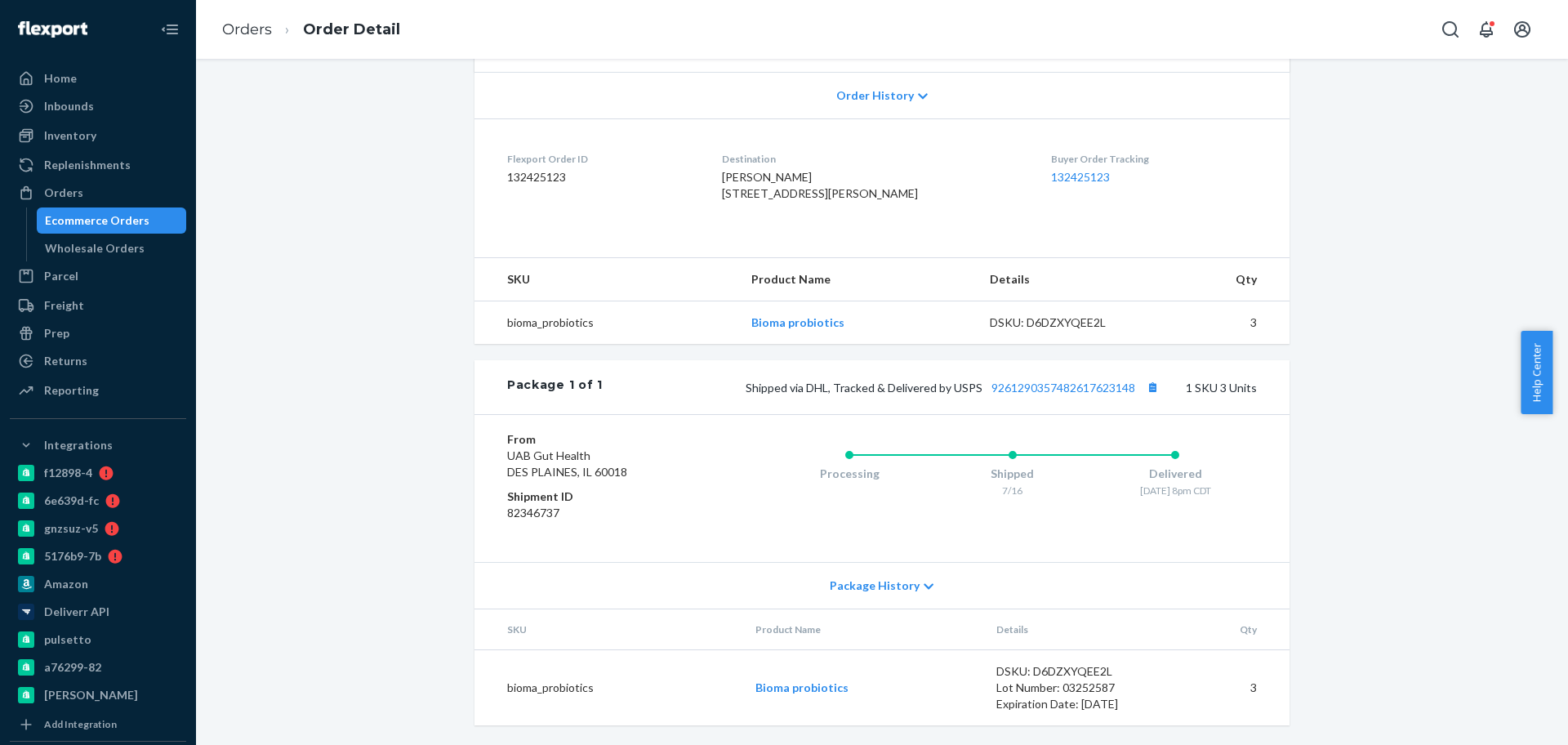
click at [115, 223] on div "Ecommerce Orders" at bounding box center [98, 221] width 105 height 16
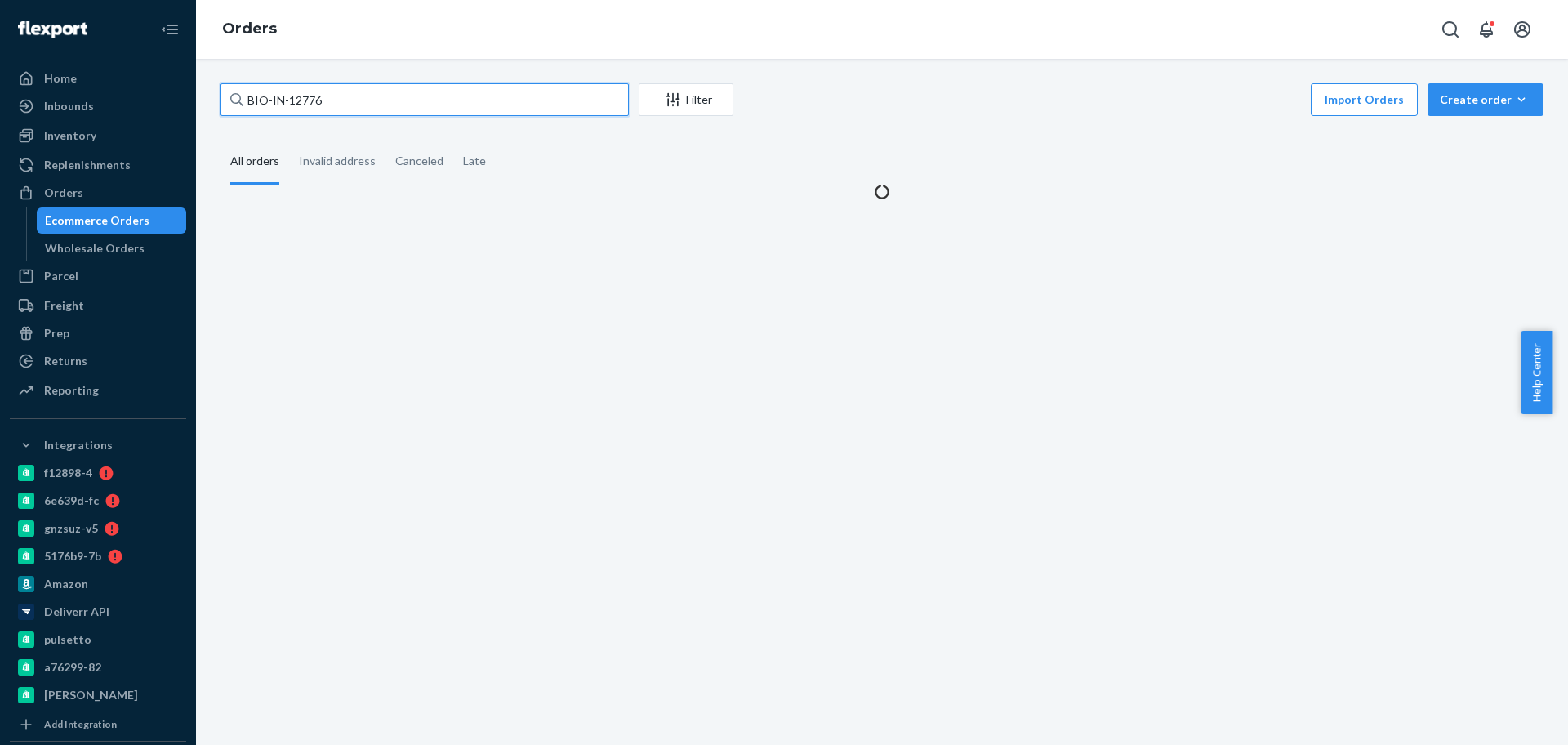
click at [386, 97] on input "BIO-IN-12776" at bounding box center [424, 100] width 408 height 33
paste input "2755829"
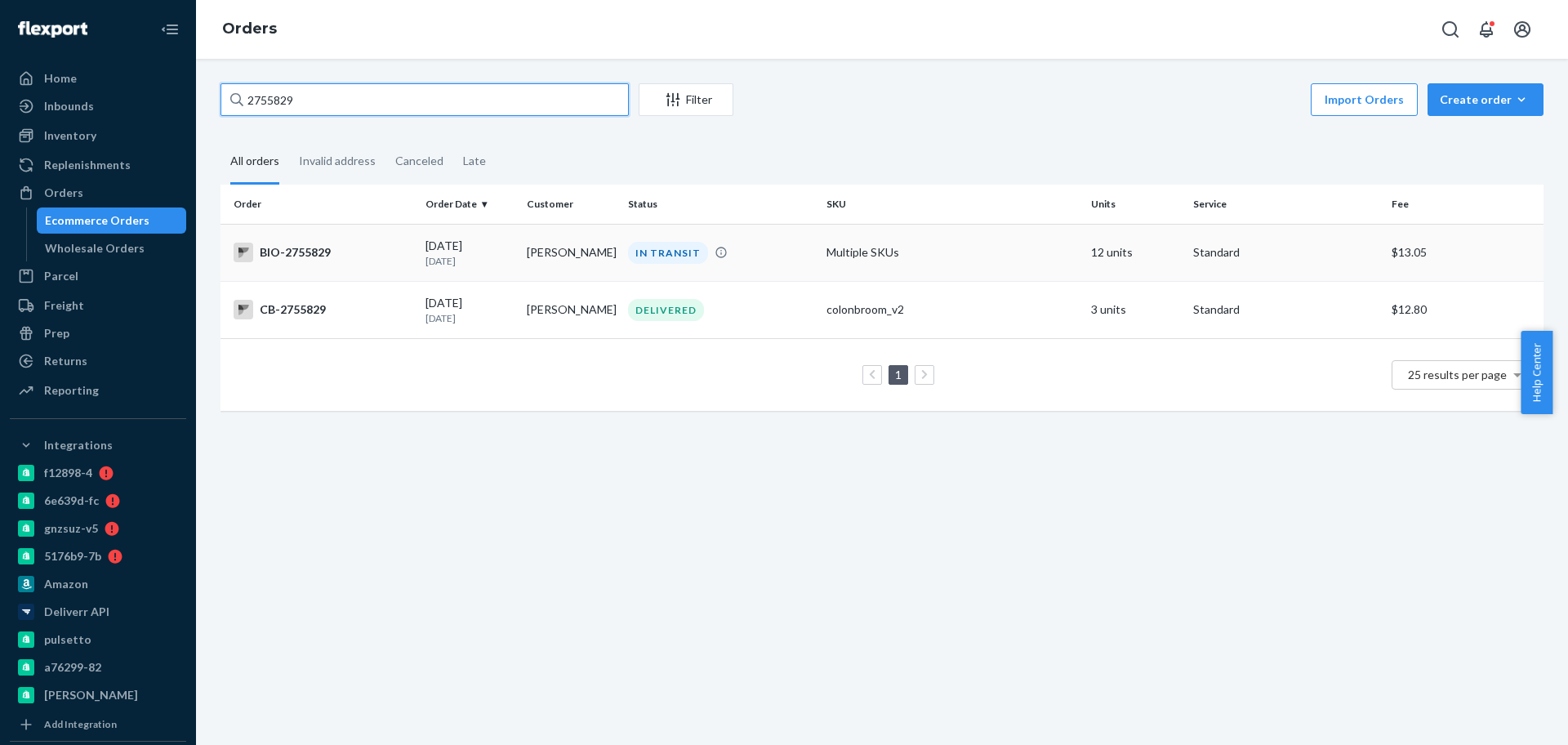
type input "2755829"
click at [326, 252] on div "BIO-2755829" at bounding box center [323, 253] width 179 height 20
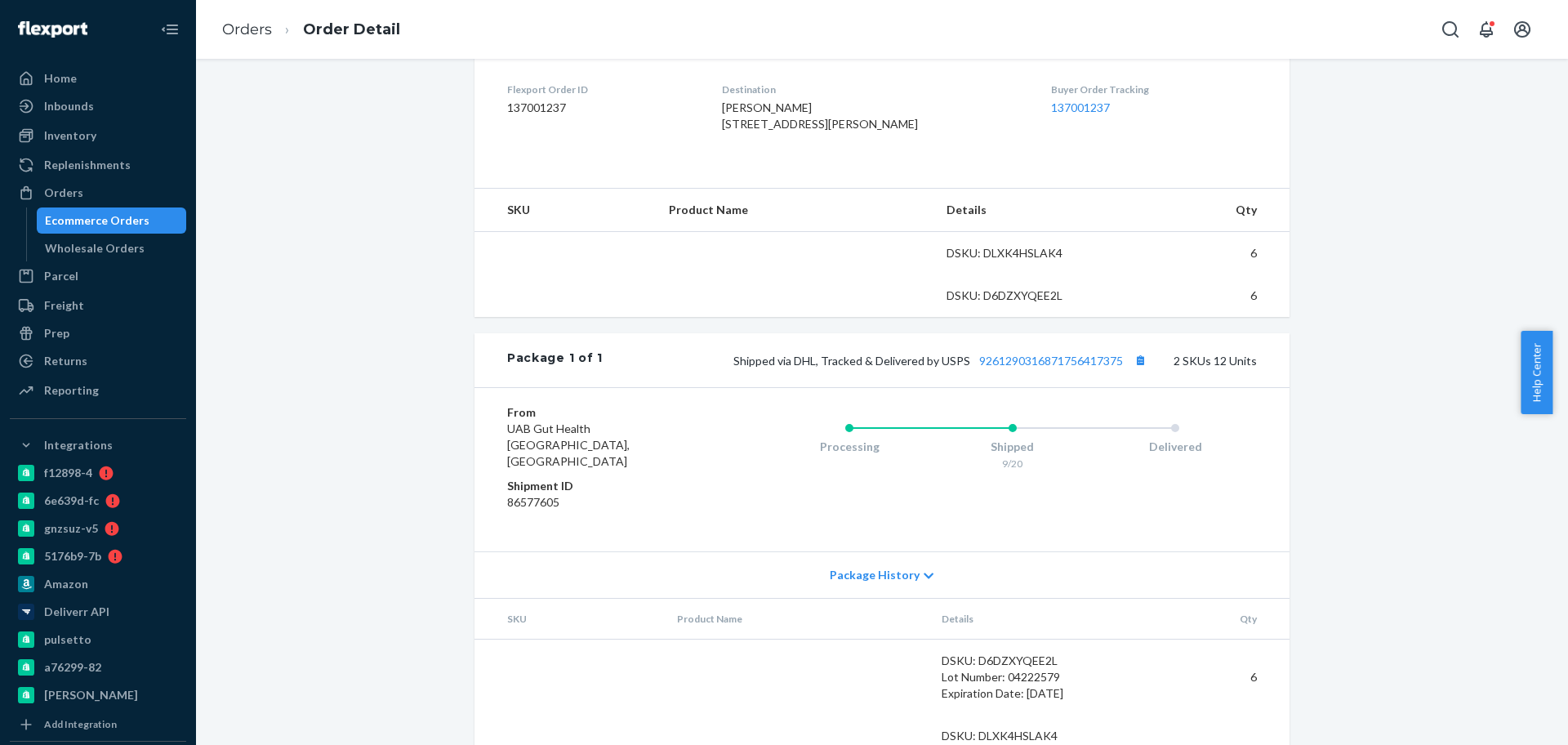
scroll to position [408, 0]
